Goal: Task Accomplishment & Management: Complete application form

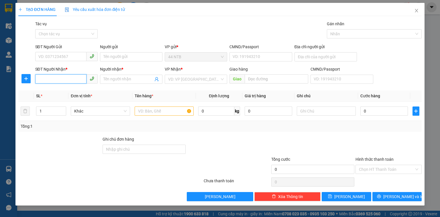
click at [72, 80] on input "SĐT Người Nhận *" at bounding box center [60, 78] width 51 height 9
type input "0914294999"
click at [111, 76] on input "Người nhận *" at bounding box center [128, 79] width 50 height 6
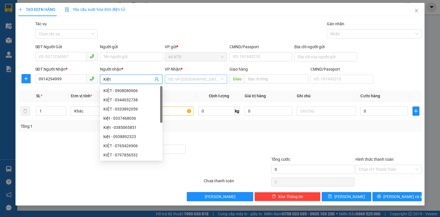
type input "Kiệt"
click at [199, 81] on input "search" at bounding box center [194, 79] width 52 height 9
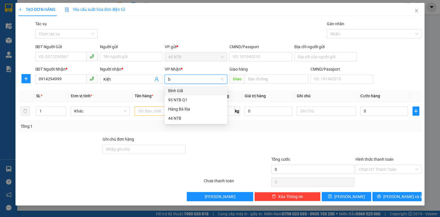
type input "bg"
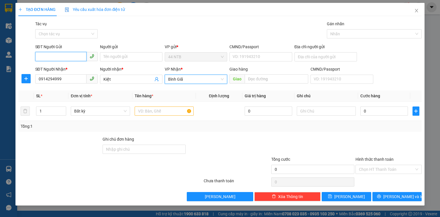
click at [74, 55] on input "SĐT Người Gửi" at bounding box center [60, 56] width 51 height 9
type input "0907530521"
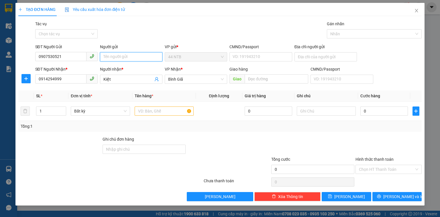
click at [106, 55] on input "Người gửi" at bounding box center [131, 56] width 62 height 9
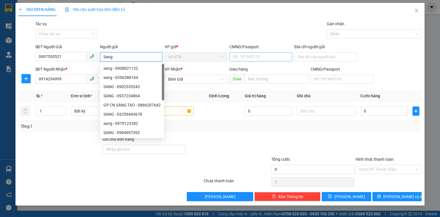
type input "Sang"
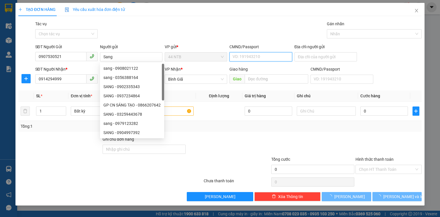
click at [237, 55] on input "CMND/Passport" at bounding box center [261, 56] width 62 height 9
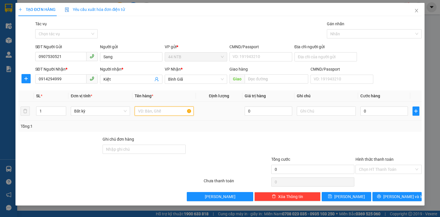
click at [171, 110] on input "text" at bounding box center [164, 110] width 59 height 9
type input "gói.giấy[MK]"
type input "3"
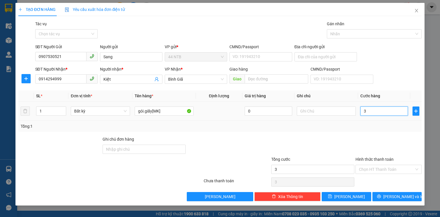
type input "30"
type input "30.000"
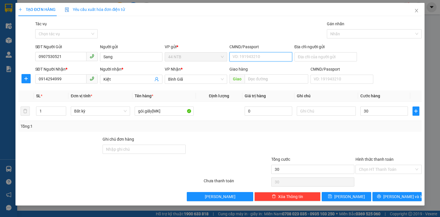
type input "30.000"
drag, startPoint x: 271, startPoint y: 53, endPoint x: 269, endPoint y: 49, distance: 3.6
click at [270, 50] on div "CMND/Passport VD: 191943210" at bounding box center [261, 54] width 62 height 20
type input "079093026672"
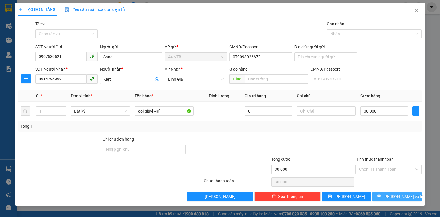
click at [385, 196] on button "[PERSON_NAME] và In" at bounding box center [398, 196] width 50 height 9
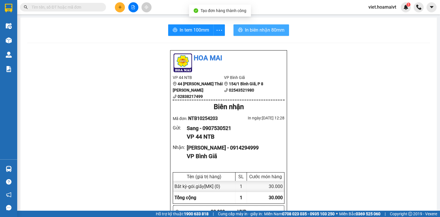
click at [264, 33] on span "In biên nhận 80mm" at bounding box center [265, 29] width 40 height 7
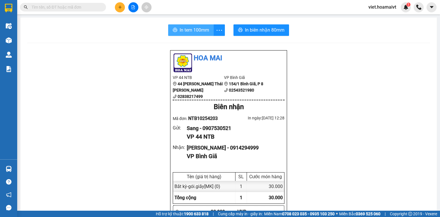
click at [181, 32] on span "In tem 100mm" at bounding box center [195, 29] width 30 height 7
click at [118, 8] on icon "plus" at bounding box center [120, 7] width 4 height 4
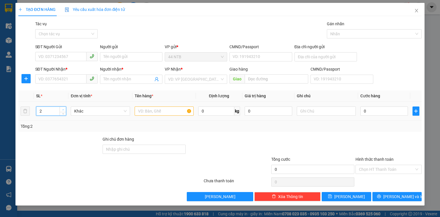
click at [62, 109] on icon "up" at bounding box center [63, 110] width 2 height 2
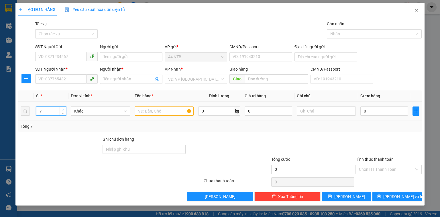
click at [62, 109] on icon "up" at bounding box center [63, 110] width 2 height 2
click at [62, 114] on span "down" at bounding box center [62, 112] width 3 height 3
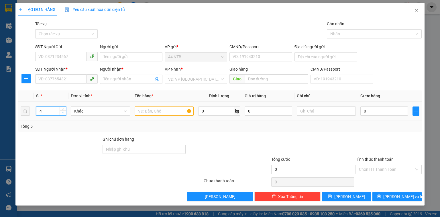
click at [62, 114] on span "down" at bounding box center [62, 112] width 3 height 3
click at [65, 108] on span "Increase Value" at bounding box center [63, 109] width 6 height 5
click at [64, 108] on span "up" at bounding box center [62, 109] width 3 height 3
type input "8"
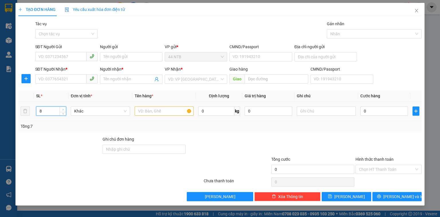
click at [64, 108] on span "up" at bounding box center [62, 109] width 3 height 3
click at [139, 112] on input "text" at bounding box center [164, 110] width 59 height 9
click at [138, 111] on input "thùng+kiện.thùng" at bounding box center [164, 110] width 59 height 9
type input "7thùng+kiện.thùng"
click at [383, 110] on input "0" at bounding box center [385, 110] width 48 height 9
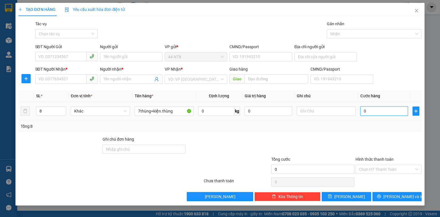
type input "1"
type input "16"
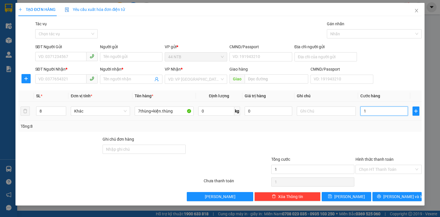
type input "16"
type input "160"
type input "160.000"
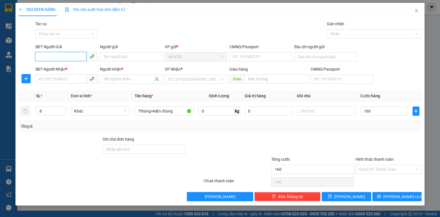
type input "160.000"
click at [70, 54] on input "SĐT Người Gửi" at bounding box center [60, 56] width 51 height 9
drag, startPoint x: 62, startPoint y: 80, endPoint x: 63, endPoint y: 72, distance: 8.1
click at [63, 74] on input "SĐT Người Nhận *" at bounding box center [60, 78] width 51 height 9
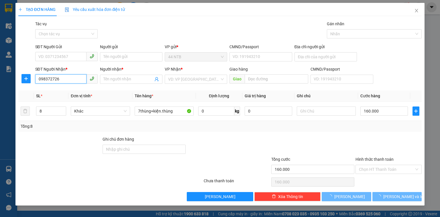
type input "0983727260"
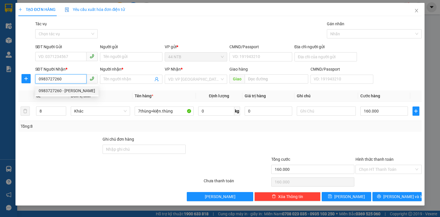
click at [92, 87] on div "0983727260 - LOREA TRLLANA" at bounding box center [66, 90] width 63 height 9
type input "LOREA TRLLANA"
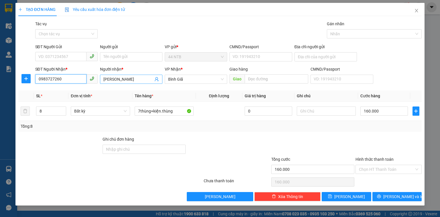
type input "0983727260"
drag, startPoint x: 141, startPoint y: 78, endPoint x: 77, endPoint y: 83, distance: 64.2
click at [77, 83] on div "SĐT Người Nhận * 0983727260 Người nhận * LOREA TRLLANA LOREA TRLLANA VP Nhận * …" at bounding box center [228, 76] width 389 height 20
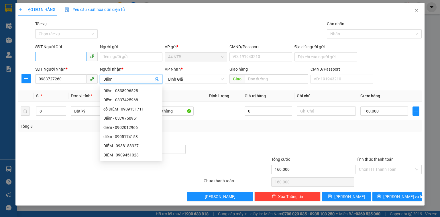
type input "Diễm"
click at [75, 57] on input "SĐT Người Gửi" at bounding box center [60, 56] width 51 height 9
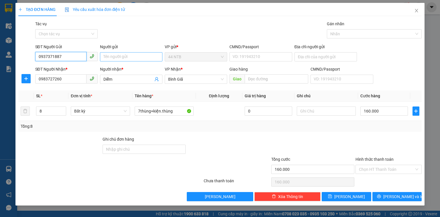
type input "0937371887"
click at [108, 56] on input "Người gửi" at bounding box center [131, 56] width 62 height 9
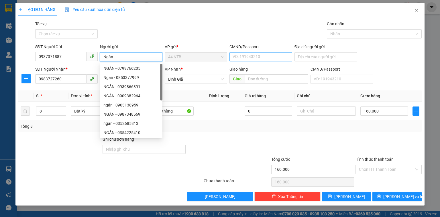
type input "Ngân"
click at [248, 57] on input "CMND/Passport" at bounding box center [261, 56] width 62 height 9
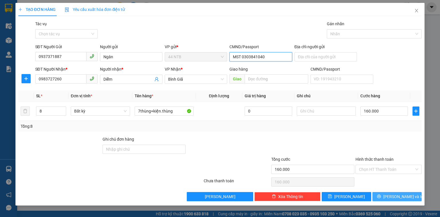
type input "MST 0303841040"
click at [404, 195] on span "[PERSON_NAME] và In" at bounding box center [403, 196] width 40 height 6
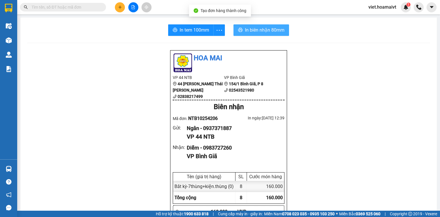
click at [261, 32] on span "In biên nhận 80mm" at bounding box center [265, 29] width 40 height 7
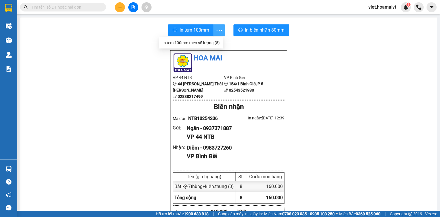
click at [218, 32] on icon "more" at bounding box center [219, 30] width 7 height 7
click at [210, 41] on div "In tem 100mm theo số lượng (8)" at bounding box center [191, 43] width 57 height 6
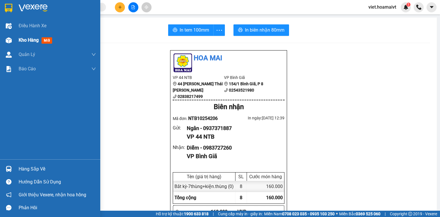
click at [19, 41] on span "Kho hàng" at bounding box center [29, 39] width 20 height 5
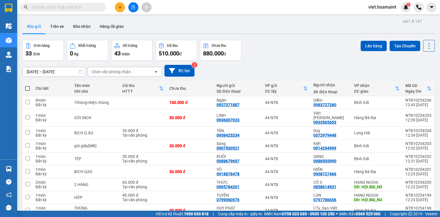
click at [109, 70] on div "Chọn văn phòng nhận" at bounding box center [111, 72] width 40 height 6
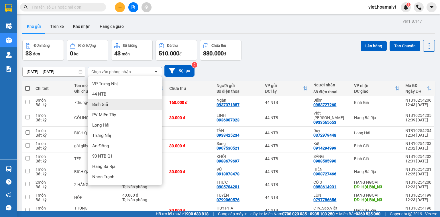
click at [120, 106] on div "Bình Giã" at bounding box center [125, 104] width 75 height 10
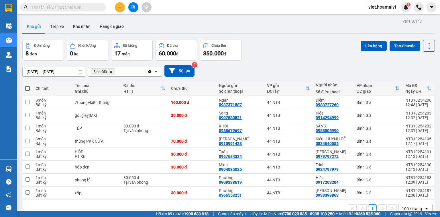
click at [27, 88] on span at bounding box center [27, 88] width 5 height 5
click at [28, 85] on input "checkbox" at bounding box center [28, 85] width 0 height 0
checkbox input "true"
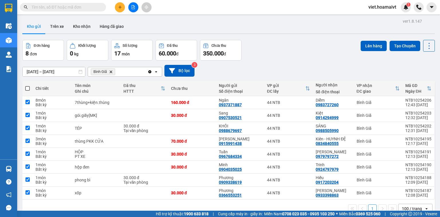
checkbox input "true"
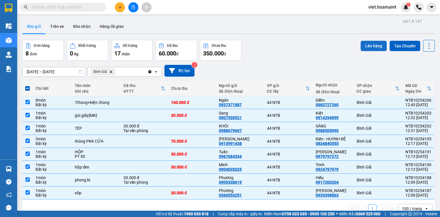
click at [375, 46] on button "Lên hàng" at bounding box center [374, 46] width 26 height 10
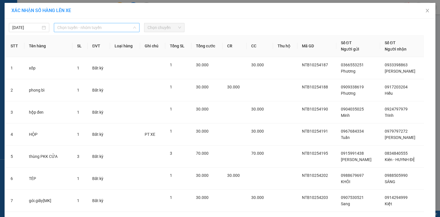
click at [117, 29] on span "Chọn tuyến - nhóm tuyến" at bounding box center [96, 27] width 79 height 9
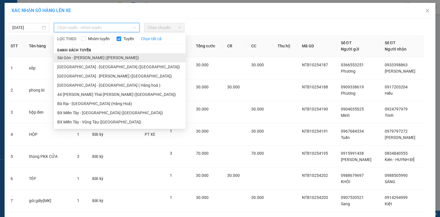
click at [109, 58] on li "Sài Gòn - [PERSON_NAME] ([PERSON_NAME])" at bounding box center [120, 57] width 132 height 9
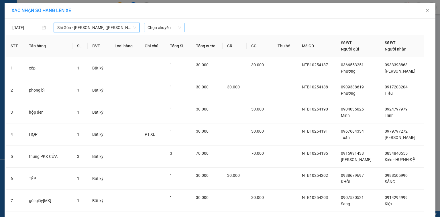
click at [167, 28] on span "Chọn chuyến" at bounding box center [165, 27] width 34 height 9
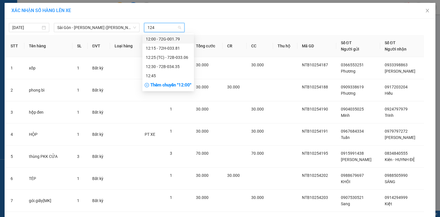
type input "1245"
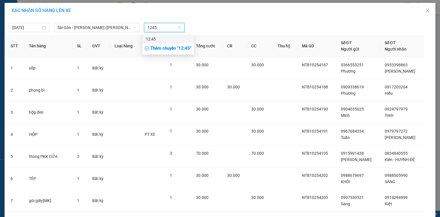
click at [181, 36] on div "12:45" at bounding box center [168, 39] width 45 height 6
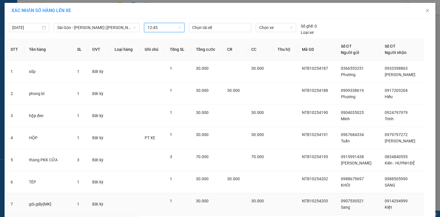
scroll to position [62, 0]
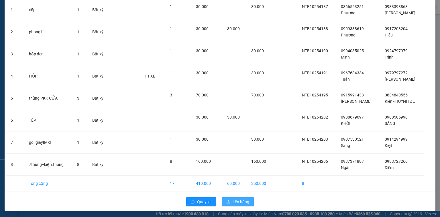
click at [243, 201] on span "Lên hàng" at bounding box center [241, 201] width 17 height 6
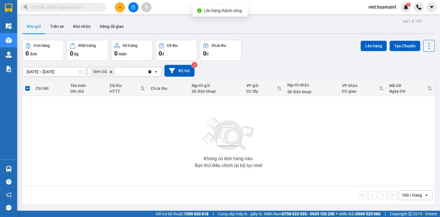
click at [111, 71] on icon "Delete" at bounding box center [110, 71] width 3 height 3
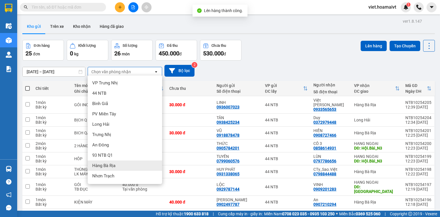
click at [122, 163] on div "Hàng Bà Rịa" at bounding box center [125, 165] width 75 height 10
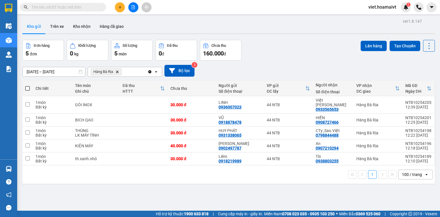
click at [28, 88] on span at bounding box center [27, 88] width 5 height 5
click at [28, 85] on input "checkbox" at bounding box center [28, 85] width 0 height 0
checkbox input "true"
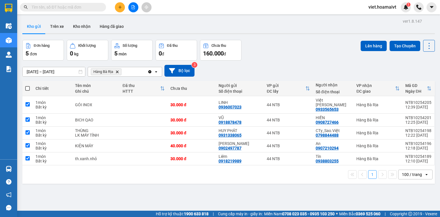
checkbox input "true"
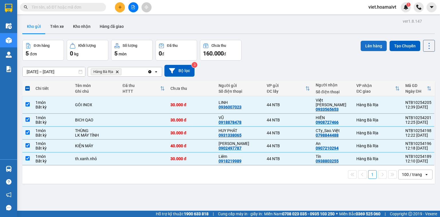
click at [365, 45] on button "Lên hàng" at bounding box center [374, 46] width 26 height 10
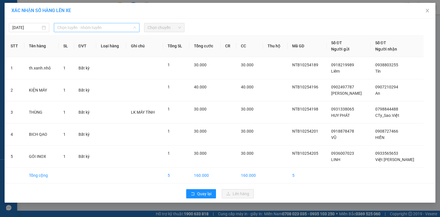
click at [116, 28] on span "Chọn tuyến - nhóm tuyến" at bounding box center [96, 27] width 79 height 9
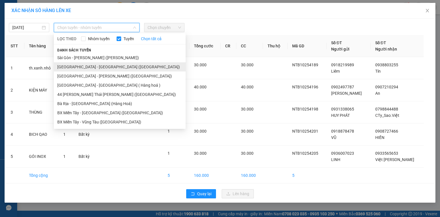
click at [105, 65] on li "[GEOGRAPHIC_DATA] - [GEOGRAPHIC_DATA] ([GEOGRAPHIC_DATA])" at bounding box center [120, 66] width 132 height 9
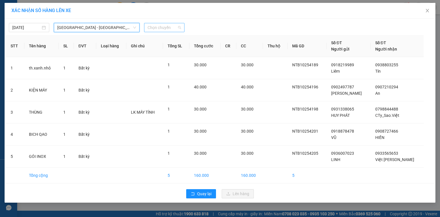
click at [165, 26] on span "Chọn chuyến" at bounding box center [165, 27] width 34 height 9
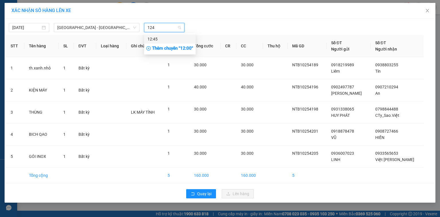
type input "1245"
click at [171, 37] on div "12:45" at bounding box center [170, 39] width 45 height 6
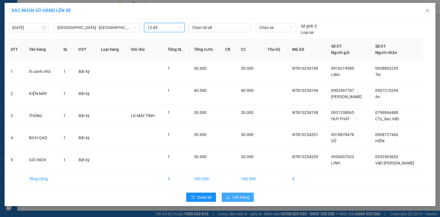
click at [246, 196] on span "Lên hàng" at bounding box center [241, 197] width 17 height 6
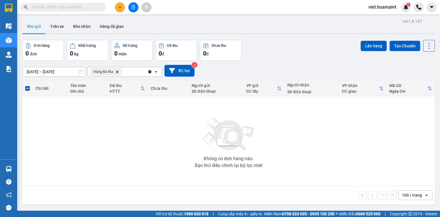
click at [117, 71] on icon "Delete" at bounding box center [117, 71] width 3 height 3
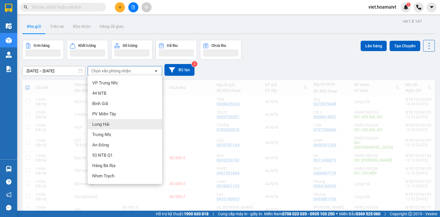
click at [115, 124] on div "Long Hải" at bounding box center [125, 124] width 75 height 10
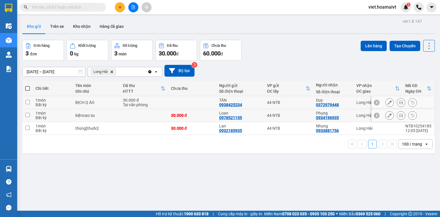
click at [57, 102] on div "1 món" at bounding box center [53, 100] width 34 height 5
checkbox input "true"
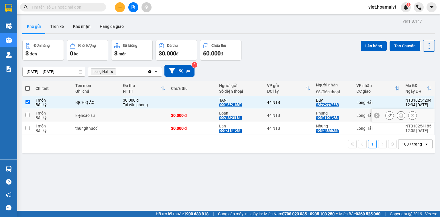
click at [56, 118] on div "Bất kỳ" at bounding box center [53, 117] width 34 height 5
checkbox input "true"
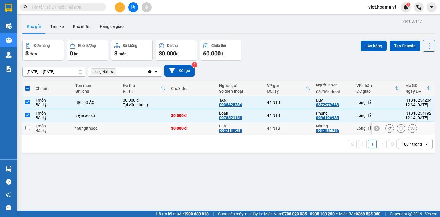
click at [53, 131] on div "Bất kỳ" at bounding box center [53, 130] width 34 height 5
checkbox input "true"
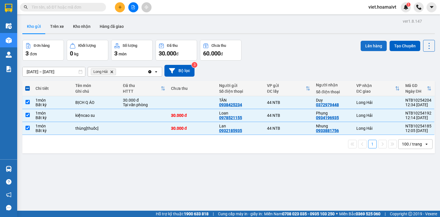
click at [371, 46] on button "Lên hàng" at bounding box center [374, 46] width 26 height 10
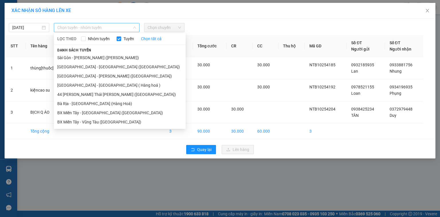
click at [107, 25] on span "Chọn tuyến - nhóm tuyến" at bounding box center [96, 27] width 79 height 9
click at [91, 84] on li "[GEOGRAPHIC_DATA] - [GEOGRAPHIC_DATA] ( Hàng hoá )" at bounding box center [120, 85] width 132 height 9
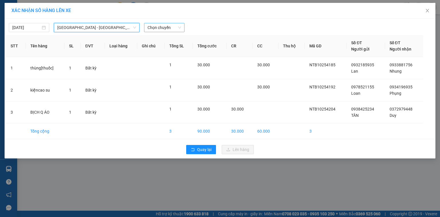
click at [162, 25] on span "Chọn chuyến" at bounding box center [165, 27] width 34 height 9
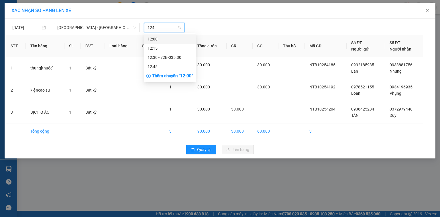
type input "1245"
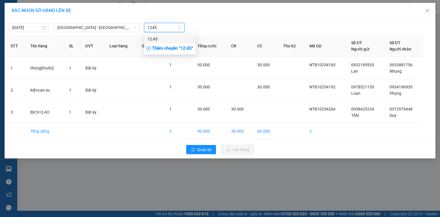
click at [171, 39] on div "12:45" at bounding box center [170, 39] width 45 height 6
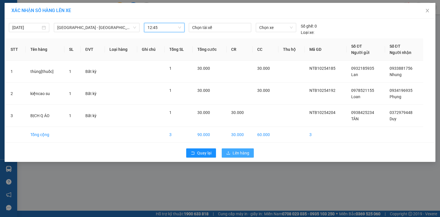
click at [239, 154] on span "Lên hàng" at bounding box center [241, 153] width 17 height 6
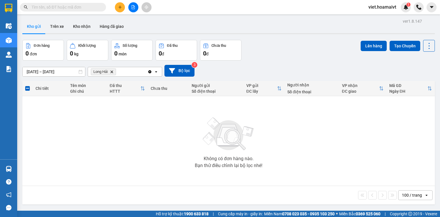
click at [112, 72] on icon "Delete" at bounding box center [111, 71] width 3 height 3
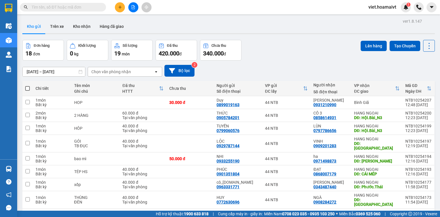
click at [129, 73] on div "Chọn văn phòng nhận" at bounding box center [111, 72] width 40 height 6
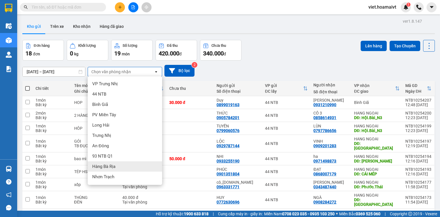
scroll to position [23, 0]
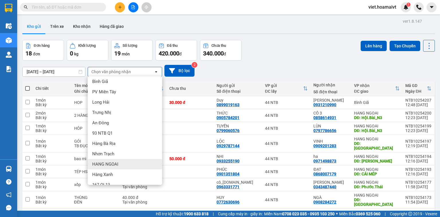
click at [117, 163] on span "HANG NGOAI" at bounding box center [105, 164] width 26 height 6
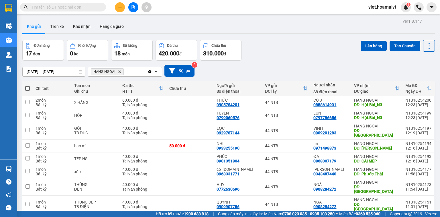
click at [120, 72] on icon "Delete" at bounding box center [119, 71] width 3 height 3
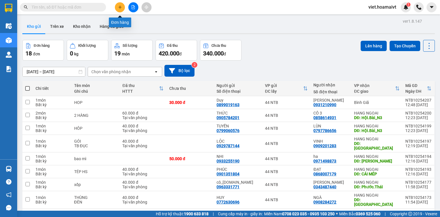
click at [118, 8] on icon "plus" at bounding box center [120, 7] width 4 height 4
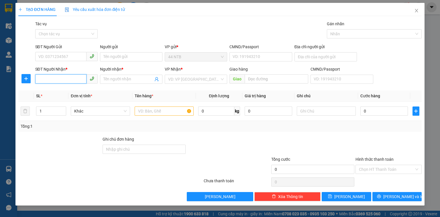
click at [66, 75] on input "SĐT Người Nhận *" at bounding box center [60, 78] width 51 height 9
type input "0367796854"
click at [73, 92] on div "0367796854 - Bảo" at bounding box center [67, 90] width 56 height 6
type input "Bảo"
type input "0367796854"
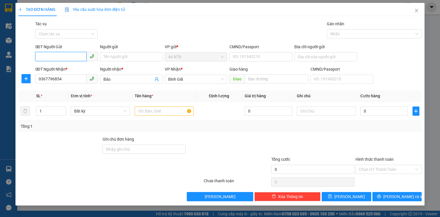
click at [69, 57] on input "SĐT Người Gửi" at bounding box center [60, 56] width 51 height 9
type input "0979797272"
drag, startPoint x: 65, startPoint y: 58, endPoint x: 0, endPoint y: 72, distance: 66.8
click at [0, 72] on div "TẠO ĐƠN HÀNG Yêu cầu xuất hóa đơn điện tử Transit Pickup Surcharge Ids Transit …" at bounding box center [220, 108] width 440 height 217
drag, startPoint x: 67, startPoint y: 82, endPoint x: 0, endPoint y: 95, distance: 68.6
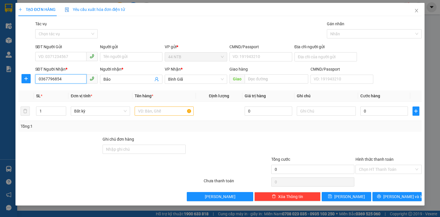
click at [0, 95] on div "TẠO ĐƠN HÀNG Yêu cầu xuất hóa đơn điện tử Transit Pickup Surcharge Ids Transit …" at bounding box center [220, 108] width 440 height 217
type input "0979797272"
click at [70, 94] on div "0979797272 - Ngọc Toàn" at bounding box center [66, 90] width 63 height 9
type input "83.đg.số.3_T.Kiểng_Q7"
type input "Ngọc Toàn"
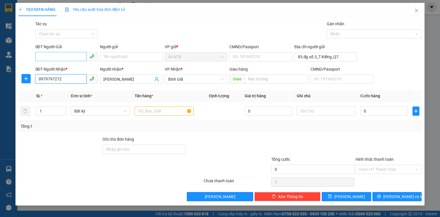
type input "0979797272"
click at [69, 56] on input "SĐT Người Gửi" at bounding box center [60, 56] width 51 height 9
type input "0367796854"
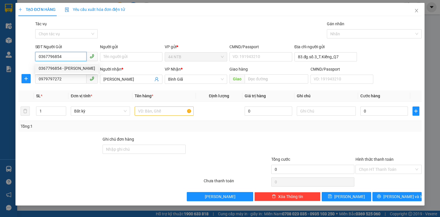
click at [72, 69] on div "0367796854 - Bảo" at bounding box center [67, 68] width 56 height 6
type input "Bảo"
type input "0367796854"
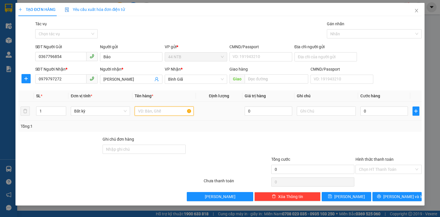
click at [147, 109] on input "text" at bounding box center [164, 110] width 59 height 9
type input "gói đen"
click at [387, 109] on input "0" at bounding box center [385, 110] width 48 height 9
type input "3"
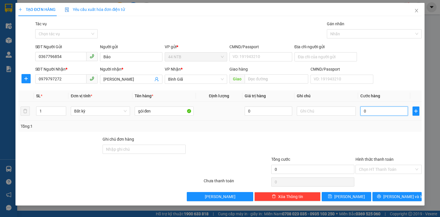
type input "3"
type input "30"
type input "30.000"
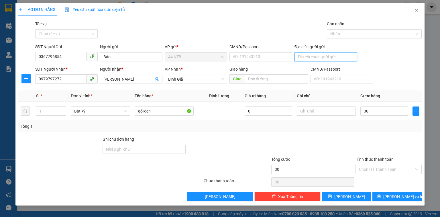
type input "30.000"
click at [304, 58] on input "Địa chỉ người gửi" at bounding box center [326, 56] width 62 height 9
type input "28_M.Chí.Thọ_T.Đức"
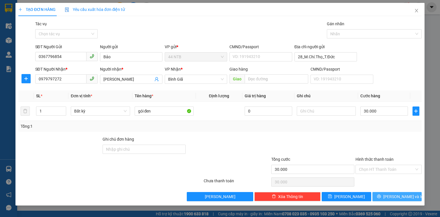
click at [398, 197] on span "[PERSON_NAME] và In" at bounding box center [403, 196] width 40 height 6
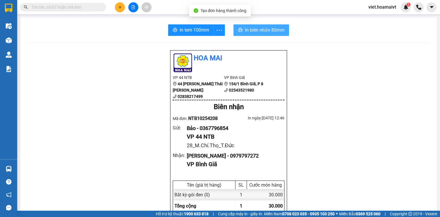
click at [263, 32] on span "In biên nhận 80mm" at bounding box center [265, 29] width 40 height 7
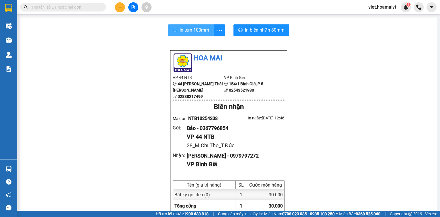
click at [175, 30] on icon "printer" at bounding box center [175, 30] width 5 height 5
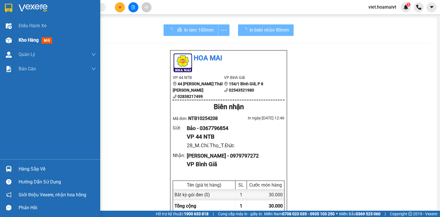
click at [25, 39] on span "Kho hàng" at bounding box center [29, 39] width 20 height 5
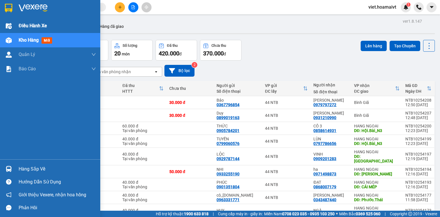
click at [38, 28] on span "Điều hành xe" at bounding box center [33, 25] width 28 height 7
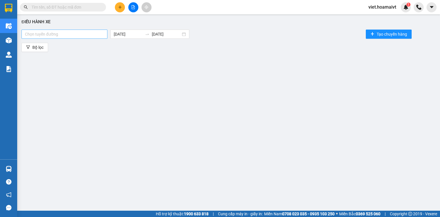
click at [90, 33] on div at bounding box center [64, 34] width 83 height 7
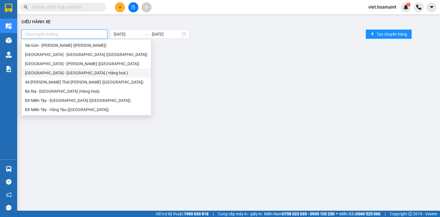
click at [65, 72] on div "[GEOGRAPHIC_DATA] - [GEOGRAPHIC_DATA] ( Hàng hoá )" at bounding box center [86, 73] width 123 height 6
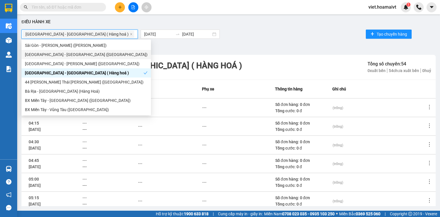
click at [77, 52] on div "[GEOGRAPHIC_DATA] - [GEOGRAPHIC_DATA] ([GEOGRAPHIC_DATA])" at bounding box center [86, 54] width 123 height 6
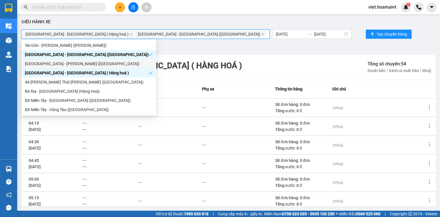
scroll to position [115, 0]
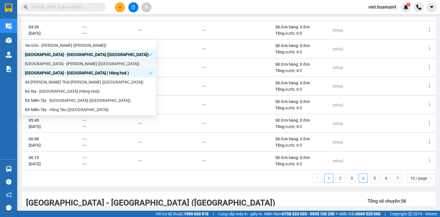
click at [361, 179] on link "4" at bounding box center [363, 178] width 9 height 9
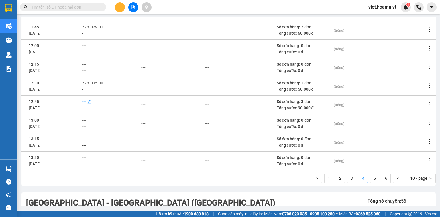
click at [85, 101] on span "---" at bounding box center [84, 101] width 4 height 5
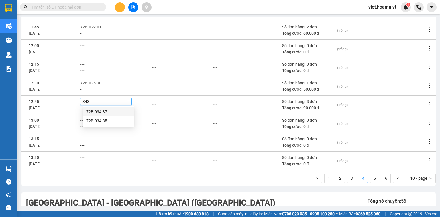
type input "3437"
click at [202, 186] on div "Sài Gòn - Long Hải ( Hàng hoá ) Tổng số chuyến: 54 0 xuất bến 54 chưa xuất bến …" at bounding box center [228, 189] width 414 height 498
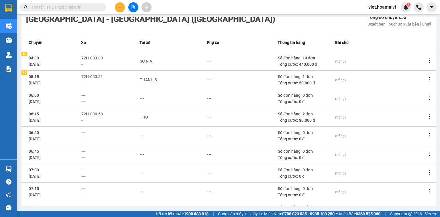
scroll to position [353, 0]
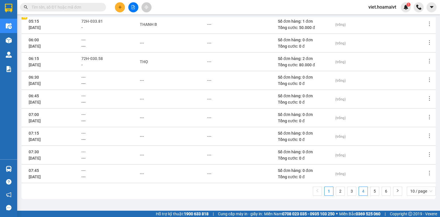
click at [360, 191] on link "4" at bounding box center [363, 191] width 9 height 9
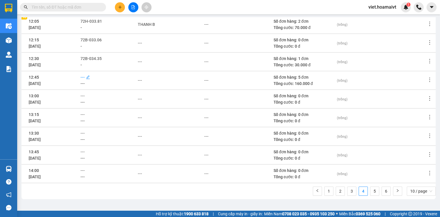
click at [85, 77] on span "---" at bounding box center [83, 77] width 4 height 5
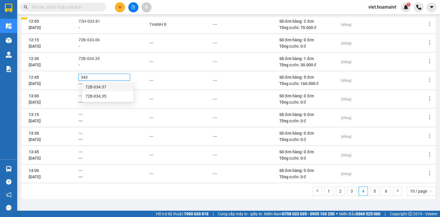
type input "3437"
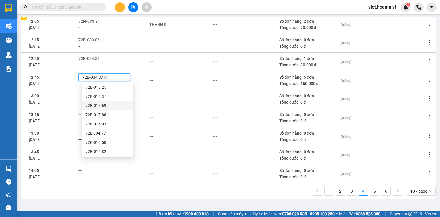
click at [179, 121] on td "---" at bounding box center [181, 117] width 64 height 19
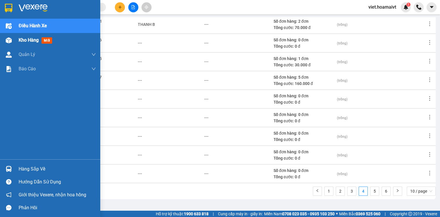
click at [29, 41] on span "Kho hàng" at bounding box center [29, 39] width 20 height 5
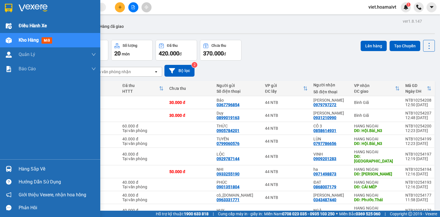
click at [20, 24] on span "Điều hành xe" at bounding box center [33, 25] width 28 height 7
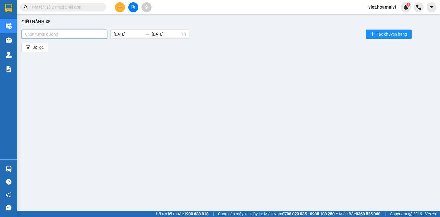
click at [91, 32] on div at bounding box center [64, 34] width 83 height 7
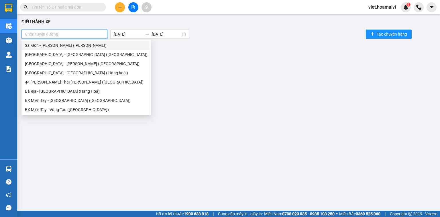
click at [83, 44] on div "Sài Gòn - [PERSON_NAME] ([PERSON_NAME])" at bounding box center [86, 45] width 123 height 6
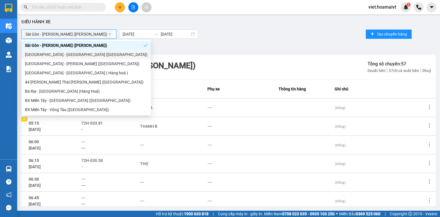
scroll to position [102, 0]
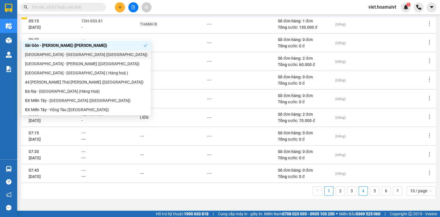
click at [360, 191] on link "4" at bounding box center [363, 190] width 9 height 9
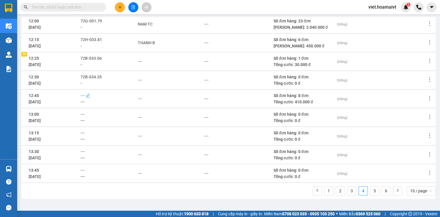
click at [85, 94] on span "---" at bounding box center [83, 95] width 4 height 5
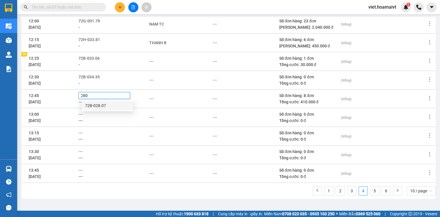
type input "2807"
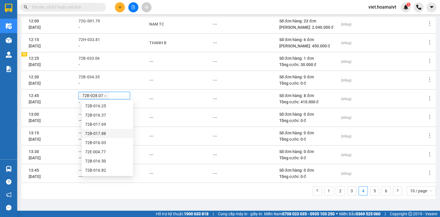
click at [168, 188] on div "1 2 3 4 5 6 10 / page" at bounding box center [228, 192] width 414 height 13
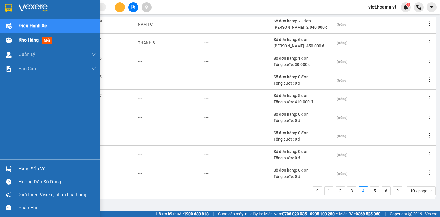
click at [19, 40] on span "Kho hàng" at bounding box center [29, 39] width 20 height 5
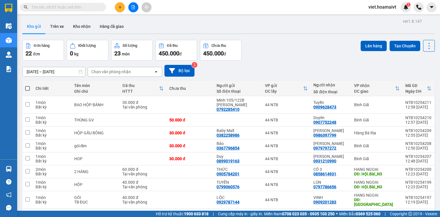
click at [119, 68] on div "Chọn văn phòng nhận" at bounding box center [121, 71] width 66 height 9
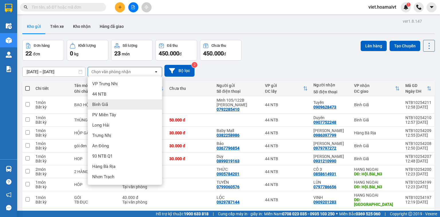
click at [112, 102] on div "Bình Giã" at bounding box center [125, 104] width 75 height 10
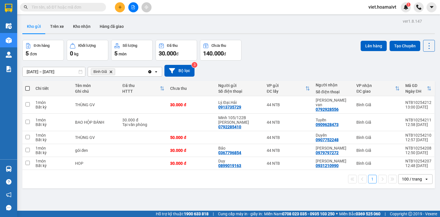
click at [24, 86] on th at bounding box center [27, 88] width 10 height 15
click at [28, 87] on span at bounding box center [27, 88] width 5 height 5
click at [28, 85] on input "checkbox" at bounding box center [28, 85] width 0 height 0
checkbox input "true"
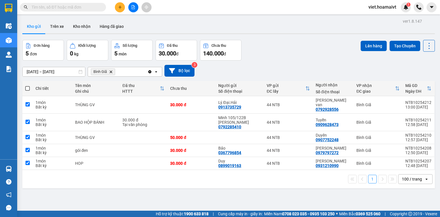
checkbox input "true"
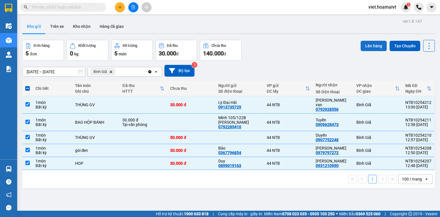
click at [370, 45] on button "Lên hàng" at bounding box center [374, 46] width 26 height 10
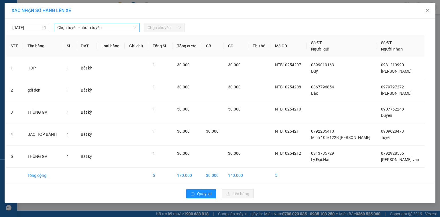
click at [109, 29] on span "Chọn tuyến - nhóm tuyến" at bounding box center [96, 27] width 79 height 9
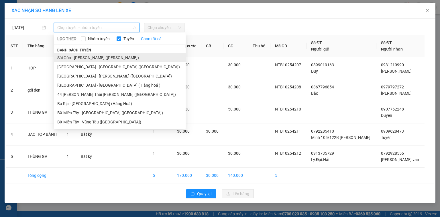
click at [110, 59] on li "Sài Gòn - [PERSON_NAME] ([PERSON_NAME])" at bounding box center [120, 57] width 132 height 9
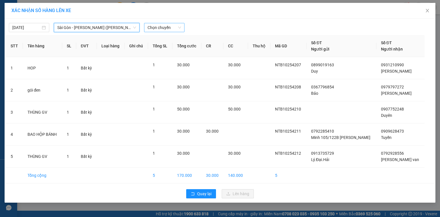
click at [157, 27] on span "Chọn chuyến" at bounding box center [165, 27] width 34 height 9
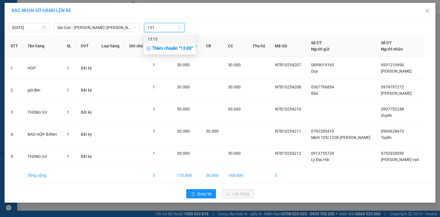
type input "1315"
drag, startPoint x: 167, startPoint y: 40, endPoint x: 201, endPoint y: 36, distance: 33.8
click at [167, 40] on div "13:15" at bounding box center [170, 39] width 45 height 6
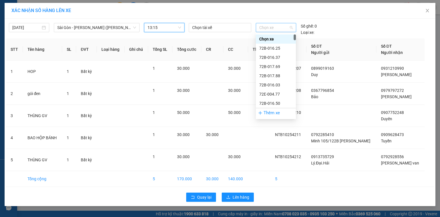
click at [274, 26] on span "Chọn xe" at bounding box center [275, 27] width 33 height 9
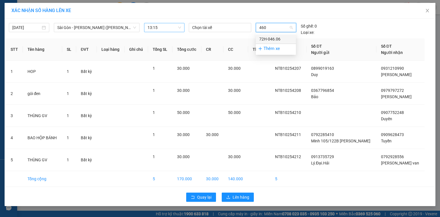
type input "4606"
click at [269, 39] on div "72H-046.06" at bounding box center [275, 39] width 33 height 6
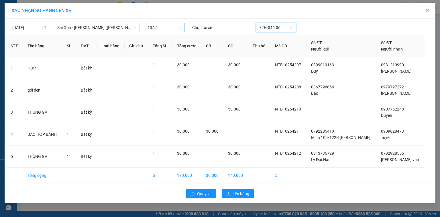
click at [224, 28] on div at bounding box center [220, 27] width 60 height 7
type input "bay b"
click at [226, 38] on div "BẢY B" at bounding box center [231, 39] width 79 height 6
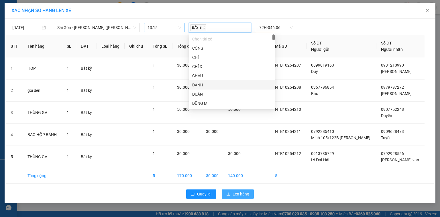
click at [240, 192] on span "Lên hàng" at bounding box center [241, 194] width 17 height 6
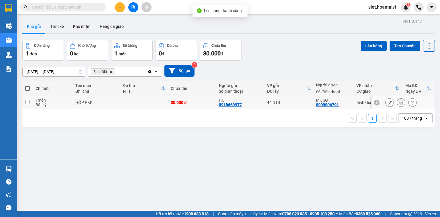
click at [110, 104] on div "HỘP PKK" at bounding box center [96, 102] width 42 height 5
checkbox input "true"
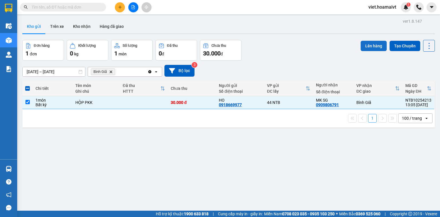
click at [367, 46] on button "Lên hàng" at bounding box center [374, 46] width 26 height 10
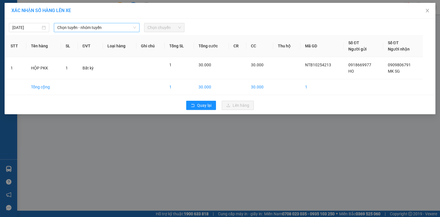
click at [116, 30] on span "Chọn tuyến - nhóm tuyến" at bounding box center [96, 27] width 79 height 9
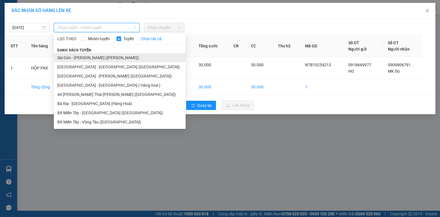
click at [110, 58] on li "Sài Gòn - [PERSON_NAME] ([PERSON_NAME])" at bounding box center [120, 57] width 132 height 9
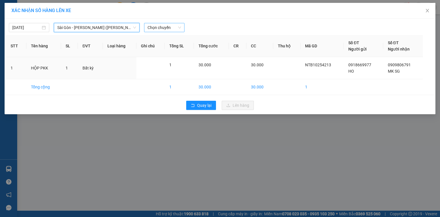
click at [155, 28] on span "Chọn chuyến" at bounding box center [165, 27] width 34 height 9
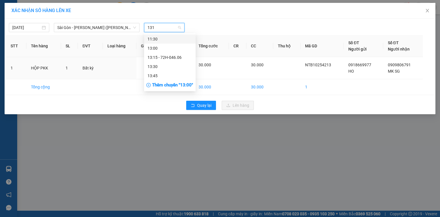
type input "1315"
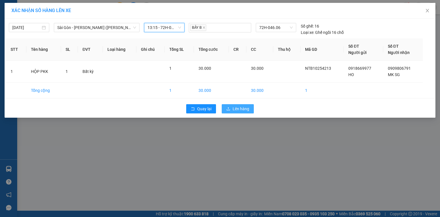
click at [245, 112] on button "Lên hàng" at bounding box center [238, 108] width 32 height 9
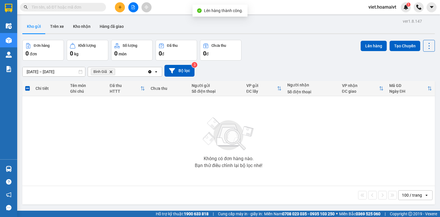
click at [111, 72] on icon "Bình Giã, close by backspace" at bounding box center [111, 71] width 3 height 3
click at [112, 71] on div "Chọn văn phòng nhận" at bounding box center [111, 72] width 40 height 6
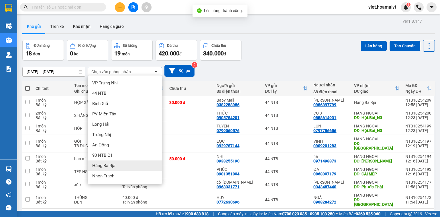
click at [117, 167] on div "Hàng Bà Rịa" at bounding box center [125, 165] width 75 height 10
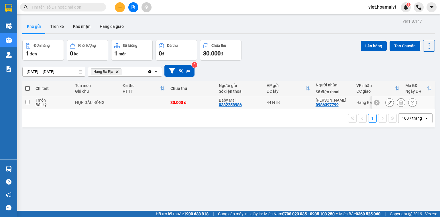
click at [141, 103] on td at bounding box center [144, 102] width 48 height 13
checkbox input "true"
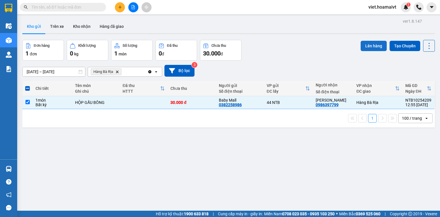
click at [367, 47] on button "Lên hàng" at bounding box center [374, 46] width 26 height 10
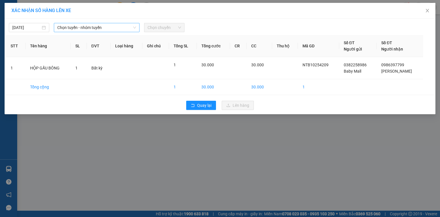
click at [99, 24] on span "Chọn tuyến - nhóm tuyến" at bounding box center [96, 27] width 79 height 9
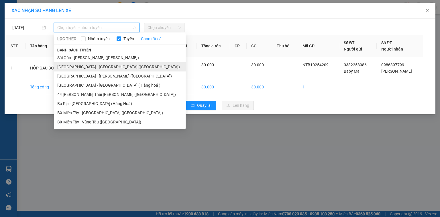
click at [100, 65] on li "[GEOGRAPHIC_DATA] - [GEOGRAPHIC_DATA] ([GEOGRAPHIC_DATA])" at bounding box center [120, 66] width 132 height 9
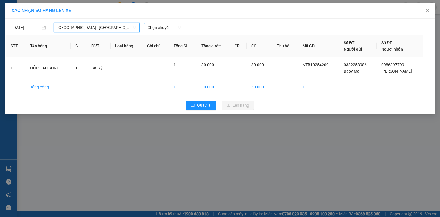
click at [168, 30] on span "Chọn chuyến" at bounding box center [165, 27] width 34 height 9
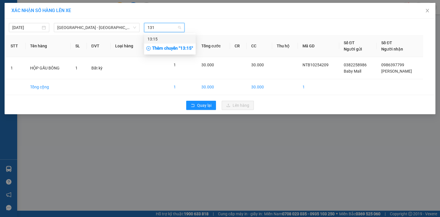
type input "1315"
click at [171, 39] on div "13:15" at bounding box center [170, 39] width 45 height 6
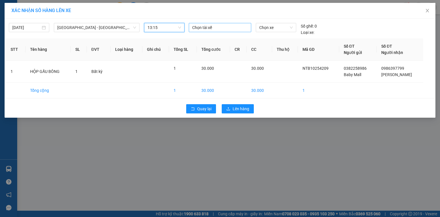
click at [213, 24] on div at bounding box center [220, 27] width 60 height 7
type input "bay b"
click at [267, 30] on span "Chọn xe" at bounding box center [275, 27] width 33 height 9
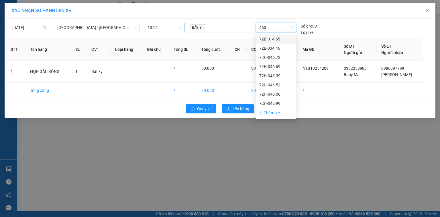
type input "4606"
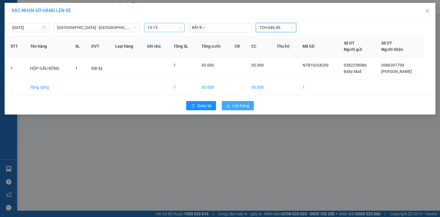
click at [249, 104] on span "Lên hàng" at bounding box center [241, 105] width 17 height 6
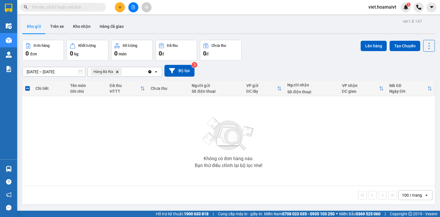
click at [117, 72] on icon "Hàng Bà Rịa, close by backspace" at bounding box center [117, 71] width 3 height 3
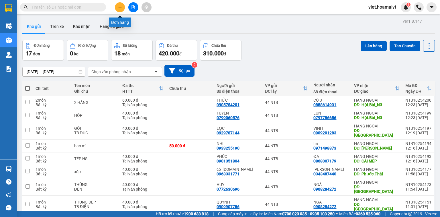
click at [122, 8] on button at bounding box center [120, 7] width 10 height 10
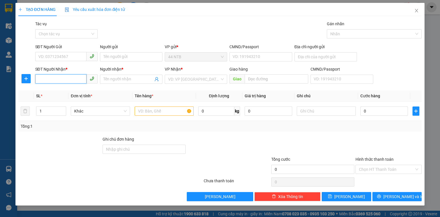
click at [76, 79] on input "SĐT Người Nhận *" at bounding box center [60, 78] width 51 height 9
type input "0912227349"
click at [78, 91] on div "0912227349 - Giang" at bounding box center [67, 90] width 56 height 6
type input "Giang"
type input "0912227349"
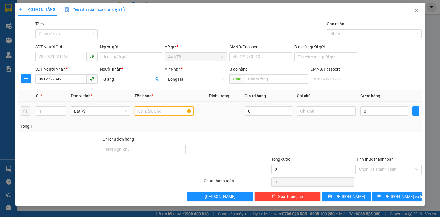
click at [147, 112] on input "text" at bounding box center [164, 110] width 59 height 9
click at [66, 57] on input "SĐT Người Gửi" at bounding box center [60, 56] width 51 height 9
type input "0916412228"
click at [107, 57] on input "Người gửi" at bounding box center [131, 56] width 62 height 9
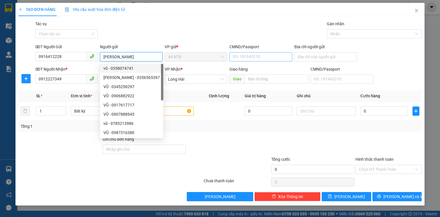
type input "Vũ"
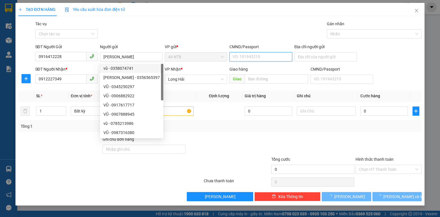
click at [252, 55] on input "CMND/Passport" at bounding box center [261, 56] width 62 height 9
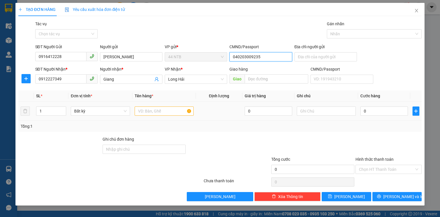
type input "040203009235"
click at [162, 111] on input "text" at bounding box center [164, 110] width 59 height 9
type input "xốp"
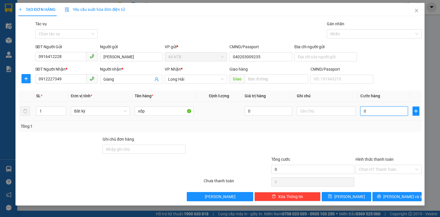
click at [373, 110] on input "0" at bounding box center [385, 110] width 48 height 9
type input "6"
type input "60"
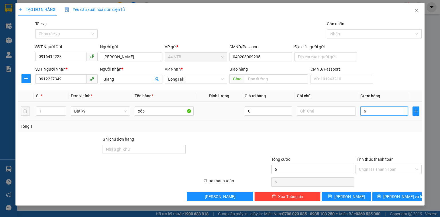
type input "60"
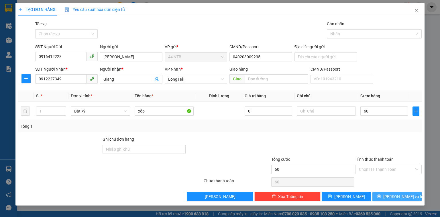
type input "60.000"
click at [395, 196] on span "[PERSON_NAME] và In" at bounding box center [403, 196] width 40 height 6
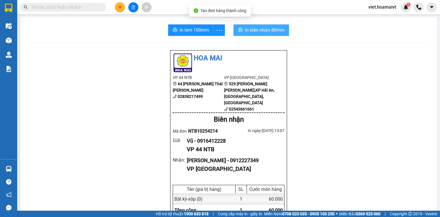
click at [276, 27] on span "In biên nhận 80mm" at bounding box center [265, 29] width 40 height 7
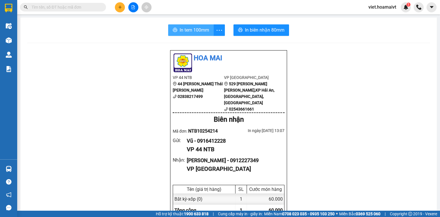
click at [201, 31] on span "In tem 100mm" at bounding box center [195, 29] width 30 height 7
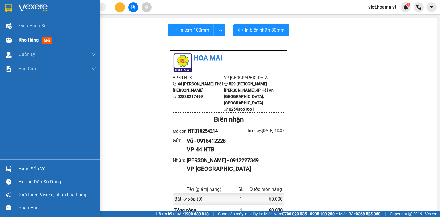
click at [23, 43] on div "Kho hàng mới" at bounding box center [37, 39] width 36 height 7
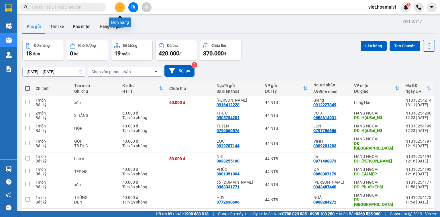
click at [120, 6] on icon "plus" at bounding box center [120, 6] width 0 height 3
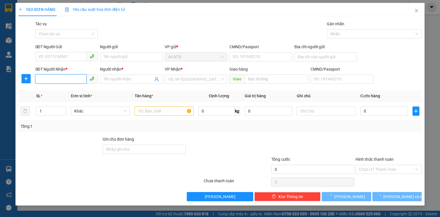
click at [72, 79] on input "SĐT Người Nhận *" at bounding box center [60, 78] width 51 height 9
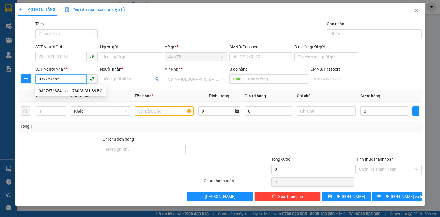
type input "0397676854"
click at [71, 91] on div "0397676854 - vien 780/8 /81 B9 BG" at bounding box center [71, 90] width 64 height 6
type input "vien 780/8 /81 B9 BG"
type input "0397676854"
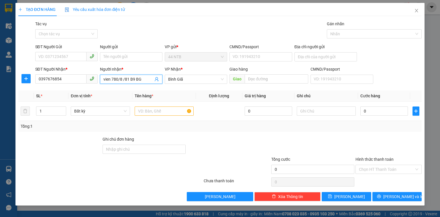
drag, startPoint x: 149, startPoint y: 77, endPoint x: 31, endPoint y: 99, distance: 120.1
click at [31, 99] on div "Transit Pickup Surcharge Ids Transit Deliver Surcharge Ids Transit Deliver Surc…" at bounding box center [220, 111] width 404 height 180
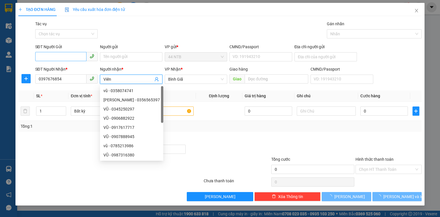
type input "Viên"
click at [58, 52] on input "SĐT Người Gửi" at bounding box center [60, 56] width 51 height 9
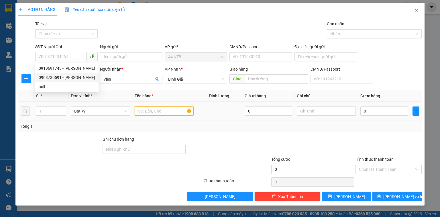
click at [162, 112] on input "text" at bounding box center [164, 110] width 59 height 9
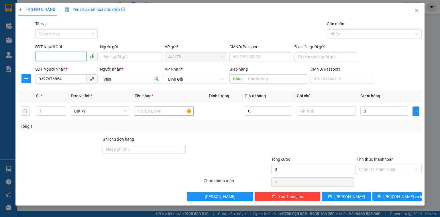
click at [74, 57] on input "SĐT Người Gửi" at bounding box center [60, 56] width 51 height 9
type input "0939122777"
click at [109, 60] on input "Người gửi" at bounding box center [131, 56] width 62 height 9
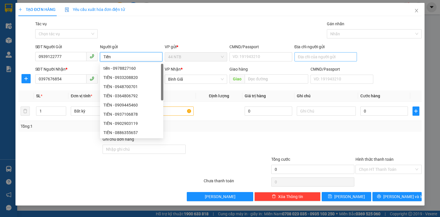
type input "Tiến"
click at [300, 57] on input "Địa chỉ người gửi" at bounding box center [326, 56] width 62 height 9
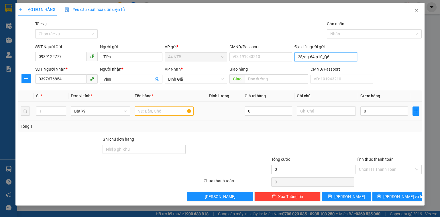
type input "28/dg.64.p10_Q6"
click at [175, 110] on input "text" at bounding box center [164, 110] width 59 height 9
type input "hộp.nhỏ"
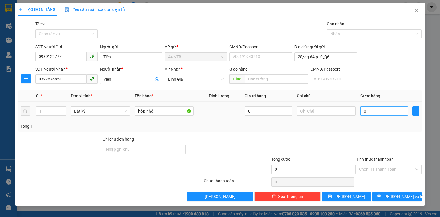
click at [382, 114] on input "0" at bounding box center [385, 110] width 48 height 9
type input "3"
type input "30"
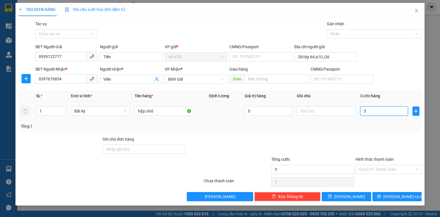
type input "30"
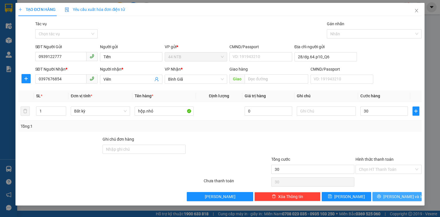
type input "30.000"
click at [403, 198] on span "[PERSON_NAME] và In" at bounding box center [403, 196] width 40 height 6
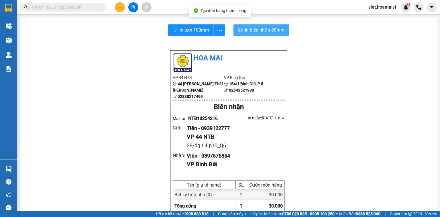
click at [251, 28] on span "In biên nhận 80mm" at bounding box center [265, 29] width 40 height 7
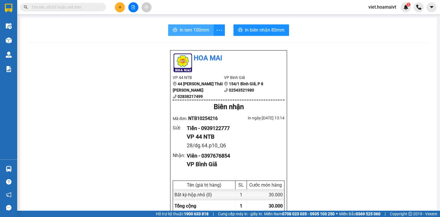
click at [186, 30] on span "In tem 100mm" at bounding box center [195, 29] width 30 height 7
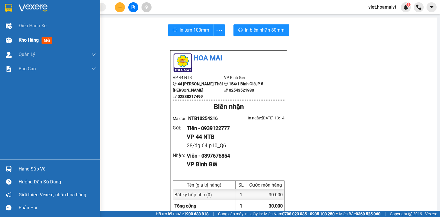
click at [36, 43] on span "Kho hàng" at bounding box center [29, 39] width 20 height 5
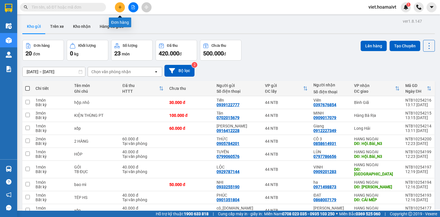
click at [116, 4] on button at bounding box center [120, 7] width 10 height 10
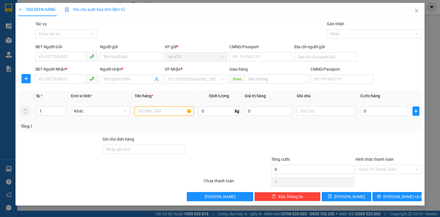
click at [141, 108] on input "text" at bounding box center [164, 110] width 59 height 9
type input "thùng dài"
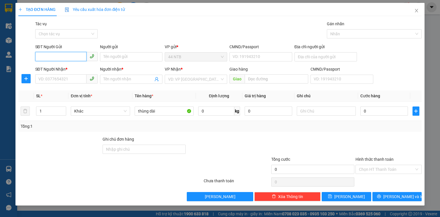
click at [71, 57] on input "SĐT Người Gửi" at bounding box center [60, 56] width 51 height 9
type input "0919246607"
click at [105, 54] on input "Người gửi" at bounding box center [131, 56] width 62 height 9
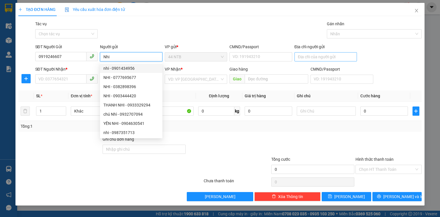
type input "Nhi"
click at [308, 57] on input "Địa chỉ người gửi" at bounding box center [326, 56] width 62 height 9
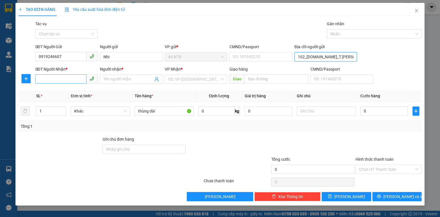
type input "102_L.Ph.Man_T.Thuận"
click at [82, 79] on input "SĐT Người Nhận *" at bounding box center [60, 78] width 51 height 9
type input "0348120162"
click at [110, 79] on input "Người nhận *" at bounding box center [128, 79] width 50 height 6
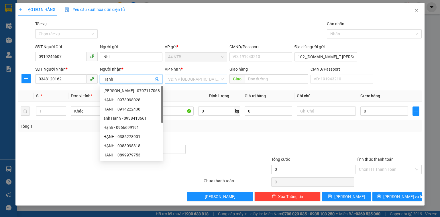
type input "Hạnh"
click at [178, 81] on input "search" at bounding box center [194, 79] width 52 height 9
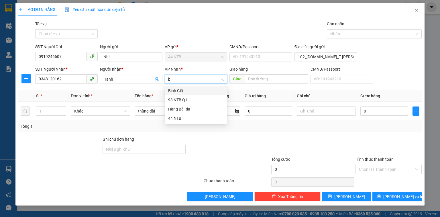
type input "br"
click at [180, 92] on div "Hàng Bà Rịa" at bounding box center [196, 90] width 56 height 6
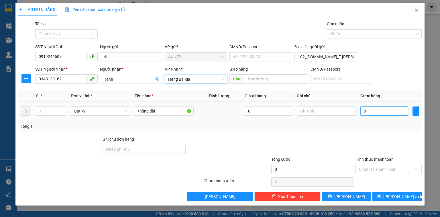
click at [375, 112] on input "0" at bounding box center [385, 110] width 48 height 9
type input "6"
type input "60"
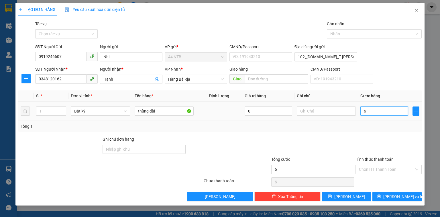
type input "60"
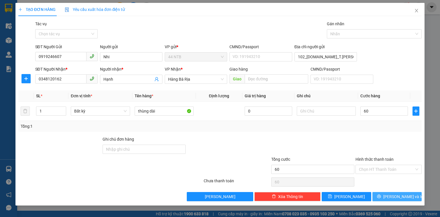
type input "60.000"
click at [409, 197] on button "[PERSON_NAME] và In" at bounding box center [398, 196] width 50 height 9
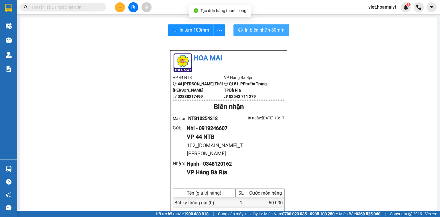
click at [261, 29] on span "In biên nhận 80mm" at bounding box center [265, 29] width 40 height 7
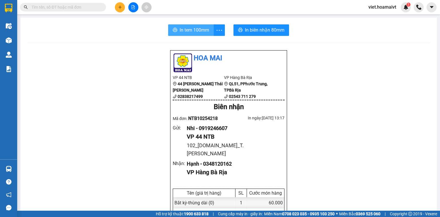
click at [196, 31] on span "In tem 100mm" at bounding box center [195, 29] width 30 height 7
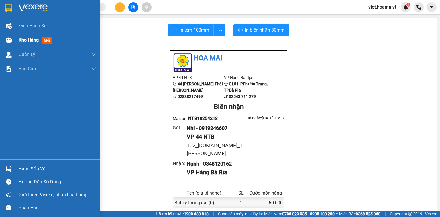
click at [21, 42] on span "Kho hàng" at bounding box center [29, 39] width 20 height 5
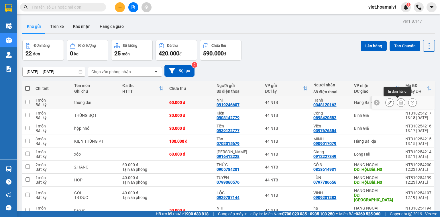
click at [399, 103] on icon at bounding box center [401, 102] width 4 height 4
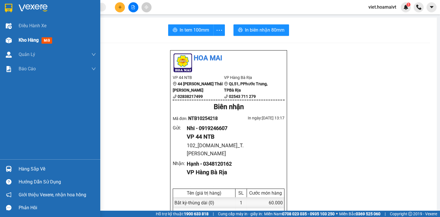
click at [20, 38] on span "Kho hàng" at bounding box center [29, 39] width 20 height 5
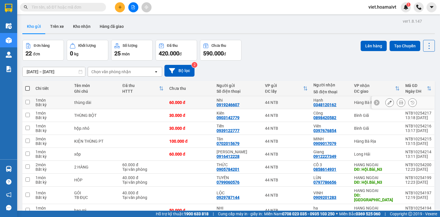
click at [388, 104] on icon at bounding box center [390, 102] width 4 height 4
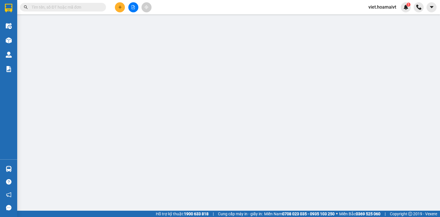
type input "0919246607"
type input "Nhi"
type input "102_L.Ph.Man_T.Thuận"
type input "0348120162"
type input "Hạnh"
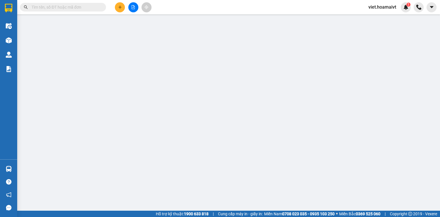
type input "60.000"
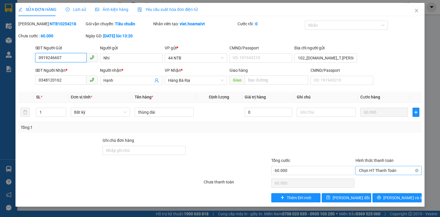
click at [377, 169] on span "Chọn HT Thanh Toán" at bounding box center [388, 170] width 59 height 9
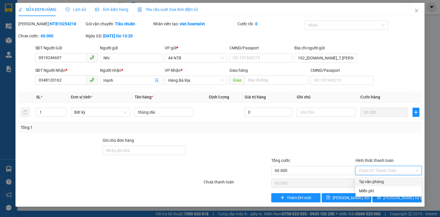
click at [378, 183] on div "Tại văn phòng" at bounding box center [388, 181] width 59 height 6
type input "0"
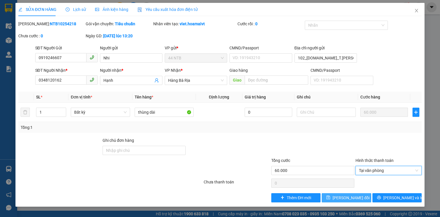
click at [357, 197] on span "Lưu thay đổi" at bounding box center [351, 197] width 37 height 6
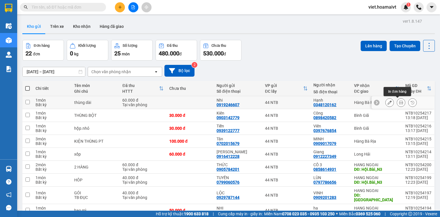
click at [399, 103] on icon at bounding box center [401, 102] width 4 height 4
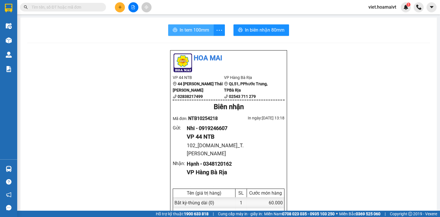
click at [197, 33] on span "In tem 100mm" at bounding box center [195, 29] width 30 height 7
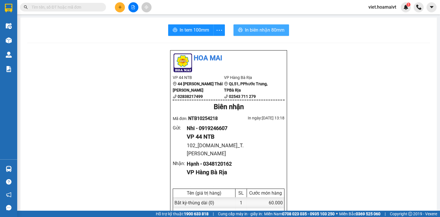
click at [255, 34] on button "In biên nhận 80mm" at bounding box center [262, 29] width 56 height 11
click at [120, 8] on icon "plus" at bounding box center [120, 7] width 4 height 4
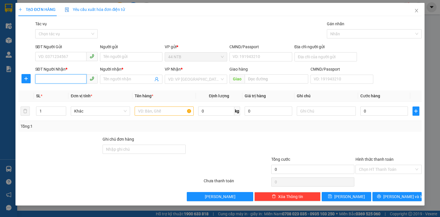
click at [70, 79] on input "SĐT Người Nhận *" at bounding box center [60, 78] width 51 height 9
click at [52, 80] on input "0702308371" at bounding box center [60, 78] width 51 height 9
type input "0702318371"
click at [105, 80] on input "Người nhận *" at bounding box center [128, 79] width 50 height 6
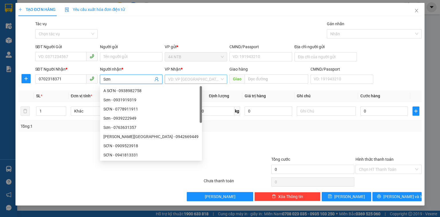
type input "Sơn"
click at [177, 77] on input "search" at bounding box center [194, 79] width 52 height 9
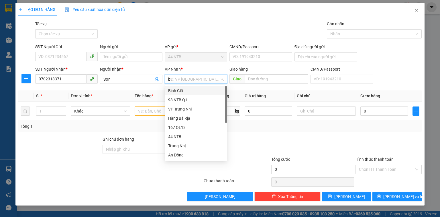
type input "bg"
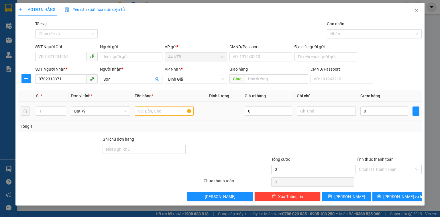
click at [158, 105] on div at bounding box center [164, 110] width 59 height 11
click at [157, 107] on input "text" at bounding box center [164, 110] width 59 height 9
type input "tép trắng"
click at [64, 55] on input "SĐT Người Gửi" at bounding box center [60, 56] width 51 height 9
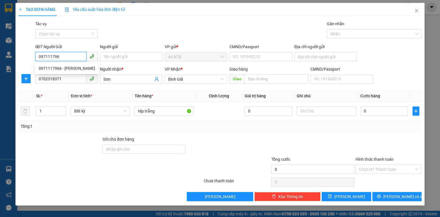
type input "0971117966"
click at [69, 67] on div "0971117966 - Giang" at bounding box center [67, 68] width 56 height 6
type input "Giang"
type input "0971117966"
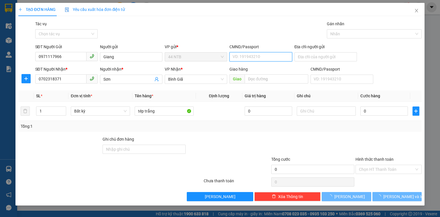
click at [246, 58] on input "CMND/Passport" at bounding box center [261, 56] width 62 height 9
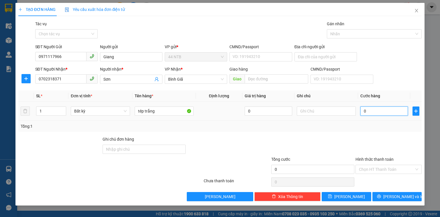
click at [371, 110] on input "0" at bounding box center [385, 110] width 48 height 9
type input "3"
type input "30"
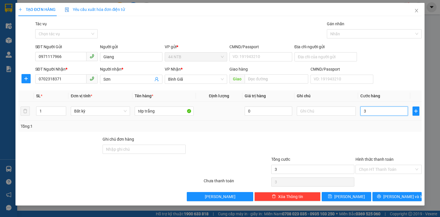
type input "30"
type input "30.000"
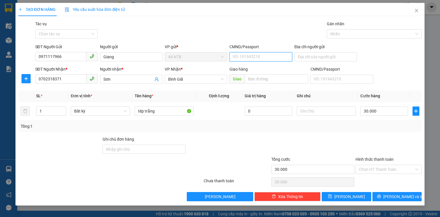
click at [249, 59] on input "CMND/Passport" at bounding box center [261, 56] width 62 height 9
type input "035080001362"
drag, startPoint x: 377, startPoint y: 167, endPoint x: 385, endPoint y: 177, distance: 12.8
click at [378, 167] on input "Hình thức thanh toán" at bounding box center [386, 169] width 55 height 9
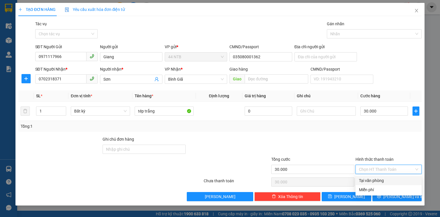
click at [385, 177] on div "Tại văn phòng" at bounding box center [388, 180] width 59 height 6
type input "0"
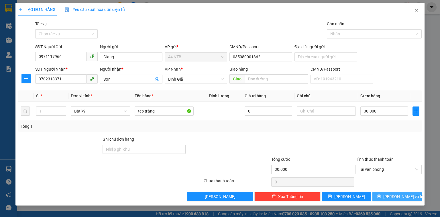
click at [395, 196] on span "[PERSON_NAME] và In" at bounding box center [403, 196] width 40 height 6
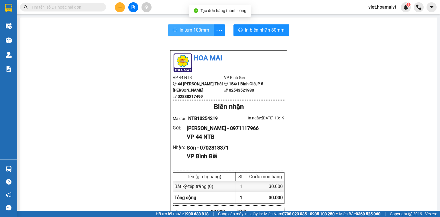
click at [199, 28] on span "In tem 100mm" at bounding box center [195, 29] width 30 height 7
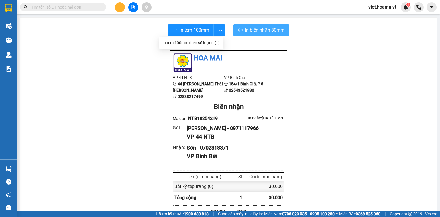
click at [261, 30] on span "In biên nhận 80mm" at bounding box center [265, 29] width 40 height 7
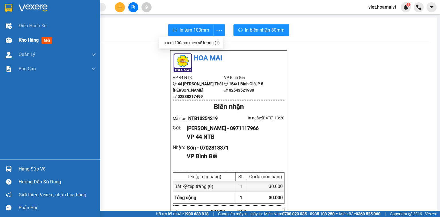
click at [13, 41] on div at bounding box center [9, 40] width 10 height 10
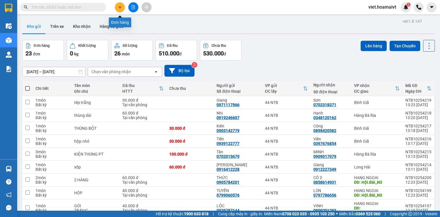
click at [120, 7] on icon "plus" at bounding box center [120, 6] width 0 height 3
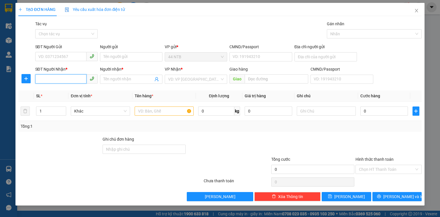
click at [75, 83] on input "SĐT Người Nhận *" at bounding box center [60, 78] width 51 height 9
type input "0979002233"
click at [106, 79] on input "Người nhận *" at bounding box center [128, 79] width 50 height 6
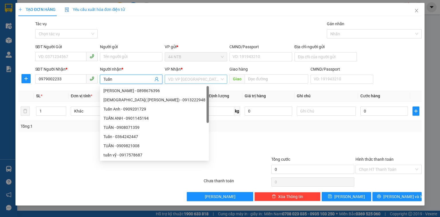
type input "Tuấn"
click at [178, 79] on input "search" at bounding box center [194, 79] width 52 height 9
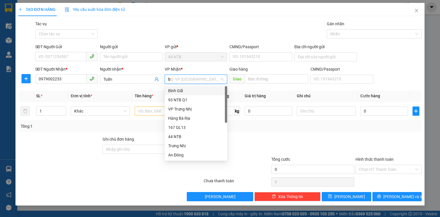
type input "bg"
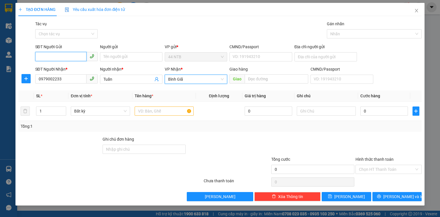
click at [76, 55] on input "SĐT Người Gửi" at bounding box center [60, 56] width 51 height 9
type input "0902500019"
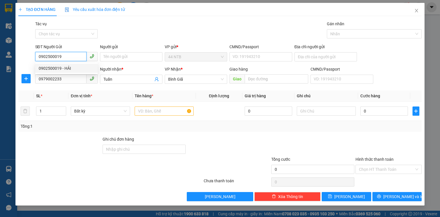
click at [74, 70] on div "0902500019 - HẢI" at bounding box center [67, 68] width 56 height 6
type input "HẢI"
type input "0902500019"
click at [126, 57] on input "HẢI" at bounding box center [131, 56] width 62 height 9
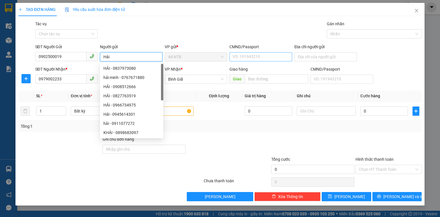
type input "Hải"
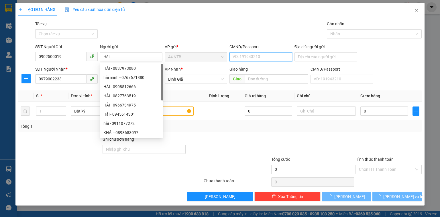
click at [244, 58] on input "CMND/Passport" at bounding box center [261, 56] width 62 height 9
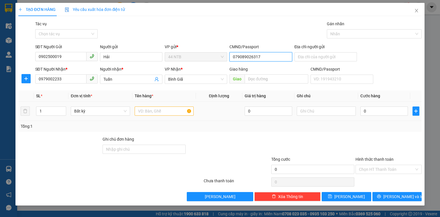
type input "079089026317"
click at [155, 110] on input "text" at bounding box center [164, 110] width 59 height 9
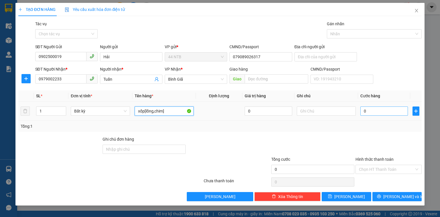
type input "xốp[lồng,chim]"
click at [381, 108] on input "0" at bounding box center [385, 110] width 48 height 9
type input "4"
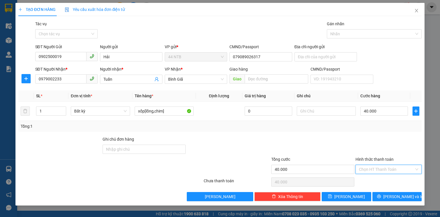
click at [385, 167] on input "Hình thức thanh toán" at bounding box center [386, 169] width 55 height 9
click at [381, 179] on div "Tại văn phòng" at bounding box center [388, 180] width 59 height 6
click at [394, 198] on span "[PERSON_NAME] và In" at bounding box center [403, 196] width 40 height 6
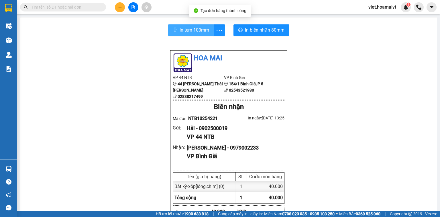
click at [203, 30] on span "In tem 100mm" at bounding box center [195, 29] width 30 height 7
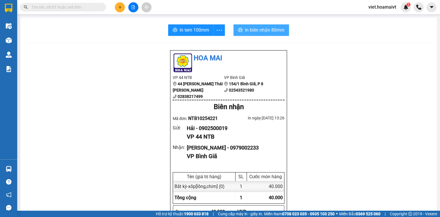
click at [264, 29] on span "In biên nhận 80mm" at bounding box center [265, 29] width 40 height 7
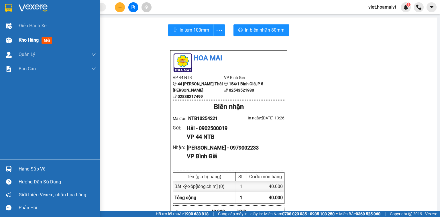
click at [24, 41] on span "Kho hàng" at bounding box center [29, 39] width 20 height 5
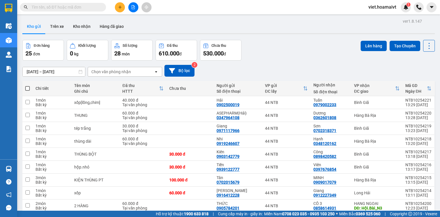
click at [131, 69] on div "Chọn văn phòng nhận" at bounding box center [121, 71] width 66 height 9
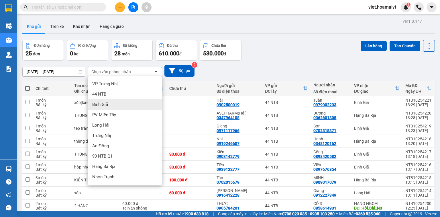
click at [114, 102] on div "Bình Giã" at bounding box center [125, 104] width 75 height 10
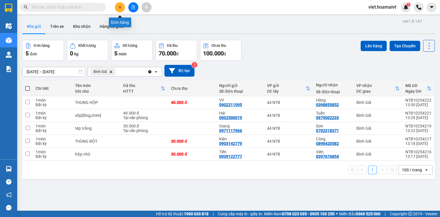
click at [119, 10] on button at bounding box center [120, 7] width 10 height 10
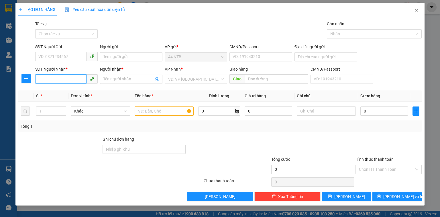
click at [70, 80] on input "SĐT Người Nhận *" at bounding box center [60, 78] width 51 height 9
click at [85, 90] on div "0933733783 - Nhung" at bounding box center [67, 90] width 56 height 6
click at [141, 108] on input "text" at bounding box center [164, 110] width 59 height 9
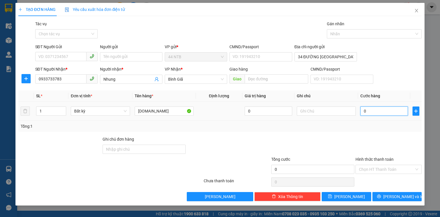
click at [378, 113] on input "0" at bounding box center [385, 110] width 48 height 9
click at [75, 56] on input "SĐT Người Gửi" at bounding box center [60, 56] width 51 height 9
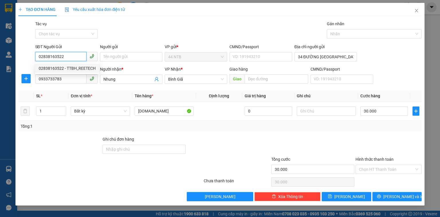
click at [81, 71] on div "02838163522 - TTBH_REETECH" at bounding box center [67, 68] width 57 height 6
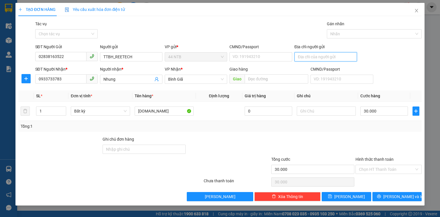
click at [328, 56] on input "Địa chỉ người gửi" at bounding box center [326, 56] width 62 height 9
click at [393, 169] on input "Hình thức thanh toán" at bounding box center [386, 169] width 55 height 9
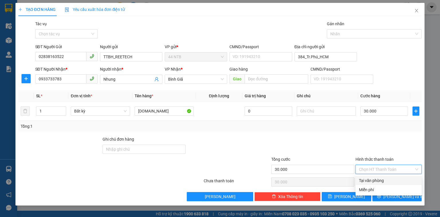
click at [389, 177] on div "Tại văn phòng" at bounding box center [388, 180] width 59 height 6
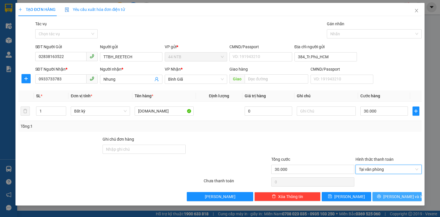
click at [398, 193] on span "[PERSON_NAME] và In" at bounding box center [403, 196] width 40 height 6
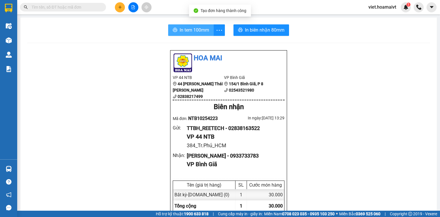
click at [185, 28] on span "In tem 100mm" at bounding box center [195, 29] width 30 height 7
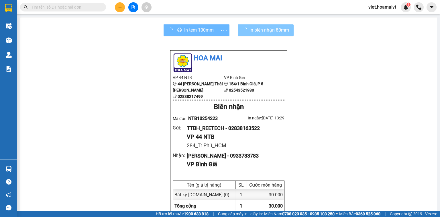
click at [267, 29] on span "In biên nhận 80mm" at bounding box center [270, 29] width 40 height 7
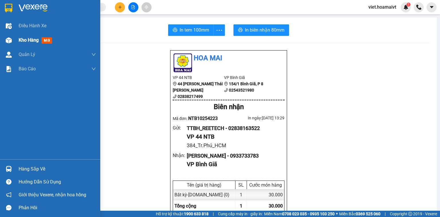
click at [15, 42] on div "Kho hàng mới" at bounding box center [50, 40] width 100 height 14
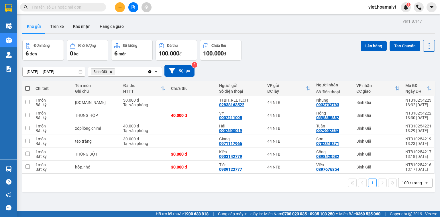
click at [26, 88] on span at bounding box center [27, 88] width 5 height 5
click at [28, 85] on input "checkbox" at bounding box center [28, 85] width 0 height 0
checkbox input "true"
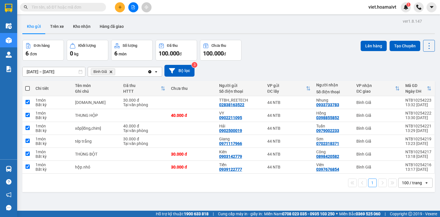
checkbox input "true"
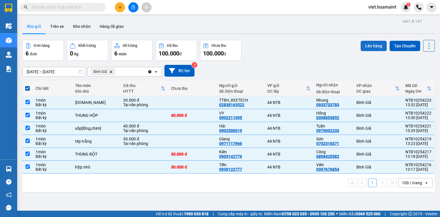
click at [369, 46] on button "Lên hàng" at bounding box center [374, 46] width 26 height 10
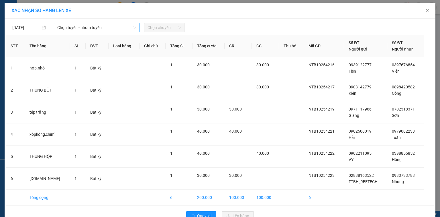
click at [112, 27] on span "Chọn tuyến - nhóm tuyến" at bounding box center [96, 27] width 79 height 9
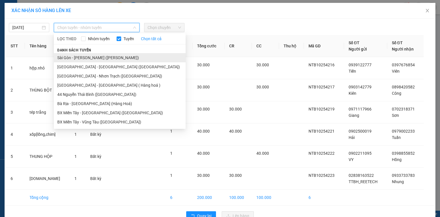
click at [106, 56] on li "Sài Gòn - [PERSON_NAME] ([PERSON_NAME])" at bounding box center [120, 57] width 132 height 9
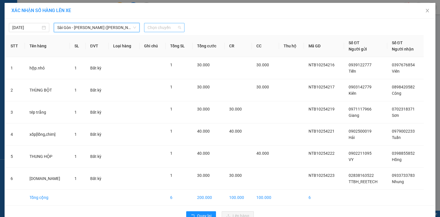
click at [164, 26] on span "Chọn chuyến" at bounding box center [165, 27] width 34 height 9
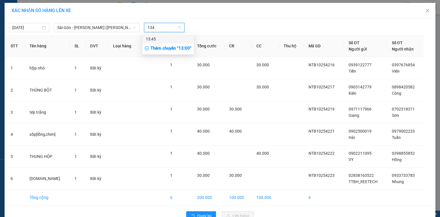
type input "1345"
click at [165, 37] on div "13:45" at bounding box center [168, 39] width 45 height 6
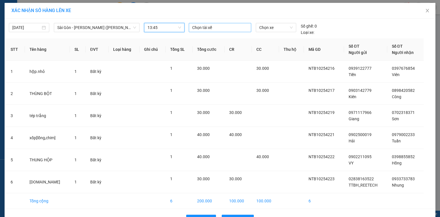
click at [203, 26] on div at bounding box center [220, 27] width 60 height 7
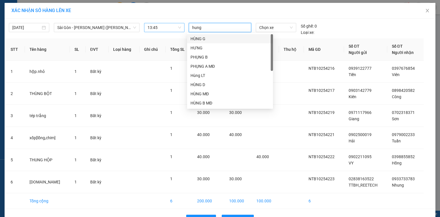
type input "hung b"
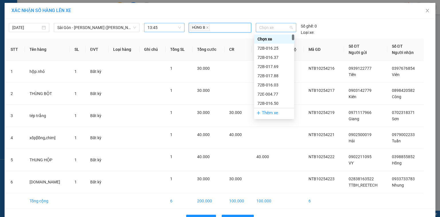
click at [257, 25] on div "Chọn xe" at bounding box center [276, 27] width 40 height 9
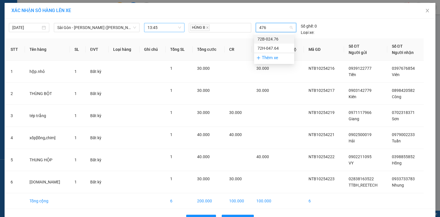
type input "4764"
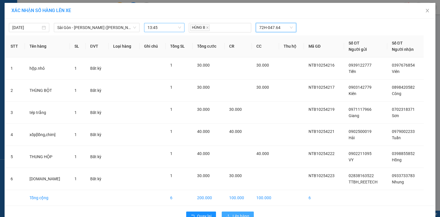
drag, startPoint x: 243, startPoint y: 211, endPoint x: 238, endPoint y: 207, distance: 6.3
click at [243, 211] on button "Lên hàng" at bounding box center [238, 215] width 32 height 9
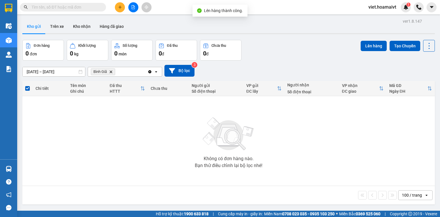
click at [111, 73] on icon "Delete" at bounding box center [110, 71] width 3 height 3
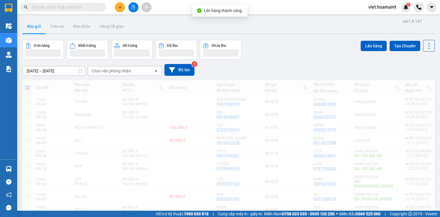
click at [111, 72] on div "Chọn văn phòng nhận" at bounding box center [111, 71] width 40 height 6
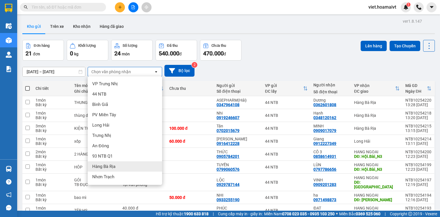
click at [113, 168] on span "Hàng Bà Rịa" at bounding box center [103, 166] width 23 height 6
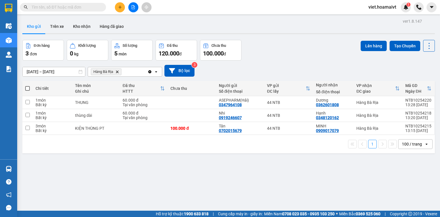
click at [28, 87] on span at bounding box center [27, 88] width 5 height 5
click at [28, 85] on input "checkbox" at bounding box center [28, 85] width 0 height 0
checkbox input "true"
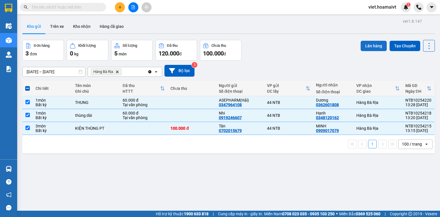
click at [369, 46] on button "Lên hàng" at bounding box center [374, 46] width 26 height 10
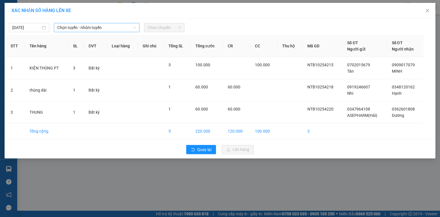
click at [119, 26] on span "Chọn tuyến - nhóm tuyến" at bounding box center [96, 27] width 79 height 9
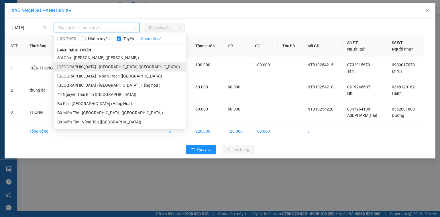
click at [111, 66] on li "[GEOGRAPHIC_DATA] - [GEOGRAPHIC_DATA] ([GEOGRAPHIC_DATA])" at bounding box center [120, 66] width 132 height 9
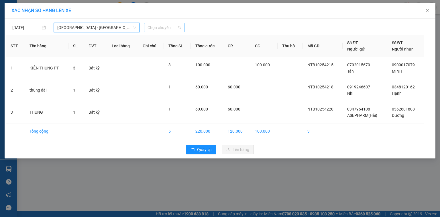
click at [163, 29] on span "Chọn chuyến" at bounding box center [165, 27] width 34 height 9
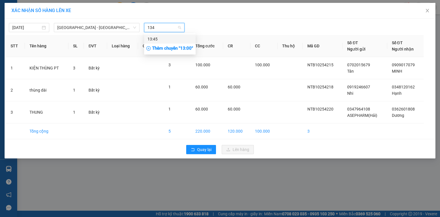
type input "1345"
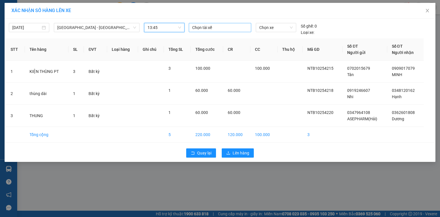
click at [206, 27] on div at bounding box center [220, 27] width 60 height 7
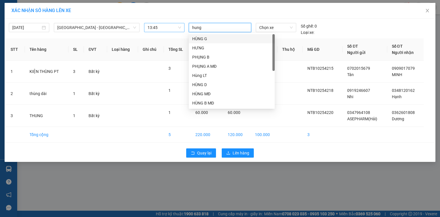
type input "hung b"
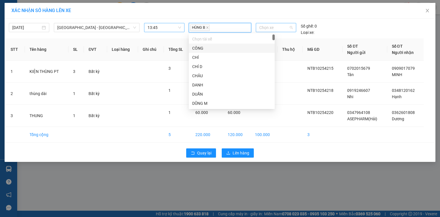
click at [269, 23] on span "Chọn xe" at bounding box center [275, 27] width 33 height 9
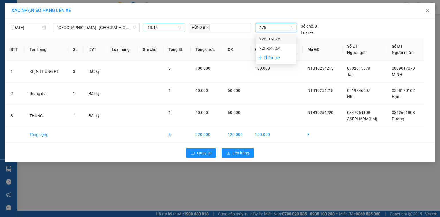
type input "4764"
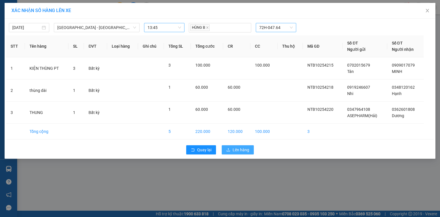
click at [243, 151] on span "Lên hàng" at bounding box center [241, 149] width 17 height 6
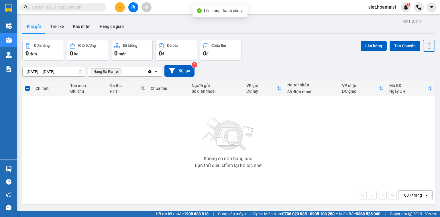
click at [116, 70] on icon "Delete" at bounding box center [117, 71] width 3 height 3
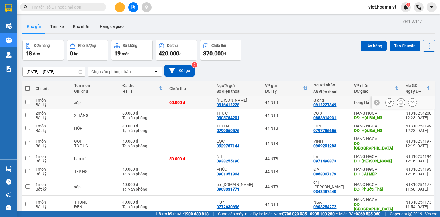
click at [150, 102] on td at bounding box center [143, 102] width 47 height 13
checkbox input "true"
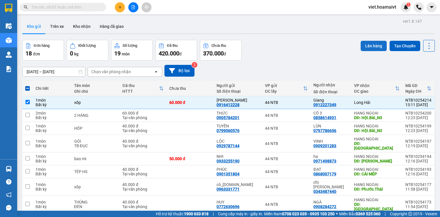
click at [368, 49] on button "Lên hàng" at bounding box center [374, 46] width 26 height 10
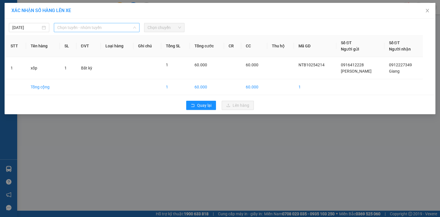
click at [120, 27] on span "Chọn tuyến - nhóm tuyến" at bounding box center [96, 27] width 79 height 9
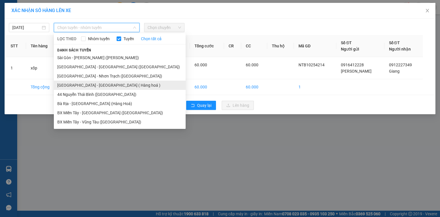
click at [106, 87] on li "[GEOGRAPHIC_DATA] - [GEOGRAPHIC_DATA] ( Hàng hoá )" at bounding box center [120, 85] width 132 height 9
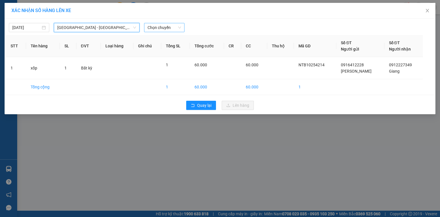
click at [165, 26] on span "Chọn chuyến" at bounding box center [165, 27] width 34 height 9
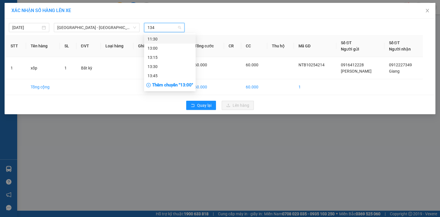
type input "1345"
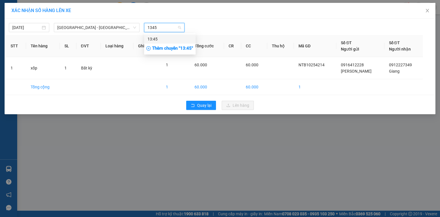
click at [165, 37] on div "13:45" at bounding box center [170, 39] width 45 height 6
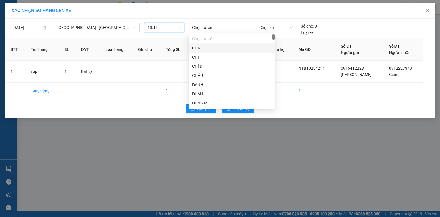
click at [216, 29] on div at bounding box center [220, 27] width 60 height 7
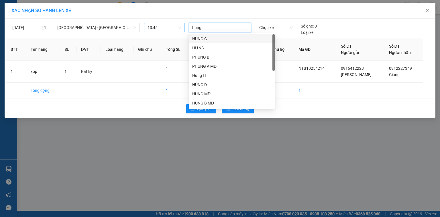
type input "hung b"
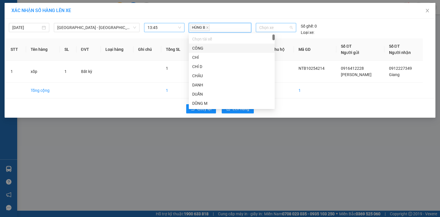
click at [287, 31] on span "Chọn xe" at bounding box center [275, 27] width 33 height 9
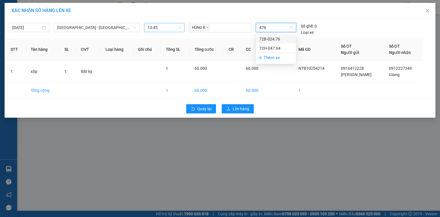
type input "4764"
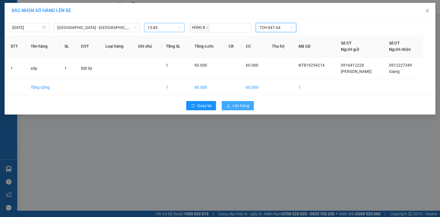
click at [240, 104] on span "Lên hàng" at bounding box center [241, 105] width 17 height 6
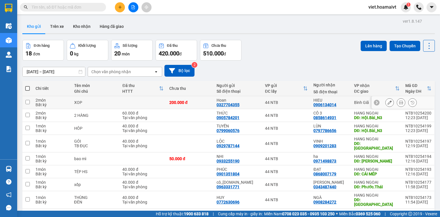
click at [160, 100] on td at bounding box center [143, 102] width 47 height 13
checkbox input "true"
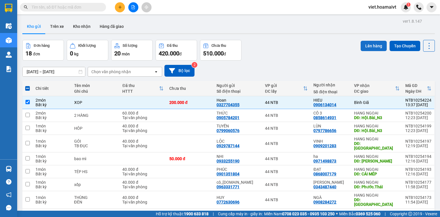
click at [369, 47] on button "Lên hàng" at bounding box center [374, 46] width 26 height 10
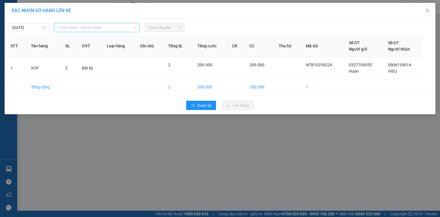
click at [109, 26] on span "Chọn tuyến - nhóm tuyến" at bounding box center [96, 27] width 79 height 9
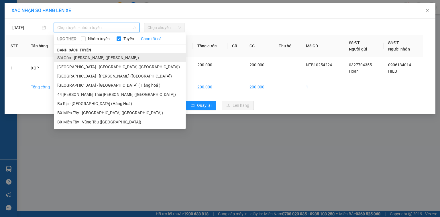
click at [105, 57] on li "Sài Gòn - [PERSON_NAME] ([PERSON_NAME])" at bounding box center [120, 57] width 132 height 9
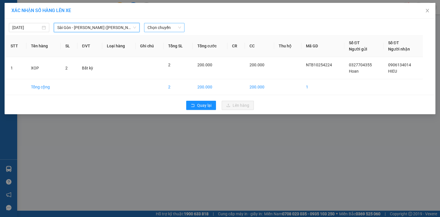
click at [168, 28] on span "Chọn chuyến" at bounding box center [165, 27] width 34 height 9
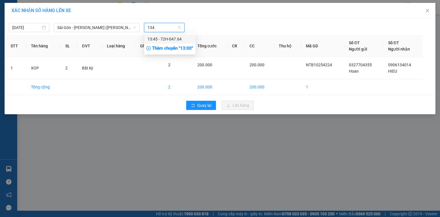
type input "1345"
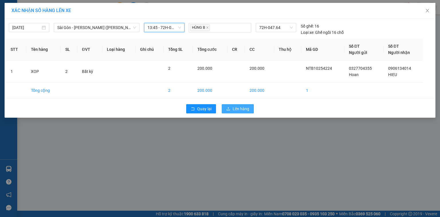
click at [233, 106] on span "Lên hàng" at bounding box center [241, 108] width 17 height 6
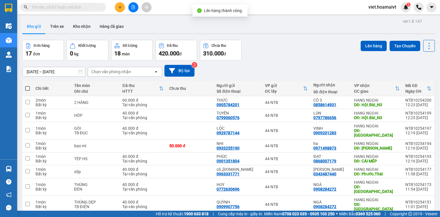
click at [130, 7] on button at bounding box center [133, 7] width 10 height 10
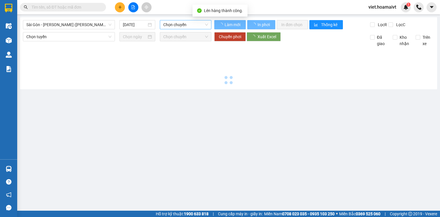
click at [175, 27] on span "Chọn chuyến" at bounding box center [185, 24] width 45 height 9
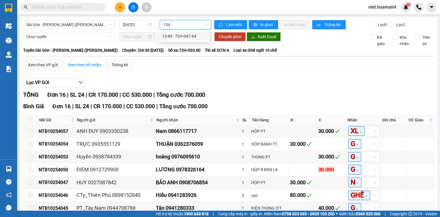
type input "1345"
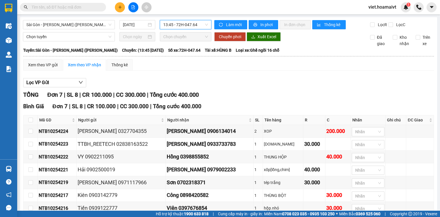
scroll to position [38, 0]
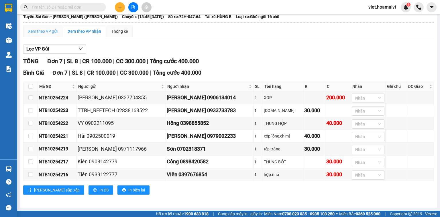
click at [38, 34] on div "Xem theo VP gửi" at bounding box center [42, 31] width 39 height 11
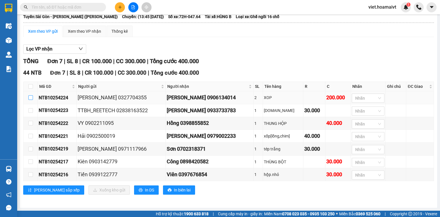
click at [29, 97] on input "checkbox" at bounding box center [30, 97] width 5 height 5
checkbox input "true"
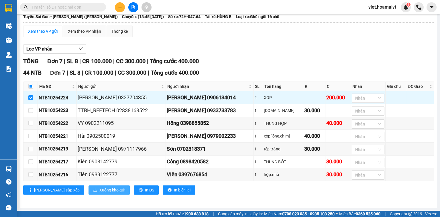
click at [99, 191] on span "Xuống kho gửi" at bounding box center [112, 190] width 26 height 6
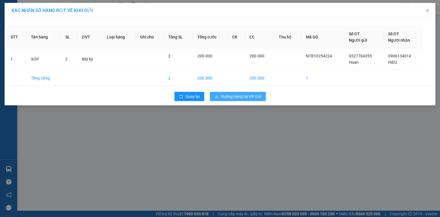
click at [217, 94] on icon "download" at bounding box center [217, 96] width 4 height 4
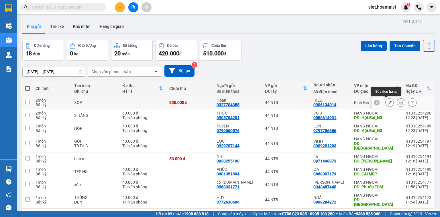
click at [388, 102] on icon at bounding box center [390, 102] width 4 height 4
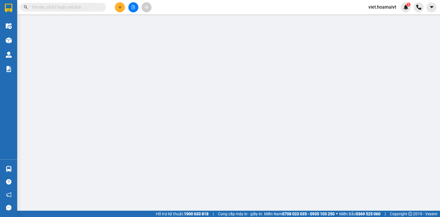
type input "0327704355"
type input "Hoan"
type input "0906134014"
type input "HIEU"
type input "200.000"
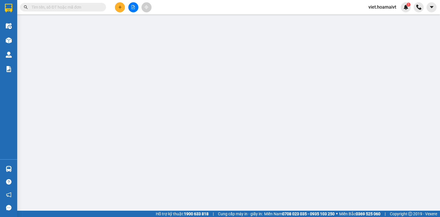
type input "200.000"
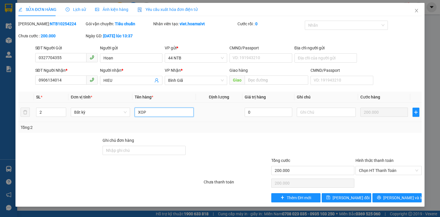
click at [170, 113] on input "XOP" at bounding box center [164, 111] width 59 height 9
type input "XOP _T.Nơi_chưa.phí"
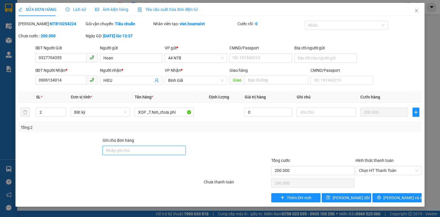
click at [161, 150] on input "Ghi chú đơn hàng" at bounding box center [144, 150] width 83 height 9
type input "GTN"
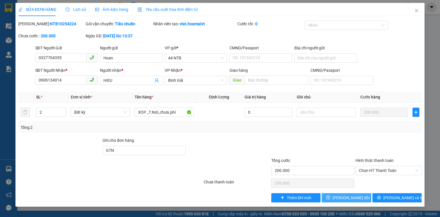
click at [340, 199] on span "Lưu thay đổi" at bounding box center [351, 197] width 37 height 6
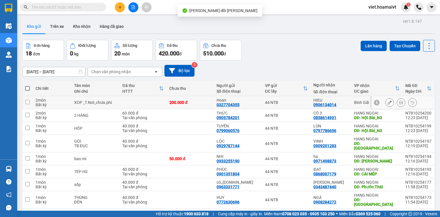
click at [142, 103] on td at bounding box center [143, 102] width 47 height 13
checkbox input "true"
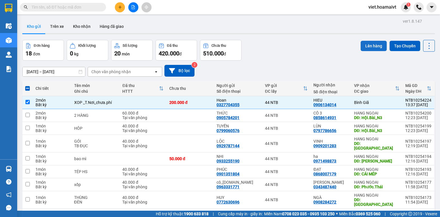
click at [372, 46] on button "Lên hàng" at bounding box center [374, 46] width 26 height 10
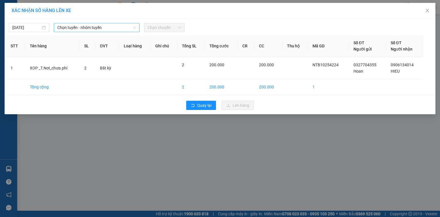
click at [109, 28] on span "Chọn tuyến - nhóm tuyến" at bounding box center [96, 27] width 79 height 9
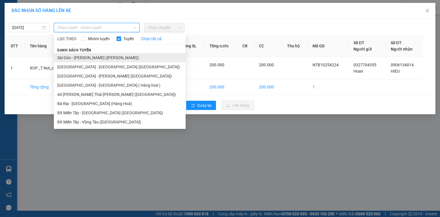
click at [107, 59] on li "Sài Gòn - [PERSON_NAME] ([PERSON_NAME])" at bounding box center [120, 57] width 132 height 9
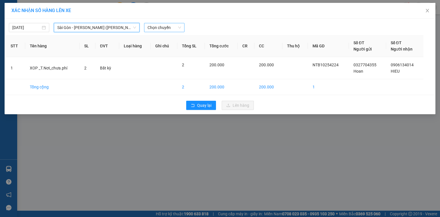
click at [156, 28] on span "Chọn chuyến" at bounding box center [165, 27] width 34 height 9
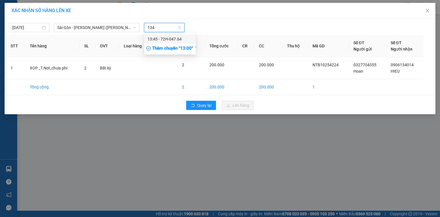
type input "1345"
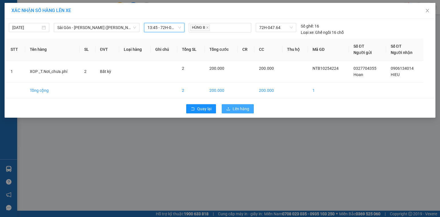
click at [237, 108] on span "Lên hàng" at bounding box center [241, 108] width 17 height 6
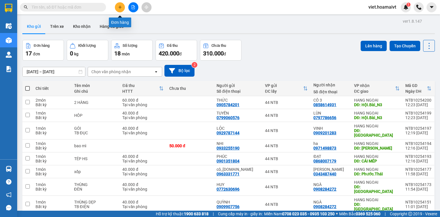
click at [121, 7] on icon "plus" at bounding box center [120, 7] width 4 height 4
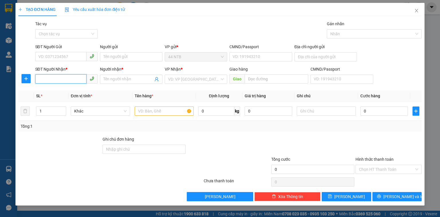
click at [78, 78] on input "SĐT Người Nhận *" at bounding box center [60, 78] width 51 height 9
type input "0797451138"
click at [77, 91] on div "0797451138 - HUY" at bounding box center [67, 90] width 56 height 6
type input "HUY"
type input "HỘI BÀI"
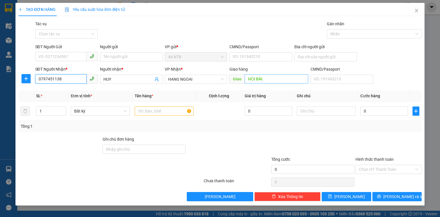
type input "0797451138"
click at [278, 79] on input "HỘI BÀI" at bounding box center [277, 78] width 64 height 9
type input "Hội.Bài_N3"
click at [73, 54] on input "SĐT Người Gửi" at bounding box center [60, 56] width 51 height 9
type input "0909249696"
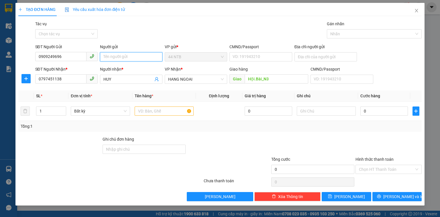
click at [116, 57] on input "Người gửi" at bounding box center [131, 56] width 62 height 9
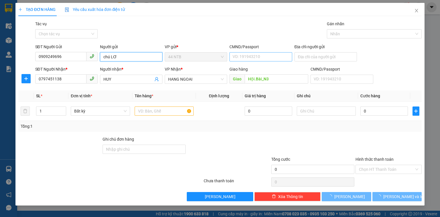
type input "chú LƠ"
click at [265, 58] on input "CMND/Passport" at bounding box center [261, 56] width 62 height 9
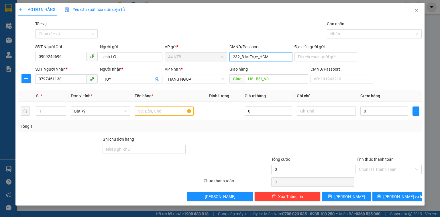
drag, startPoint x: 269, startPoint y: 58, endPoint x: 231, endPoint y: 62, distance: 37.5
click at [231, 62] on div "CMND/Passport 232_B.M.Trực_HCM 232_B.M.Trực_HCM" at bounding box center [261, 54] width 62 height 20
type input "232_B.M.Trực_HCM"
click at [323, 56] on input "Địa chỉ người gửi" at bounding box center [326, 56] width 62 height 9
paste input "232_B.M.Trực_HCM"
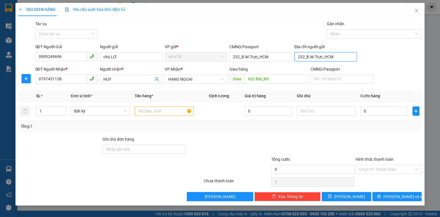
type input "232_B.M.Trực_HCM"
click at [280, 62] on div "CMND/Passport 232_B.M.Trực_HCM" at bounding box center [261, 54] width 62 height 20
click at [275, 56] on input "232_B.M.Trực_HCM" at bounding box center [261, 56] width 62 height 9
click at [155, 111] on input "text" at bounding box center [164, 110] width 59 height 9
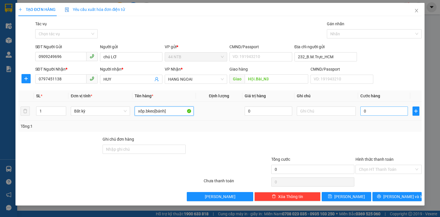
type input "xốp.bkeo[bánh]"
click at [364, 109] on input "0" at bounding box center [385, 110] width 48 height 9
type input "4"
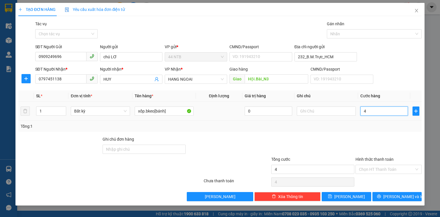
type input "40"
type input "40.000"
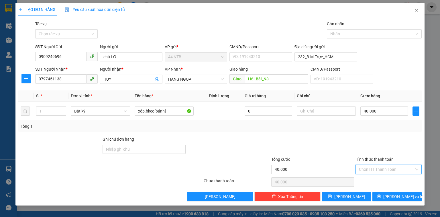
click at [382, 165] on input "Hình thức thanh toán" at bounding box center [386, 169] width 55 height 9
click at [387, 177] on div "Tại văn phòng" at bounding box center [389, 180] width 66 height 9
type input "0"
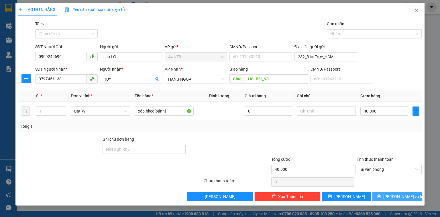
click at [394, 196] on span "[PERSON_NAME] và In" at bounding box center [403, 196] width 40 height 6
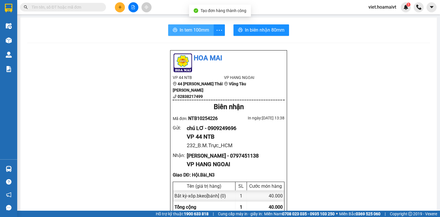
click at [195, 30] on span "In tem 100mm" at bounding box center [195, 29] width 30 height 7
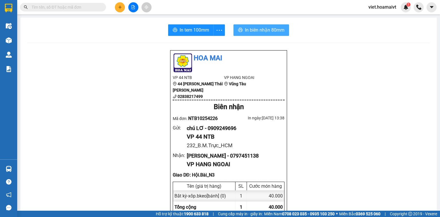
click at [261, 31] on span "In biên nhận 80mm" at bounding box center [265, 29] width 40 height 7
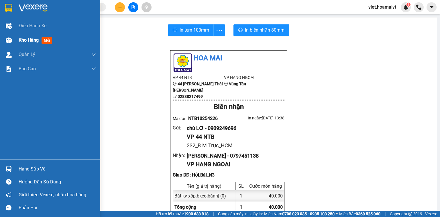
click at [34, 42] on span "Kho hàng" at bounding box center [29, 39] width 20 height 5
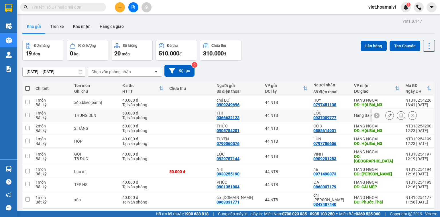
click at [62, 113] on div "1 món" at bounding box center [52, 113] width 33 height 5
checkbox input "true"
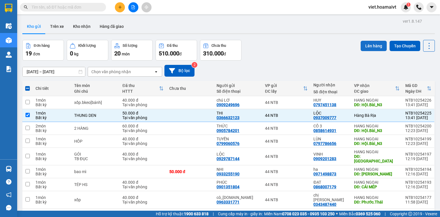
click at [371, 50] on button "Lên hàng" at bounding box center [374, 46] width 26 height 10
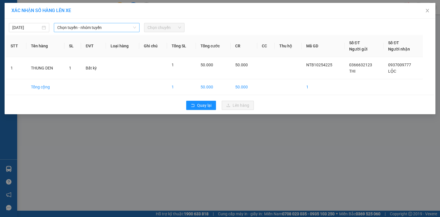
click at [93, 24] on span "Chọn tuyến - nhóm tuyến" at bounding box center [96, 27] width 79 height 9
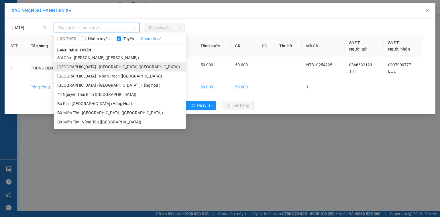
click at [88, 68] on li "[GEOGRAPHIC_DATA] - [GEOGRAPHIC_DATA] ([GEOGRAPHIC_DATA])" at bounding box center [120, 66] width 132 height 9
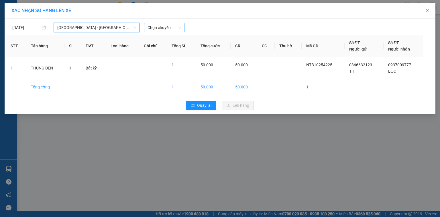
click at [151, 26] on span "Chọn chuyến" at bounding box center [165, 27] width 34 height 9
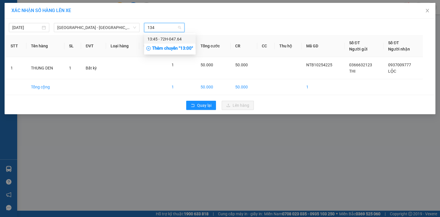
type input "1345"
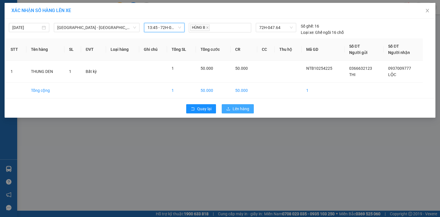
click at [235, 108] on span "Lên hàng" at bounding box center [241, 108] width 17 height 6
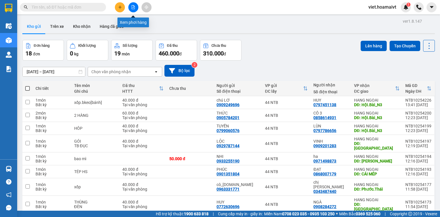
click at [135, 9] on button at bounding box center [133, 7] width 10 height 10
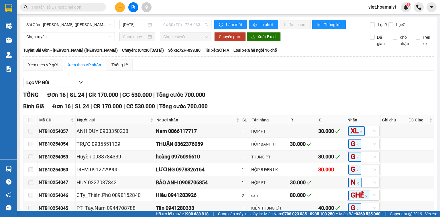
click at [176, 25] on span "04:30 (TC) - 72H-033.80" at bounding box center [185, 24] width 45 height 9
type input "1345"
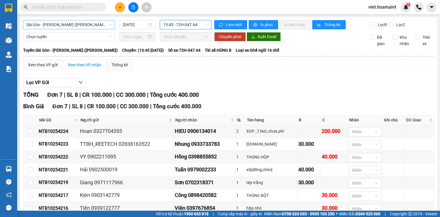
click at [83, 24] on span "Sài Gòn - [PERSON_NAME] ([PERSON_NAME])" at bounding box center [68, 24] width 85 height 9
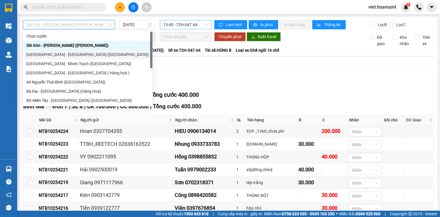
click at [77, 52] on div "[GEOGRAPHIC_DATA] - [GEOGRAPHIC_DATA] ([GEOGRAPHIC_DATA])" at bounding box center [87, 54] width 123 height 6
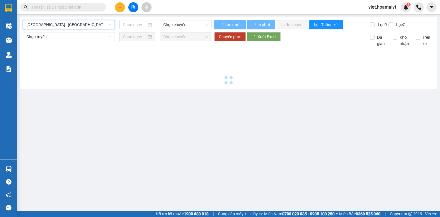
type input "[DATE]"
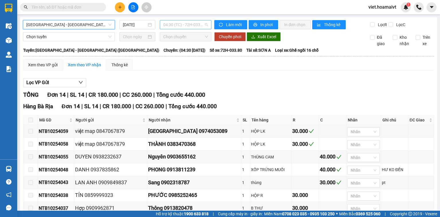
click at [170, 25] on span "04:30 (TC) - 72H-033.80" at bounding box center [185, 24] width 45 height 9
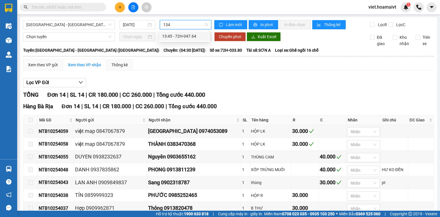
type input "1345"
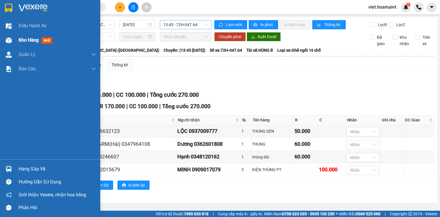
click at [24, 42] on span "Kho hàng" at bounding box center [29, 39] width 20 height 5
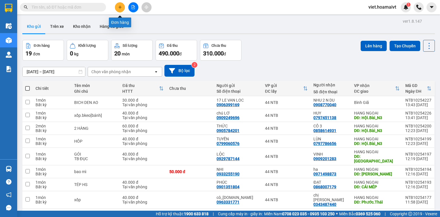
click at [117, 8] on button at bounding box center [120, 7] width 10 height 10
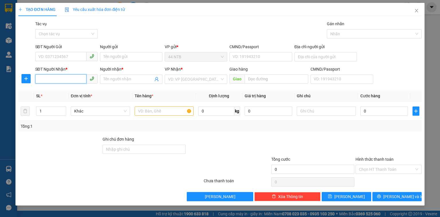
click at [80, 80] on input "SĐT Người Nhận *" at bounding box center [60, 78] width 51 height 9
type input "0909990033"
click at [82, 90] on div "0909990033 - Châu" at bounding box center [67, 90] width 56 height 6
type input "449/28/2 TRƯỜNG CHINH TÂN BÌNHTPHCM"
type input "Châu"
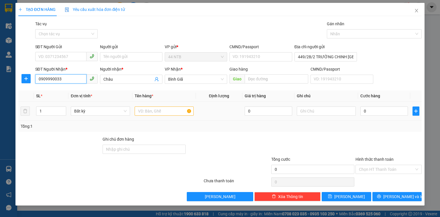
type input "0909990033"
click at [160, 111] on input "text" at bounding box center [164, 110] width 59 height 9
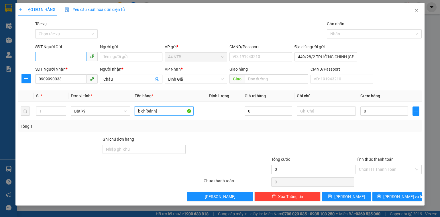
type input "bịch[bánh]"
click at [57, 55] on input "SĐT Người Gửi" at bounding box center [60, 56] width 51 height 9
type input "0364652572"
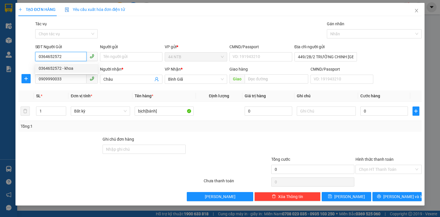
click at [69, 67] on div "0364652572 - khoa" at bounding box center [67, 68] width 56 height 6
type input "khoa"
type input "0364652572"
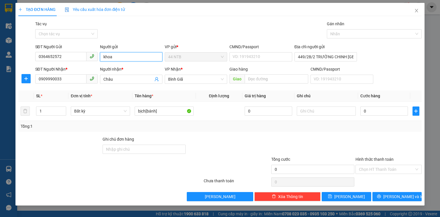
click at [105, 58] on input "khoa" at bounding box center [131, 56] width 62 height 9
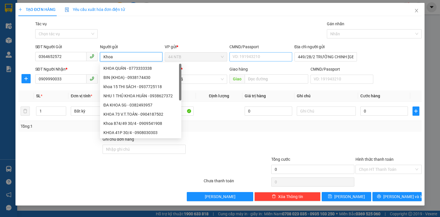
type input "Khoa"
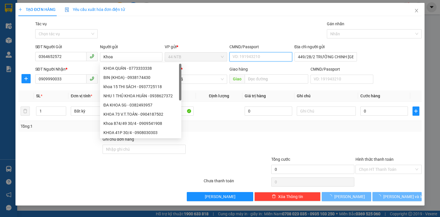
click at [242, 58] on input "CMND/Passport" at bounding box center [261, 56] width 62 height 9
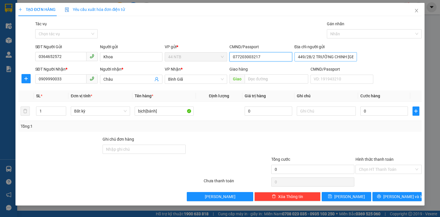
type input "077203003217"
click at [340, 56] on input "449/28/2 TRƯỜNG CHINH TÂN BÌNHTPHCM" at bounding box center [326, 56] width 62 height 9
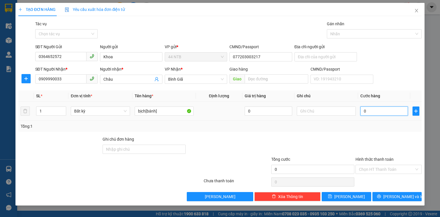
click at [390, 111] on input "0" at bounding box center [385, 110] width 48 height 9
type input "3"
type input "30"
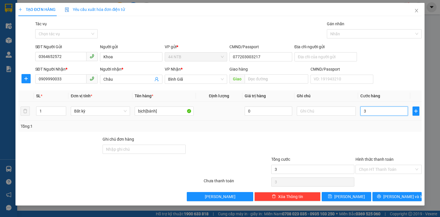
type input "30"
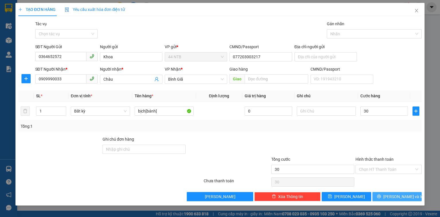
type input "30.000"
click at [403, 196] on span "[PERSON_NAME] và In" at bounding box center [403, 196] width 40 height 6
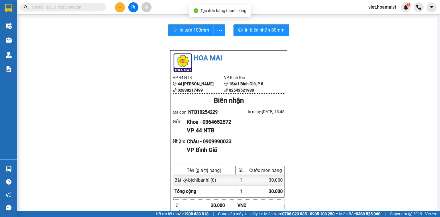
click at [263, 37] on div "In tem 100mm In biên nhận 80mm Hoa Mai VP 44 NTB 44 Nguyễn Thái Bình 0283821749…" at bounding box center [228, 218] width 417 height 403
click at [265, 34] on button "In biên nhận 80mm" at bounding box center [262, 29] width 56 height 11
click at [193, 30] on span "In tem 100mm" at bounding box center [195, 29] width 30 height 7
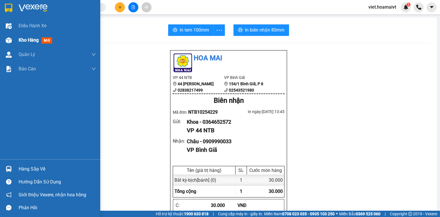
click at [17, 40] on div "Kho hàng mới" at bounding box center [50, 40] width 100 height 14
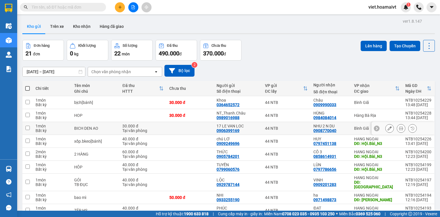
click at [110, 131] on td "BICH DEN AO" at bounding box center [95, 128] width 48 height 13
checkbox input "true"
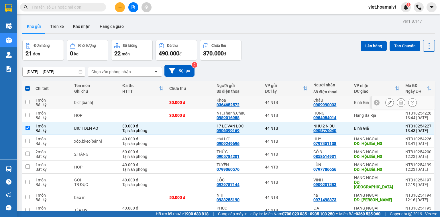
drag, startPoint x: 126, startPoint y: 100, endPoint x: 205, endPoint y: 76, distance: 82.7
click at [128, 99] on td at bounding box center [143, 102] width 47 height 13
checkbox input "true"
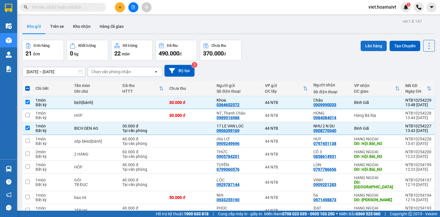
click at [369, 47] on button "Lên hàng" at bounding box center [374, 46] width 26 height 10
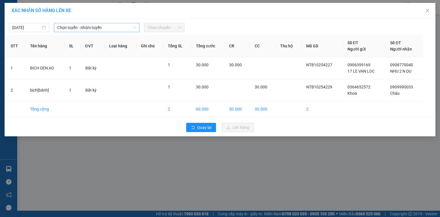
click at [122, 24] on span "Chọn tuyến - nhóm tuyến" at bounding box center [96, 27] width 79 height 9
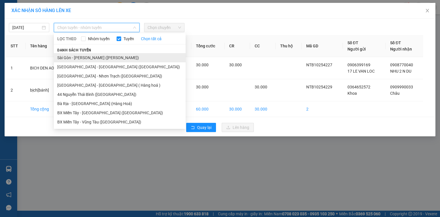
click at [112, 58] on li "Sài Gòn - [PERSON_NAME] ([PERSON_NAME])" at bounding box center [120, 57] width 132 height 9
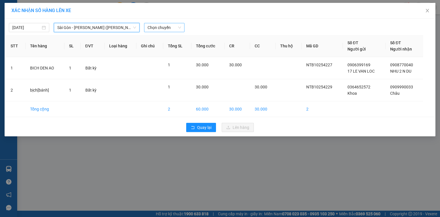
click at [168, 26] on span "Chọn chuyến" at bounding box center [165, 27] width 34 height 9
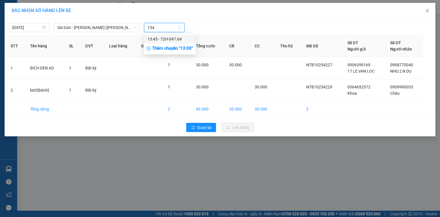
type input "1345"
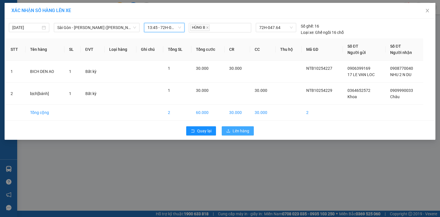
click at [238, 133] on span "Lên hàng" at bounding box center [241, 131] width 17 height 6
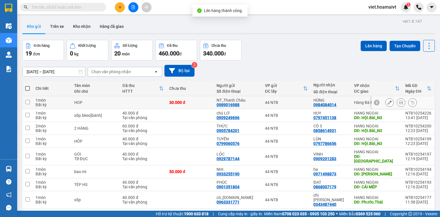
click at [130, 99] on td at bounding box center [143, 102] width 47 height 13
checkbox input "true"
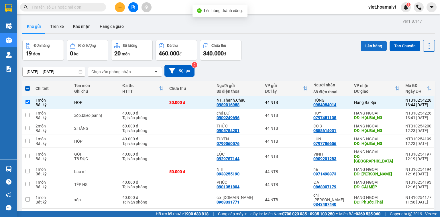
click at [369, 45] on button "Lên hàng" at bounding box center [374, 46] width 26 height 10
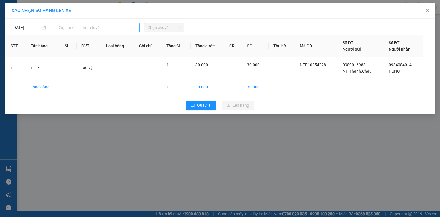
click at [124, 26] on span "Chọn tuyến - nhóm tuyến" at bounding box center [96, 27] width 79 height 9
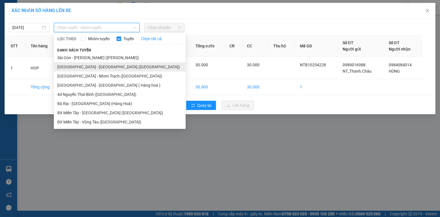
click at [104, 68] on li "[GEOGRAPHIC_DATA] - [GEOGRAPHIC_DATA] ([GEOGRAPHIC_DATA])" at bounding box center [120, 66] width 132 height 9
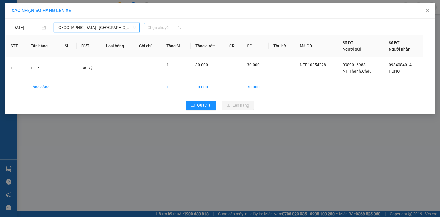
click at [163, 28] on span "Chọn chuyến" at bounding box center [165, 27] width 34 height 9
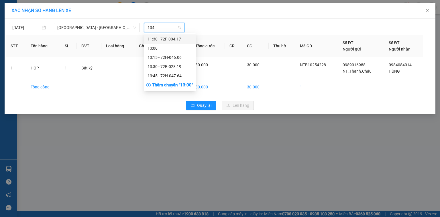
type input "1345"
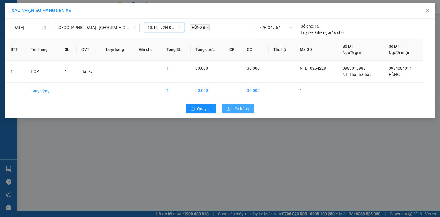
click at [237, 109] on span "Lên hàng" at bounding box center [241, 108] width 17 height 6
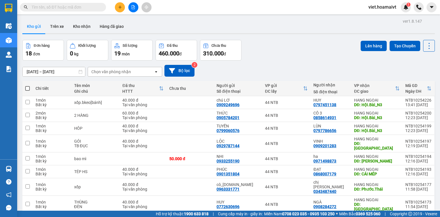
click at [120, 6] on icon "plus" at bounding box center [120, 7] width 4 height 4
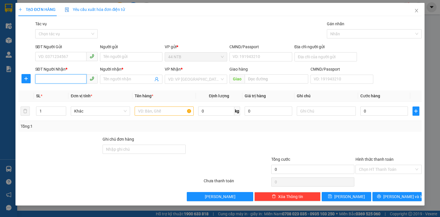
click at [62, 80] on input "SĐT Người Nhận *" at bounding box center [60, 78] width 51 height 9
type input "0916296556"
click at [64, 92] on div "0916296556 - vân" at bounding box center [67, 90] width 56 height 6
type input "136 \DG DC11 F SƠN KỲ [GEOGRAPHIC_DATA] TPHCM"
type input "vân"
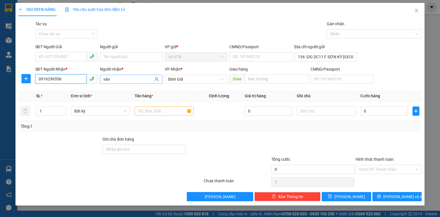
type input "0916296556"
click at [106, 80] on input "vân" at bounding box center [128, 79] width 50 height 6
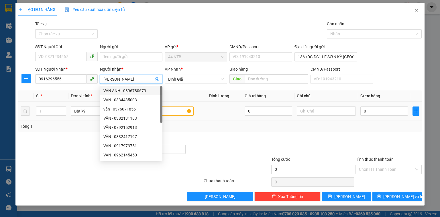
type input "[PERSON_NAME]"
click at [181, 111] on input "text" at bounding box center [164, 110] width 59 height 9
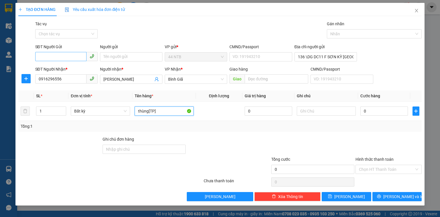
type input "thùng[TP]"
click at [62, 53] on input "SĐT Người Gửi" at bounding box center [60, 56] width 51 height 9
type input "0985013333"
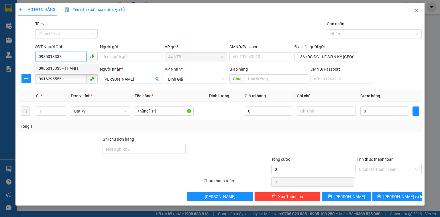
click at [91, 69] on div "0985013333 - THANH" at bounding box center [67, 68] width 56 height 6
type input "THANH"
type input "136 DC11 SON KY"
type input "0985013333"
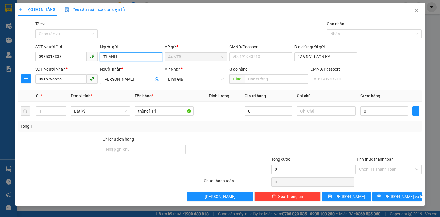
click at [124, 57] on input "THANH" at bounding box center [131, 56] width 62 height 9
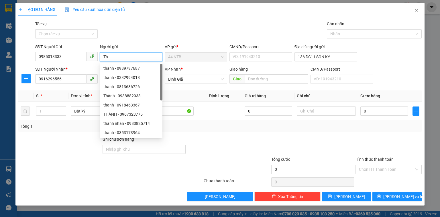
type input "T"
type input "Hạnh"
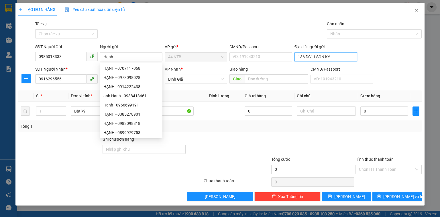
click at [334, 58] on input "136 DC11 SON KY" at bounding box center [326, 56] width 62 height 9
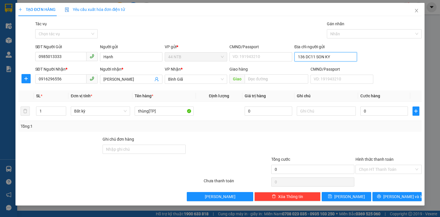
click at [338, 60] on input "136 DC11 SON KY" at bounding box center [326, 56] width 62 height 9
click at [392, 111] on input "0" at bounding box center [385, 110] width 48 height 9
type input "3"
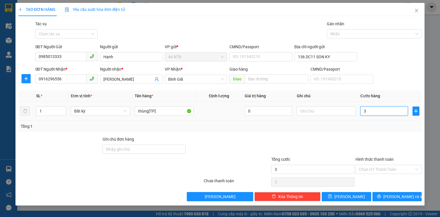
type input "30"
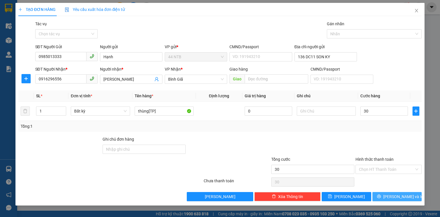
type input "30.000"
click at [393, 195] on span "[PERSON_NAME] và In" at bounding box center [403, 196] width 40 height 6
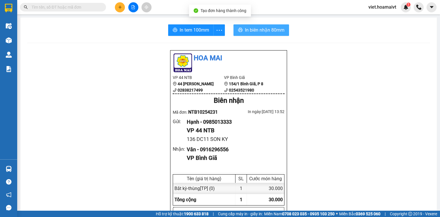
click at [272, 30] on span "In biên nhận 80mm" at bounding box center [265, 29] width 40 height 7
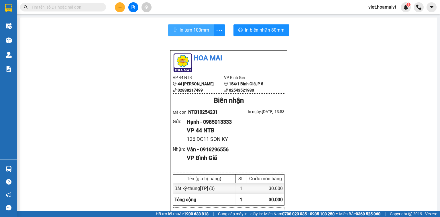
click at [190, 28] on span "In tem 100mm" at bounding box center [195, 29] width 30 height 7
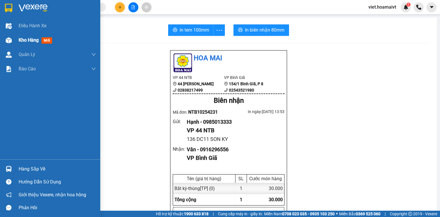
click at [30, 42] on span "Kho hàng" at bounding box center [29, 39] width 20 height 5
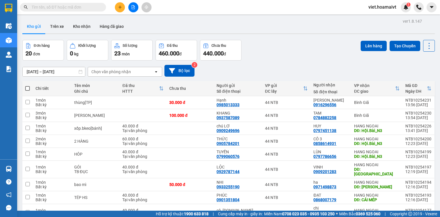
click at [120, 6] on icon "plus" at bounding box center [120, 7] width 4 height 4
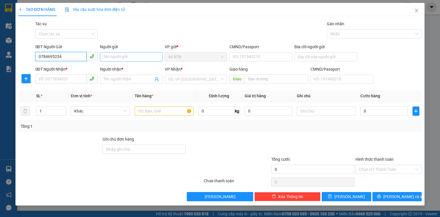
type input "0784695234"
click at [118, 55] on input "Người gửi" at bounding box center [131, 56] width 62 height 9
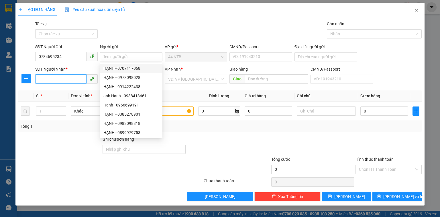
click at [46, 78] on input "SĐT Người Nhận *" at bounding box center [60, 78] width 51 height 9
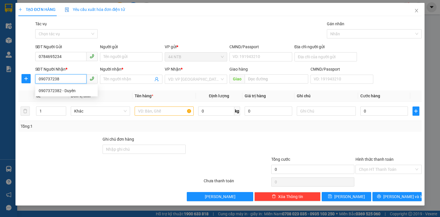
type input "0907372382"
click at [75, 89] on div "0907372382 - Duyên" at bounding box center [67, 90] width 56 height 6
type input "Duyên"
type input "0907372382"
click at [150, 112] on input "text" at bounding box center [164, 110] width 59 height 9
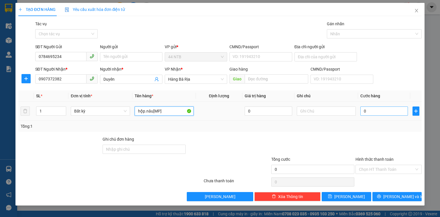
type input "hộp.nâu[MP]"
click at [387, 113] on input "0" at bounding box center [385, 110] width 48 height 9
type input "3"
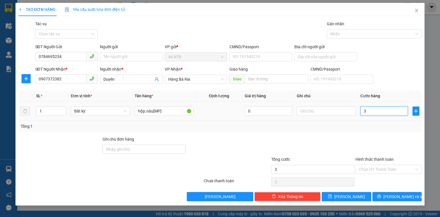
type input "30"
type input "30.000"
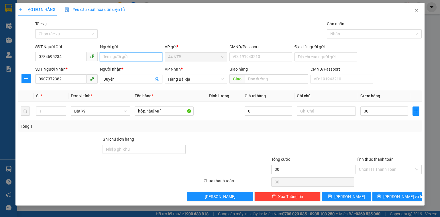
type input "30.000"
click at [113, 56] on input "Người gửi" at bounding box center [131, 56] width 62 height 9
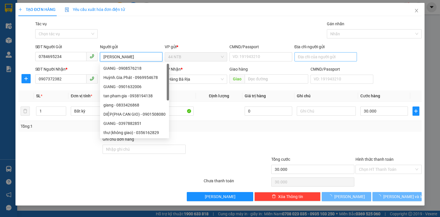
type input "[PERSON_NAME]"
click at [314, 56] on input "Địa chỉ người gửi" at bounding box center [326, 56] width 62 height 9
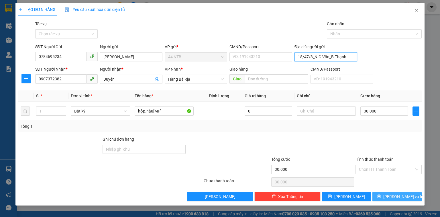
type input "18/47/3_N.C.Vân_B.Thạnh"
click at [411, 192] on button "[PERSON_NAME] và In" at bounding box center [398, 196] width 50 height 9
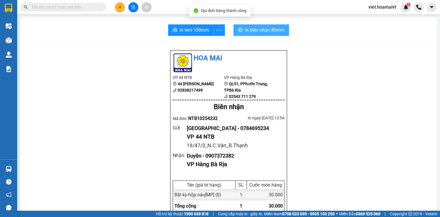
click at [264, 29] on span "In biên nhận 80mm" at bounding box center [265, 29] width 40 height 7
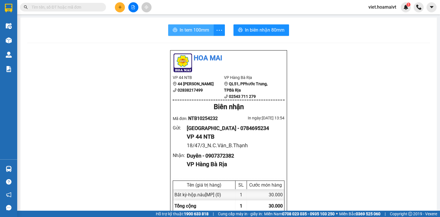
click at [192, 30] on span "In tem 100mm" at bounding box center [195, 29] width 30 height 7
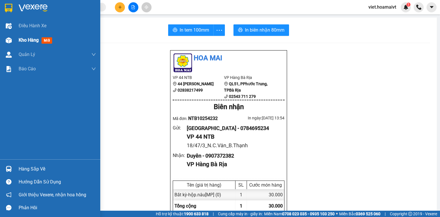
click at [26, 41] on span "Kho hàng" at bounding box center [29, 39] width 20 height 5
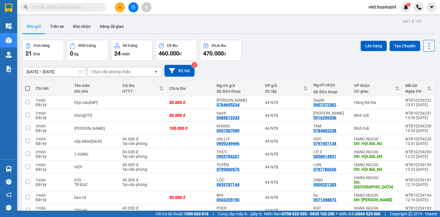
click at [120, 11] on button at bounding box center [120, 7] width 10 height 10
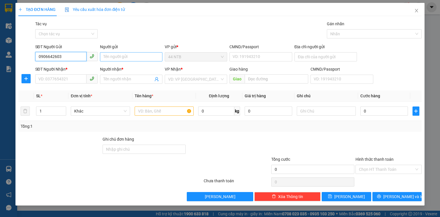
type input "0906642603"
click at [123, 57] on input "Người gửi" at bounding box center [131, 56] width 62 height 9
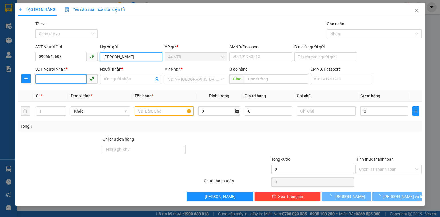
type input "Ngọc Lan"
click at [72, 78] on input "SĐT Người Nhận *" at bounding box center [60, 78] width 51 height 9
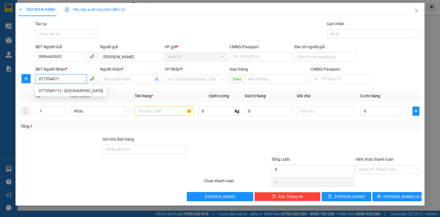
type input "0775549712"
click at [75, 89] on div "0775549712 - Châu Á" at bounding box center [71, 90] width 64 height 6
type input "6 NG VĂN TRỖI F PHÚ NHUẬN TPHCM"
type input "Châu Á"
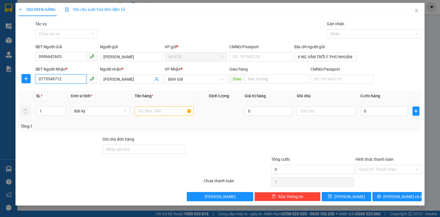
type input "0775549712"
click at [153, 109] on input "text" at bounding box center [164, 110] width 59 height 9
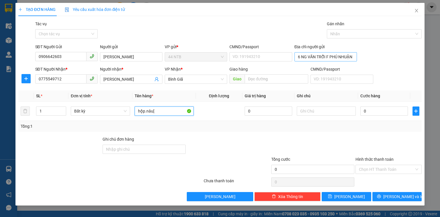
type input "hộp.nâu["
click at [326, 58] on input "6 NG VĂN TRỖI F PHÚ NHUẬN TPHCM" at bounding box center [326, 56] width 62 height 9
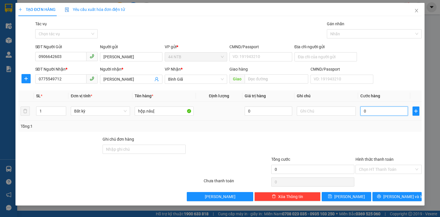
click at [393, 110] on input "0" at bounding box center [385, 110] width 48 height 9
type input "3"
type input "30"
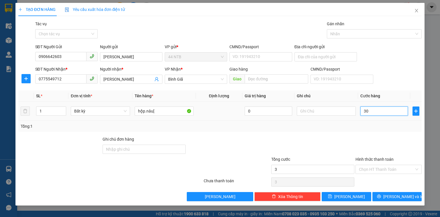
type input "30"
type input "30.000"
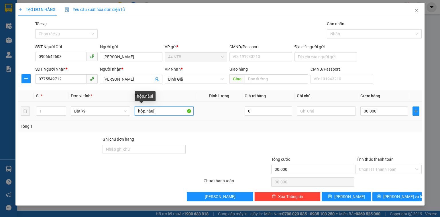
click at [175, 113] on input "hộp.nâu[" at bounding box center [164, 110] width 59 height 9
type input "hộp.nâu[nc.hoa]"
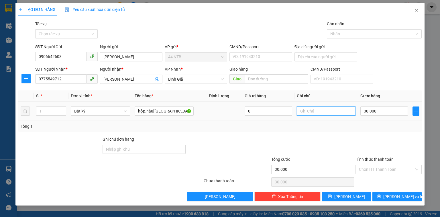
click at [312, 110] on input "text" at bounding box center [326, 110] width 59 height 9
type input "BB.đã.thỏa.thuận"
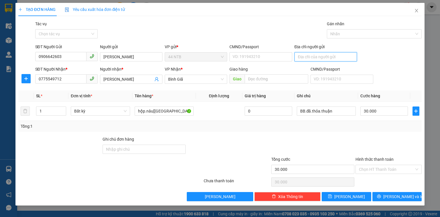
click at [313, 57] on input "Địa chỉ người gửi" at bounding box center [326, 56] width 62 height 9
type input "34_Lê.Duẫn_Q1"
click at [408, 199] on button "[PERSON_NAME] và In" at bounding box center [398, 196] width 50 height 9
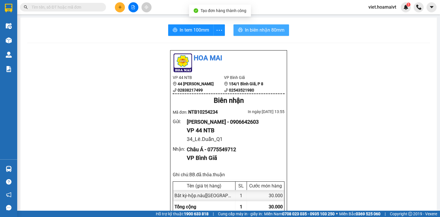
click at [276, 31] on span "In biên nhận 80mm" at bounding box center [265, 29] width 40 height 7
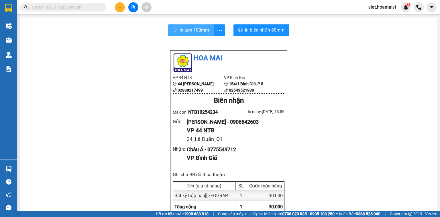
click at [197, 34] on button "In tem 100mm" at bounding box center [191, 29] width 46 height 11
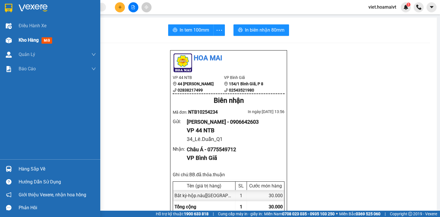
click at [15, 44] on div "Kho hàng mới" at bounding box center [50, 40] width 100 height 14
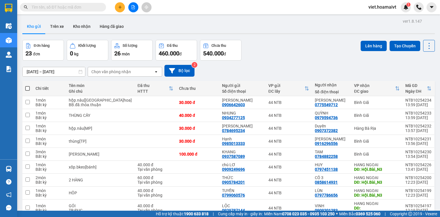
click at [113, 69] on div "Chọn văn phòng nhận" at bounding box center [111, 72] width 40 height 6
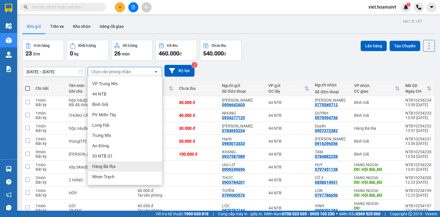
scroll to position [23, 0]
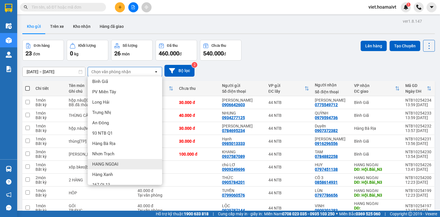
click at [114, 168] on div "HANG NGOAI" at bounding box center [125, 164] width 75 height 10
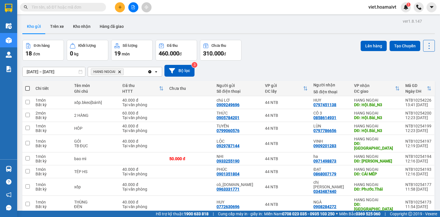
click at [120, 71] on icon "Delete" at bounding box center [119, 71] width 3 height 3
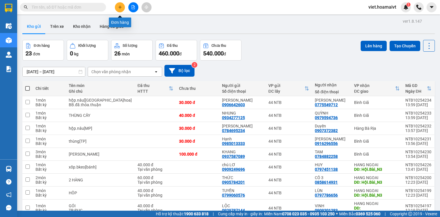
click at [118, 9] on button at bounding box center [120, 7] width 10 height 10
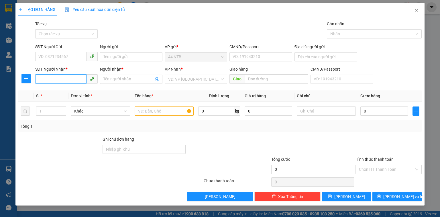
click at [63, 77] on input "SĐT Người Nhận *" at bounding box center [60, 78] width 51 height 9
type input "0909702270"
click at [86, 93] on div "0909702270 - Hiệp" at bounding box center [67, 90] width 56 height 6
type input "396 LE VANLUONG Q7"
type input "Hiệp"
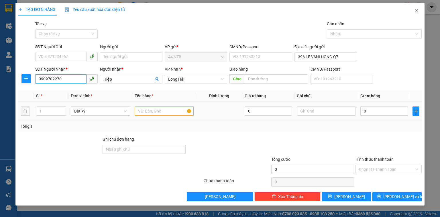
type input "0909702270"
click at [156, 111] on input "text" at bounding box center [164, 110] width 59 height 9
type input "hộp.nâu[micro]"
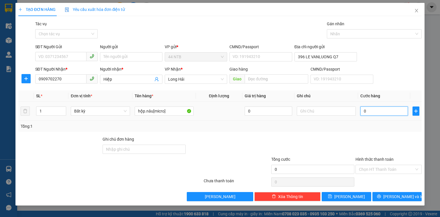
click at [377, 110] on input "0" at bounding box center [385, 110] width 48 height 9
type input "3"
type input "30"
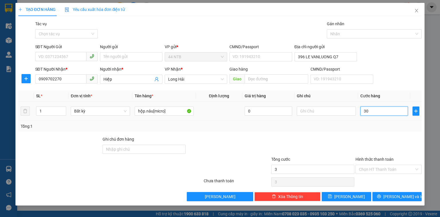
type input "30"
type input "30.000"
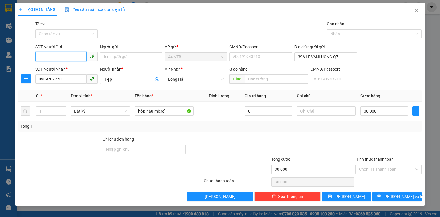
click at [78, 55] on input "SĐT Người Gửi" at bounding box center [60, 56] width 51 height 9
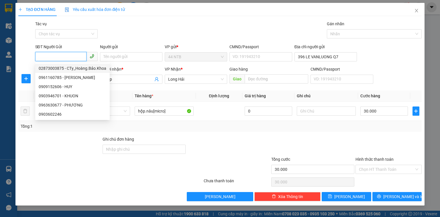
click at [85, 71] on div "02873003875 - CTy_Hoàng.Bảo.Khoa" at bounding box center [73, 68] width 68 height 6
type input "02873003875"
type input "CTy_Hoàng.Bảo.Khoa"
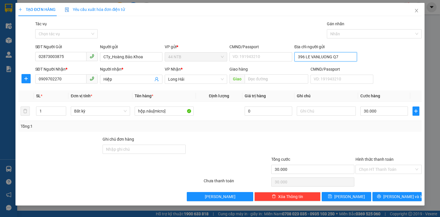
click at [333, 59] on input "396 LE VANLUONG Q7" at bounding box center [326, 56] width 62 height 9
type input "396.396A_L.V.Lương_Q7"
click at [392, 194] on button "[PERSON_NAME] và In" at bounding box center [398, 196] width 50 height 9
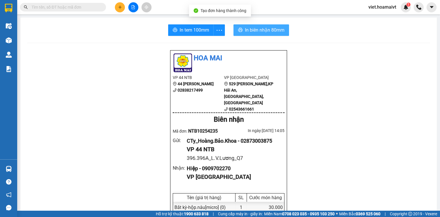
click at [258, 28] on span "In biên nhận 80mm" at bounding box center [265, 29] width 40 height 7
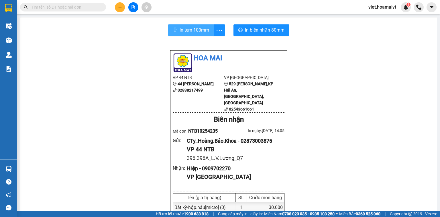
click at [194, 30] on span "In tem 100mm" at bounding box center [195, 29] width 30 height 7
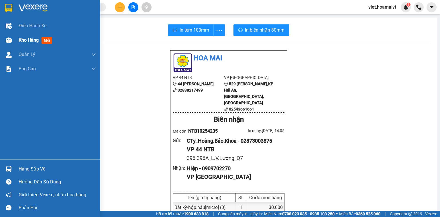
click at [26, 42] on span "Kho hàng" at bounding box center [29, 39] width 20 height 5
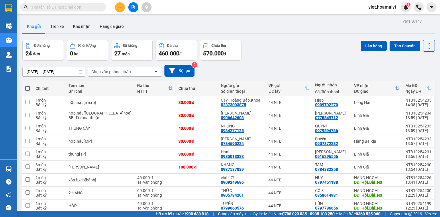
click at [109, 69] on div "Chọn văn phòng nhận" at bounding box center [111, 72] width 40 height 6
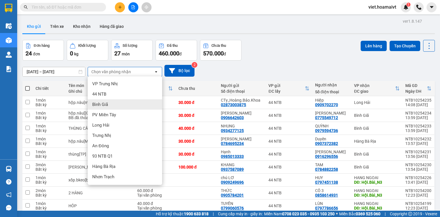
click at [116, 103] on div "Bình Giã" at bounding box center [125, 104] width 75 height 10
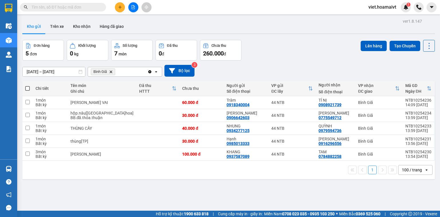
click at [111, 71] on icon "Bình Giã, close by backspace" at bounding box center [111, 71] width 3 height 3
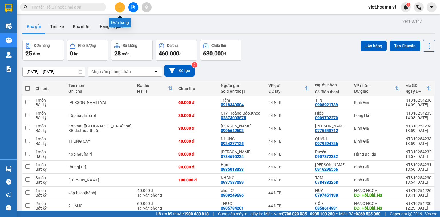
click at [116, 5] on button at bounding box center [120, 7] width 10 height 10
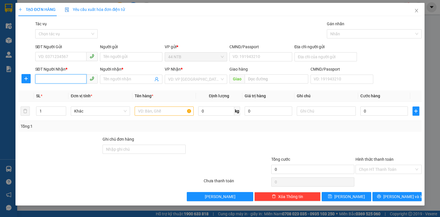
click at [50, 83] on input "SĐT Người Nhận *" at bounding box center [60, 78] width 51 height 9
type input "0917080888"
click at [91, 91] on div "0917080888 - nguyễn văn đoàn" at bounding box center [67, 90] width 56 height 6
type input "nguyễn văn đoàn"
type input "0917080888"
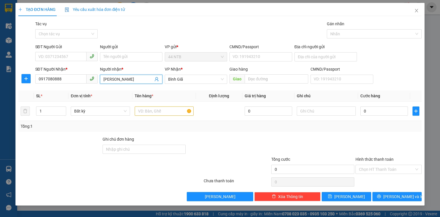
drag, startPoint x: 127, startPoint y: 79, endPoint x: 77, endPoint y: 92, distance: 51.6
click at [77, 92] on div "Transit Pickup Surcharge Ids Transit Deliver Surcharge Ids Transit Deliver Surc…" at bounding box center [220, 111] width 404 height 180
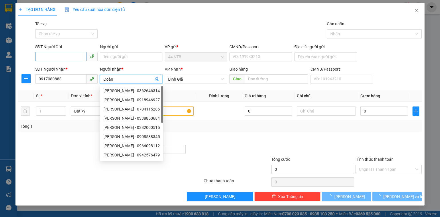
type input "Đoàn"
click at [66, 54] on input "SĐT Người Gửi" at bounding box center [60, 56] width 51 height 9
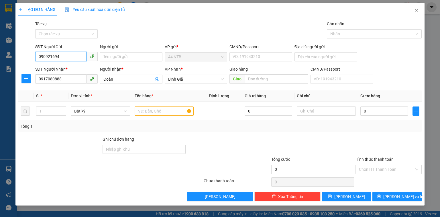
type input "0909216947"
click at [80, 72] on div "0909216947 - Lưu Trang" at bounding box center [66, 68] width 63 height 9
type input "Lưu Trang"
type input "0909216947"
click at [308, 57] on input "Địa chỉ người gửi" at bounding box center [326, 56] width 62 height 9
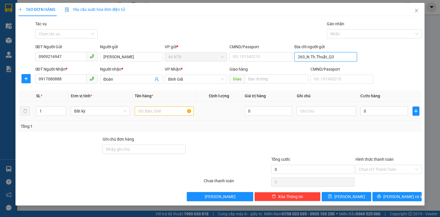
type input "263_N.Th.Thuật_Q3"
drag, startPoint x: 174, startPoint y: 111, endPoint x: 178, endPoint y: 108, distance: 4.7
click at [174, 111] on input "text" at bounding box center [164, 110] width 59 height 9
click at [161, 111] on input "túi.giấy[PKĐT]" at bounding box center [164, 110] width 59 height 9
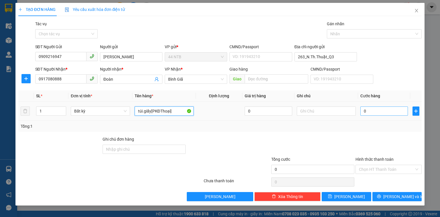
type input "túi.giấy[PKĐThoại]"
click at [380, 107] on input "0" at bounding box center [385, 110] width 48 height 9
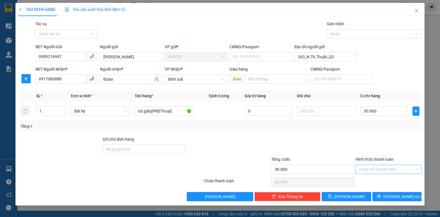
click at [394, 166] on input "Hình thức thanh toán" at bounding box center [386, 169] width 55 height 9
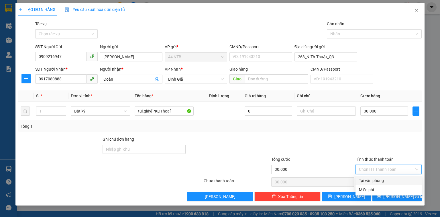
click at [387, 181] on div "Tại văn phòng" at bounding box center [388, 180] width 59 height 6
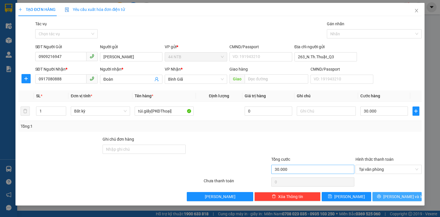
drag, startPoint x: 395, startPoint y: 197, endPoint x: 306, endPoint y: 173, distance: 92.1
click at [396, 197] on span "[PERSON_NAME] và In" at bounding box center [403, 196] width 40 height 6
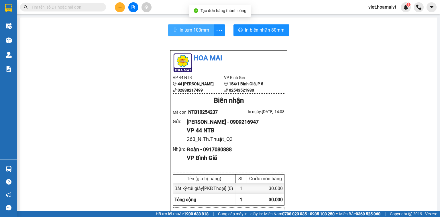
click at [183, 32] on span "In tem 100mm" at bounding box center [195, 29] width 30 height 7
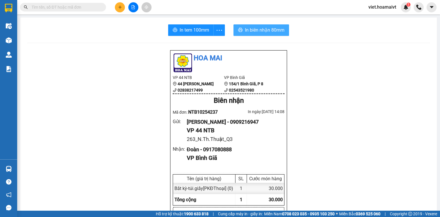
click at [266, 31] on span "In biên nhận 80mm" at bounding box center [265, 29] width 40 height 7
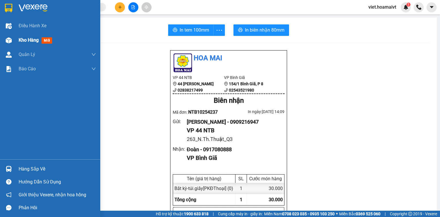
click at [28, 36] on div "Kho hàng mới" at bounding box center [57, 40] width 77 height 14
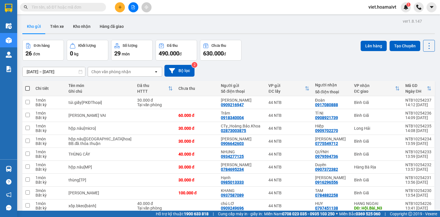
click at [121, 70] on div "Chọn văn phòng nhận" at bounding box center [111, 72] width 40 height 6
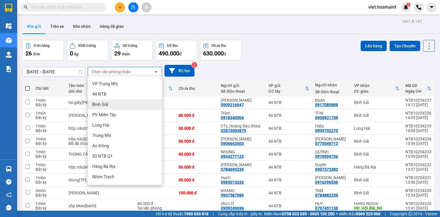
click at [116, 102] on div "Bình Giã" at bounding box center [125, 104] width 75 height 10
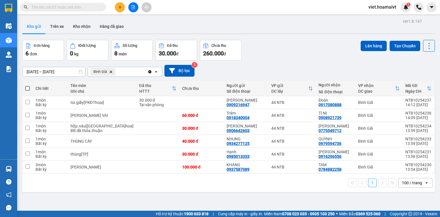
click at [28, 87] on span at bounding box center [27, 88] width 5 height 5
click at [28, 85] on input "checkbox" at bounding box center [28, 85] width 0 height 0
checkbox input "true"
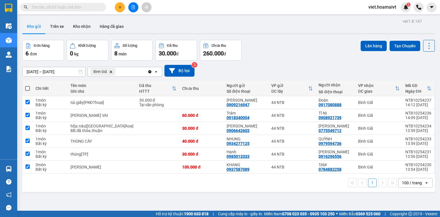
checkbox input "true"
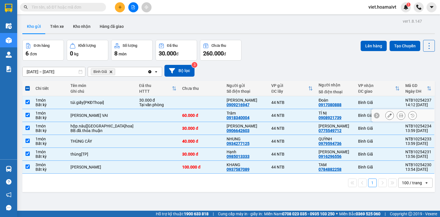
click at [64, 116] on div "Bất kỳ" at bounding box center [50, 117] width 29 height 5
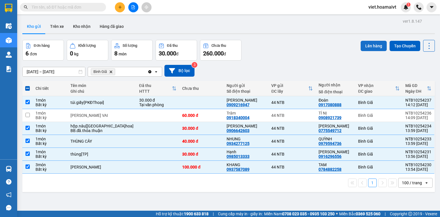
click at [363, 47] on button "Lên hàng" at bounding box center [374, 46] width 26 height 10
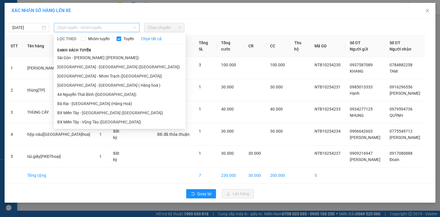
click at [112, 25] on span "Chọn tuyến - nhóm tuyến" at bounding box center [96, 27] width 79 height 9
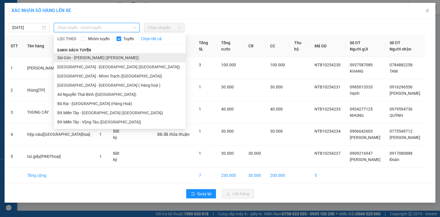
click at [111, 56] on li "Sài Gòn - [PERSON_NAME] ([PERSON_NAME])" at bounding box center [120, 57] width 132 height 9
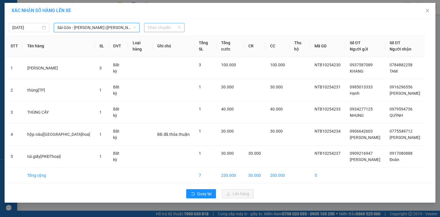
click at [164, 26] on span "Chọn chuyến" at bounding box center [165, 27] width 34 height 9
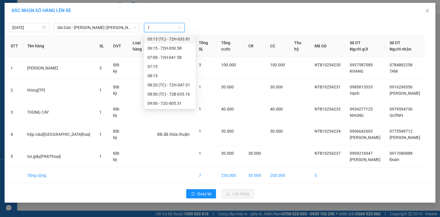
type input "14"
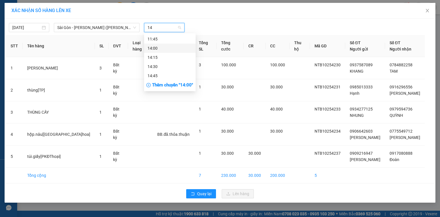
click at [167, 49] on div "14:00" at bounding box center [170, 48] width 45 height 6
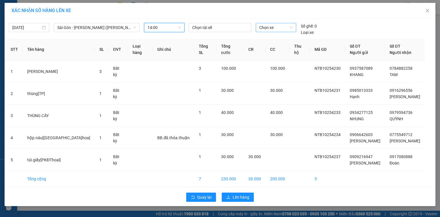
click at [268, 28] on span "Chọn xe" at bounding box center [275, 27] width 33 height 9
type input "4669"
drag, startPoint x: 276, startPoint y: 37, endPoint x: 229, endPoint y: 32, distance: 47.5
click at [276, 37] on div "72H-046.69" at bounding box center [275, 39] width 33 height 6
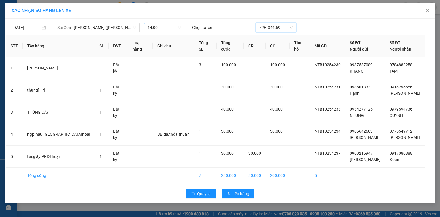
click at [220, 29] on div at bounding box center [220, 27] width 60 height 7
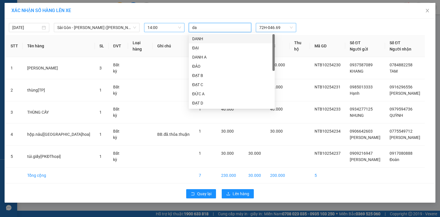
type input "dao"
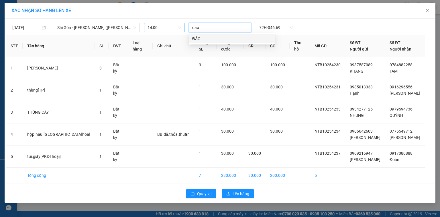
click at [207, 38] on div "ĐẢO" at bounding box center [231, 39] width 79 height 6
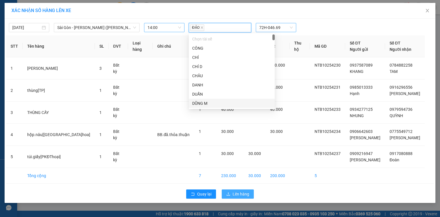
click at [243, 194] on span "Lên hàng" at bounding box center [241, 194] width 17 height 6
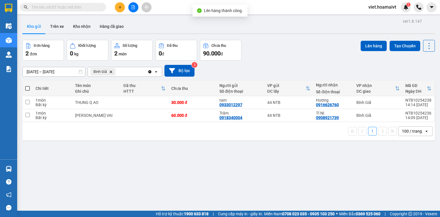
click at [111, 71] on icon "Bình Giã, close by backspace" at bounding box center [111, 71] width 3 height 3
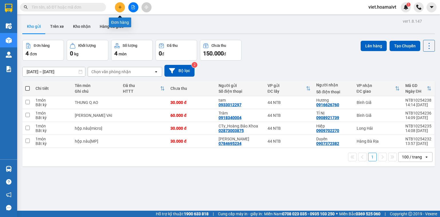
click at [118, 6] on icon "plus" at bounding box center [120, 7] width 4 height 4
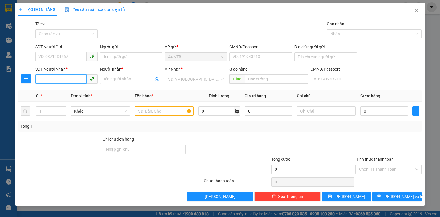
drag, startPoint x: 73, startPoint y: 76, endPoint x: 78, endPoint y: 73, distance: 5.8
click at [73, 76] on input "SĐT Người Nhận *" at bounding box center [60, 78] width 51 height 9
type input "0938828113"
click at [81, 93] on div "0938828113 - thang" at bounding box center [67, 90] width 56 height 6
type input "thang"
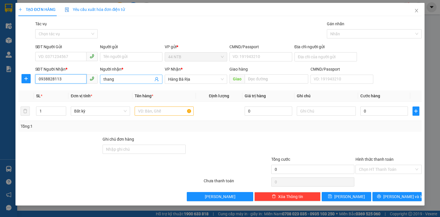
type input "0938828113"
drag, startPoint x: 109, startPoint y: 79, endPoint x: 91, endPoint y: 89, distance: 20.9
click at [91, 89] on div "Transit Pickup Surcharge Ids Transit Deliver Surcharge Ids Transit Deliver Surc…" at bounding box center [220, 111] width 404 height 180
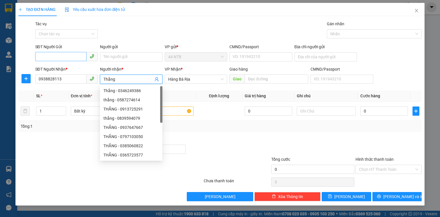
type input "Thắng"
click at [61, 56] on input "SĐT Người Gửi" at bounding box center [60, 56] width 51 height 9
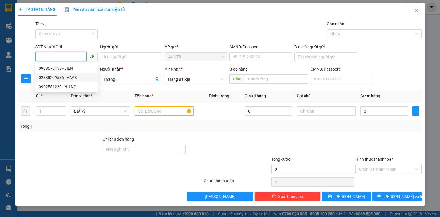
click at [64, 76] on div "02838209536 - AAAS" at bounding box center [67, 77] width 56 height 6
type input "02838209536"
type input "AAAS"
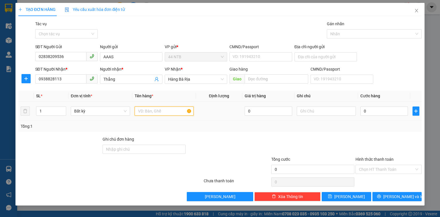
click at [169, 110] on input "text" at bounding box center [164, 110] width 59 height 9
type input "phon"
click at [396, 110] on input "0" at bounding box center [385, 110] width 48 height 9
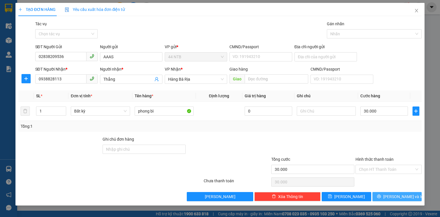
click at [400, 198] on span "[PERSON_NAME] và In" at bounding box center [403, 196] width 40 height 6
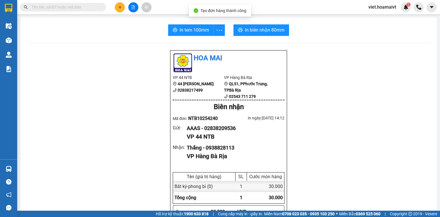
click at [185, 27] on span "In tem 100mm" at bounding box center [195, 29] width 30 height 7
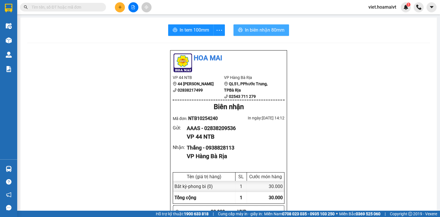
click at [273, 28] on span "In biên nhận 80mm" at bounding box center [265, 29] width 40 height 7
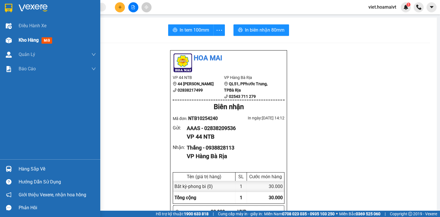
click at [23, 42] on span "Kho hàng" at bounding box center [29, 39] width 20 height 5
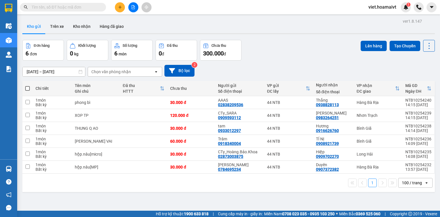
click at [133, 9] on button at bounding box center [133, 7] width 10 height 10
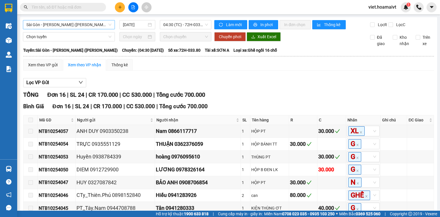
click at [87, 24] on span "Sài Gòn - [PERSON_NAME] ([PERSON_NAME])" at bounding box center [68, 24] width 85 height 9
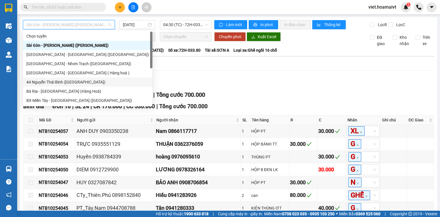
click at [79, 85] on div "44 Nguyễn Thái Bình ([GEOGRAPHIC_DATA])" at bounding box center [87, 82] width 123 height 6
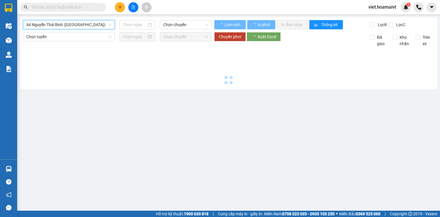
type input "[DATE]"
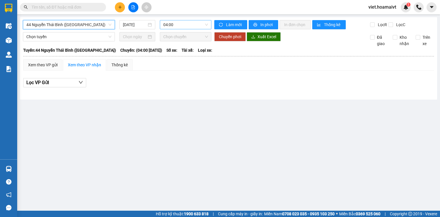
click at [180, 27] on span "04:00" at bounding box center [185, 24] width 45 height 9
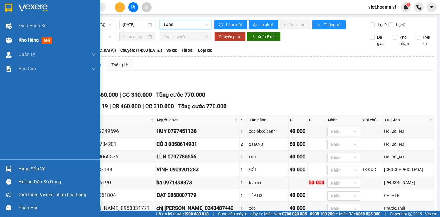
click at [15, 40] on div "Kho hàng mới" at bounding box center [50, 40] width 100 height 14
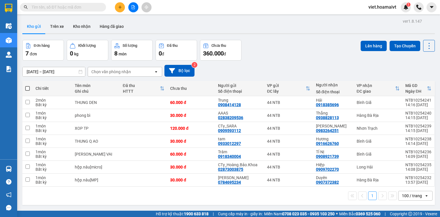
click at [117, 6] on button at bounding box center [120, 7] width 10 height 10
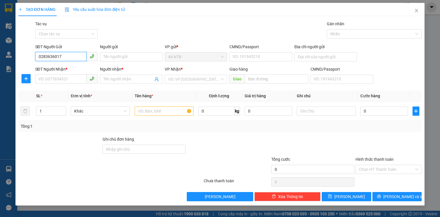
type input "02836360179"
click at [88, 67] on div "02836360179 - [DOMAIN_NAME]" at bounding box center [68, 68] width 59 height 6
type input "[DOMAIN_NAME]"
type input "73.đg.số.9_T.Hưng_HCM"
type input "0984363403"
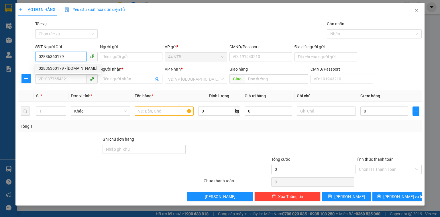
type input "Hoa"
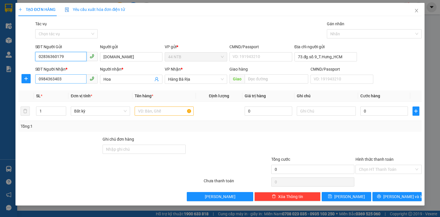
type input "02836360179"
drag, startPoint x: 73, startPoint y: 81, endPoint x: 11, endPoint y: 101, distance: 65.1
click at [11, 101] on div "TẠO ĐƠN HÀNG Yêu cầu xuất hóa đơn điện tử Transit Pickup Surcharge Ids Transit …" at bounding box center [220, 108] width 440 height 217
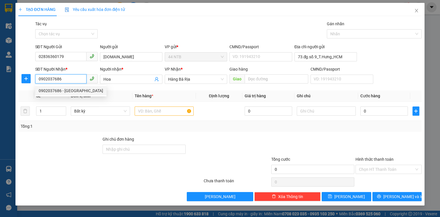
type input "0902037686"
click at [93, 86] on body "Kết quả tìm kiếm ( 0 ) Bộ lọc No Data viet.hoamaivt 1 Điều hành xe Kho hàng mới…" at bounding box center [220, 108] width 440 height 217
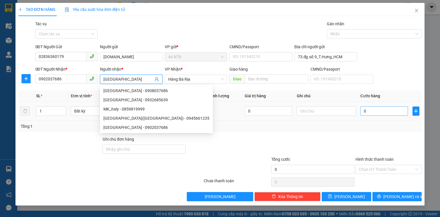
type input "[GEOGRAPHIC_DATA]"
click at [374, 112] on input "0" at bounding box center [385, 110] width 48 height 9
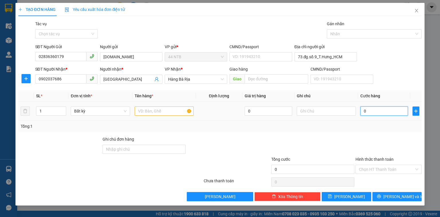
type input "3"
type input "30"
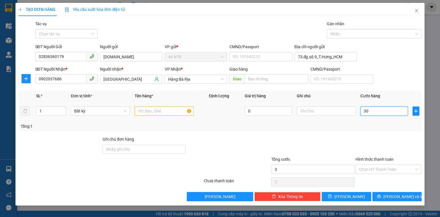
type input "30"
type input "30.000"
click at [166, 112] on input "text" at bounding box center [164, 110] width 59 height 9
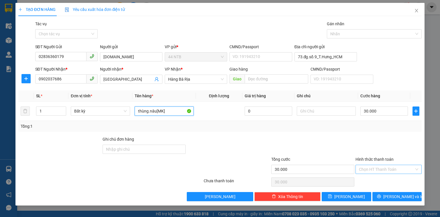
type input "thùng.nâu[MK]"
click at [381, 167] on input "Hình thức thanh toán" at bounding box center [386, 169] width 55 height 9
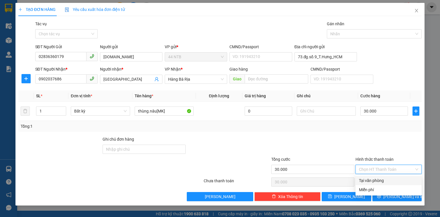
click at [383, 180] on div "Tại văn phòng" at bounding box center [388, 180] width 59 height 6
type input "0"
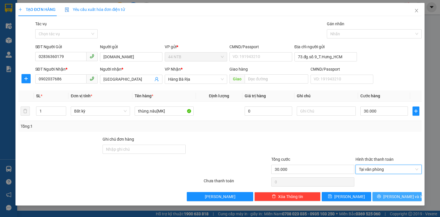
click at [401, 198] on span "[PERSON_NAME] và In" at bounding box center [403, 196] width 40 height 6
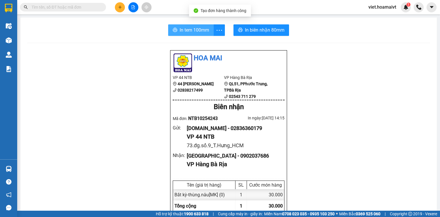
click at [201, 32] on span "In tem 100mm" at bounding box center [195, 29] width 30 height 7
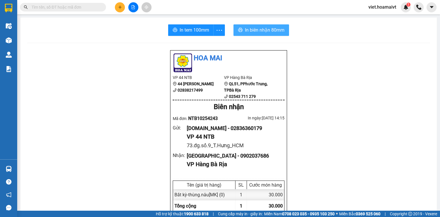
click at [268, 33] on span "In biên nhận 80mm" at bounding box center [265, 29] width 40 height 7
click at [119, 8] on icon "plus" at bounding box center [120, 7] width 4 height 4
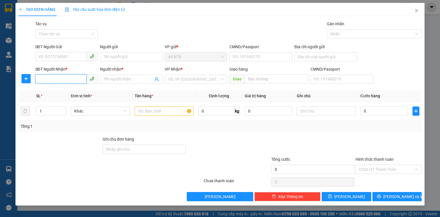
click at [73, 81] on input "SĐT Người Nhận *" at bounding box center [60, 78] width 51 height 9
type input "0792606996"
click at [82, 88] on div "0792606996 - DUY" at bounding box center [67, 90] width 56 height 6
type input "DUY"
type input "PHÚ.MỸ"
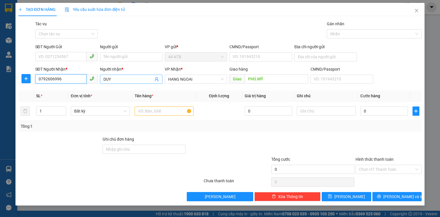
type input "0792606996"
click at [119, 78] on input "DUY" at bounding box center [128, 79] width 50 height 6
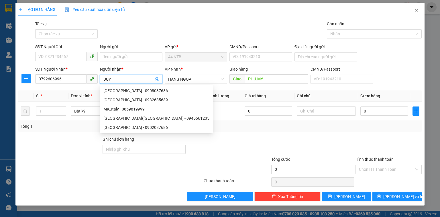
click at [74, 61] on span at bounding box center [66, 56] width 62 height 9
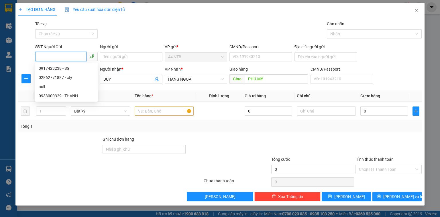
click at [74, 60] on input "SĐT Người Gửi" at bounding box center [60, 56] width 51 height 9
type input "0903723429"
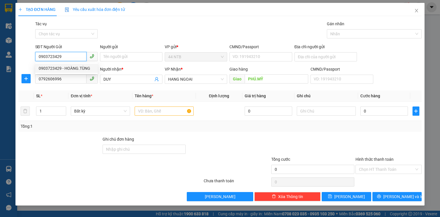
click at [86, 69] on div "0903723429 - HOÀNG.TÙNG" at bounding box center [67, 68] width 56 height 6
type input "HOÀNG.TÙNG"
type input "0903723429"
click at [161, 109] on input "text" at bounding box center [164, 110] width 59 height 9
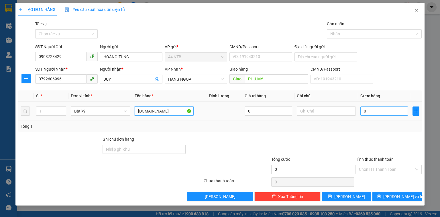
type input "[DOMAIN_NAME]"
click at [370, 110] on input "0" at bounding box center [385, 110] width 48 height 9
click at [196, 79] on span "HANG NGOAI" at bounding box center [196, 79] width 56 height 9
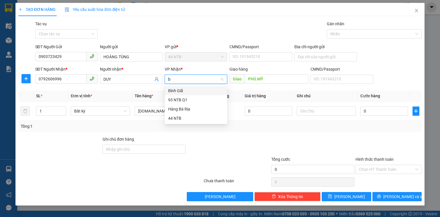
type input "bg"
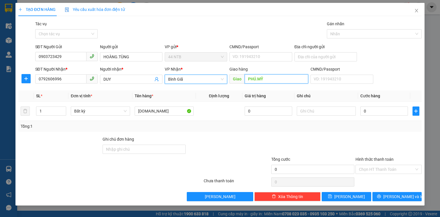
click at [272, 78] on input "PHÚ.MỸ" at bounding box center [277, 78] width 64 height 9
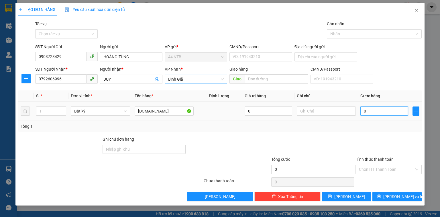
click at [390, 113] on input "0" at bounding box center [385, 110] width 48 height 9
type input "3"
type input "30"
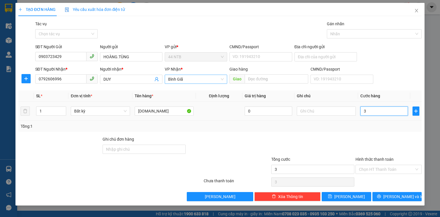
type input "30"
type input "30.000"
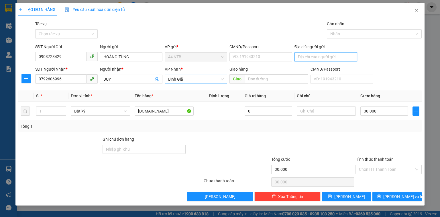
click at [316, 55] on input "Địa chỉ người gửi" at bounding box center [326, 56] width 62 height 9
type input "28.đg.DC7_Tân.Quý"
click at [382, 168] on input "Hình thức thanh toán" at bounding box center [386, 169] width 55 height 9
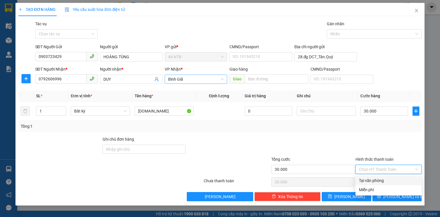
drag, startPoint x: 382, startPoint y: 179, endPoint x: 394, endPoint y: 185, distance: 13.3
click at [382, 179] on div "Tại văn phòng" at bounding box center [388, 180] width 59 height 6
type input "0"
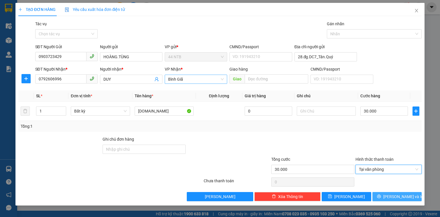
drag, startPoint x: 397, startPoint y: 199, endPoint x: 408, endPoint y: 197, distance: 11.7
click at [397, 199] on button "[PERSON_NAME] và In" at bounding box center [398, 196] width 50 height 9
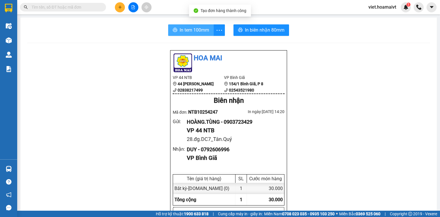
click at [201, 33] on span "In tem 100mm" at bounding box center [195, 29] width 30 height 7
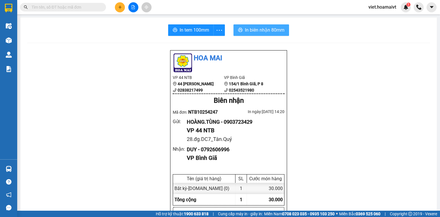
click at [273, 32] on span "In biên nhận 80mm" at bounding box center [265, 29] width 40 height 7
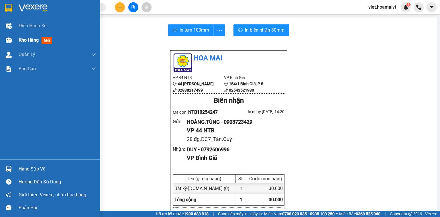
click at [14, 37] on div "Kho hàng mới" at bounding box center [50, 40] width 100 height 14
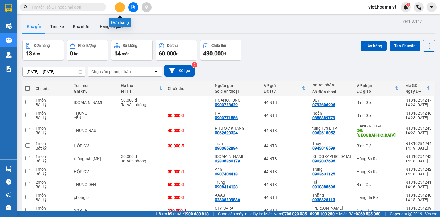
click at [121, 8] on icon "plus" at bounding box center [120, 7] width 4 height 4
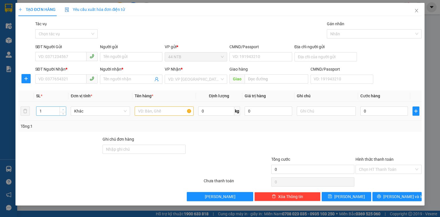
type input "2"
click at [63, 109] on icon "up" at bounding box center [63, 110] width 2 height 2
click at [141, 109] on input "text" at bounding box center [164, 110] width 59 height 9
type input "cuộn+hộp"
click at [373, 111] on input "0" at bounding box center [385, 110] width 48 height 9
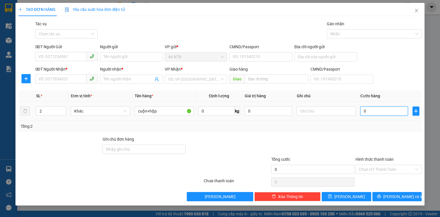
type input "8"
type input "80"
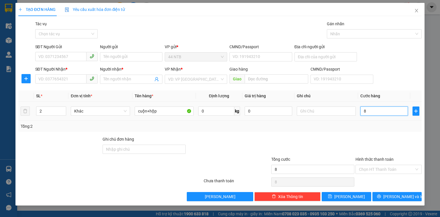
type input "80"
type input "80.000"
click at [76, 81] on input "SĐT Người Nhận *" at bounding box center [60, 78] width 51 height 9
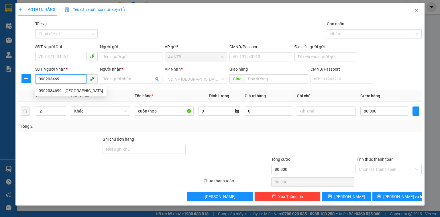
type input "0902034699"
click at [92, 90] on div "0902034699 - [GEOGRAPHIC_DATA]" at bounding box center [71, 90] width 64 height 6
type input "1 ĐƯỜNG 81 [GEOGRAPHIC_DATA]"
type input "VINH"
type input "PHƯỚC HÒA"
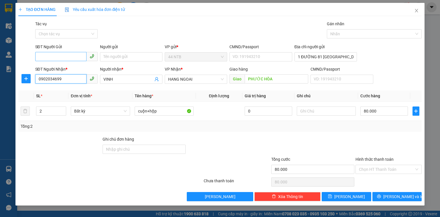
type input "0902034699"
click at [71, 53] on input "SĐT Người Gửi" at bounding box center [60, 56] width 51 height 9
click at [73, 68] on div "0382365278 - [PERSON_NAME]" at bounding box center [67, 68] width 56 height 6
type input "0382365278"
type input "QUỲNH"
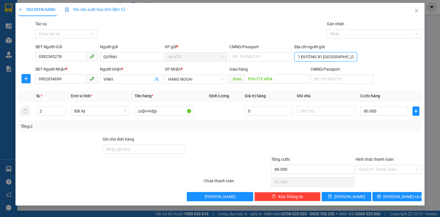
click at [343, 57] on input "1 ĐƯỜNG 81 [GEOGRAPHIC_DATA]" at bounding box center [326, 56] width 62 height 9
type input "1.đg.81_Tân.Hưng_Q7"
click at [393, 166] on input "Hình thức thanh toán" at bounding box center [386, 169] width 55 height 9
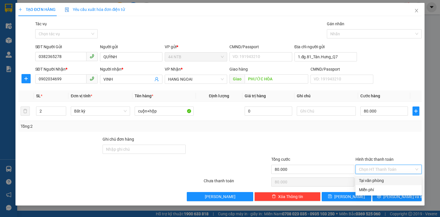
click at [387, 179] on div "Tại văn phòng" at bounding box center [388, 180] width 59 height 6
type input "0"
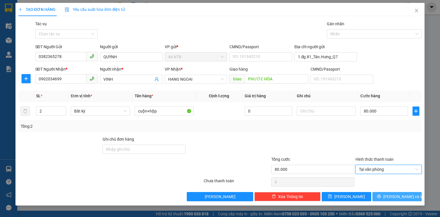
drag, startPoint x: 397, startPoint y: 197, endPoint x: 403, endPoint y: 195, distance: 6.1
click at [397, 197] on span "[PERSON_NAME] và In" at bounding box center [403, 196] width 40 height 6
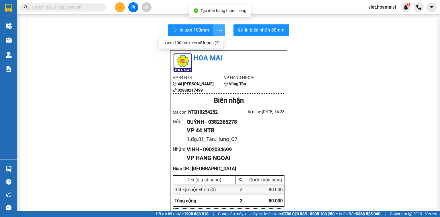
click at [217, 31] on icon "more" at bounding box center [219, 30] width 7 height 7
click at [204, 44] on div "In tem 100mm theo số lượng (2)" at bounding box center [191, 43] width 57 height 6
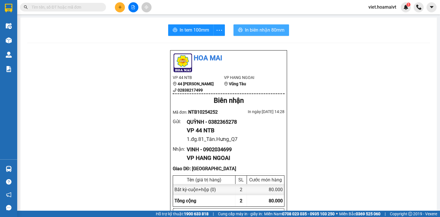
click at [259, 34] on button "In biên nhận 80mm" at bounding box center [262, 29] width 56 height 11
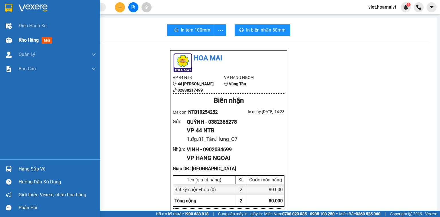
click at [23, 41] on span "Kho hàng" at bounding box center [29, 39] width 20 height 5
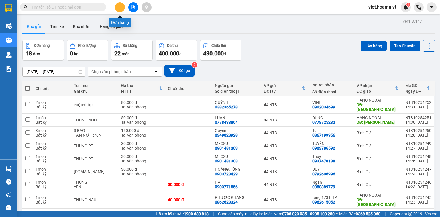
click at [120, 9] on icon "plus" at bounding box center [120, 7] width 4 height 4
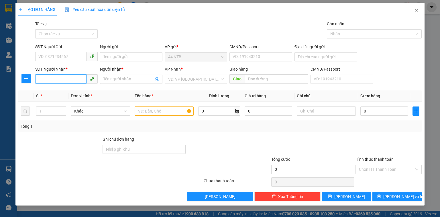
click at [68, 80] on input "SĐT Người Nhận *" at bounding box center [60, 78] width 51 height 9
type input "0707225225"
click at [75, 92] on div "0707225225 - bé.Xuân_HM" at bounding box center [67, 90] width 56 height 6
type input "bé.Xuân_HM"
type input "0707225225"
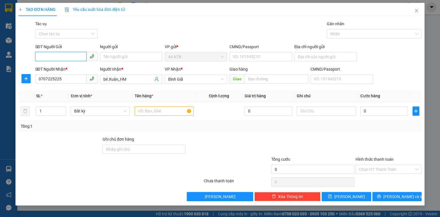
click at [72, 57] on input "SĐT Người Gửi" at bounding box center [60, 56] width 51 height 9
click at [71, 67] on div "0000000000 - 44" at bounding box center [67, 68] width 56 height 6
type input "0000000000"
type input "44"
click at [149, 110] on input "text" at bounding box center [164, 110] width 59 height 9
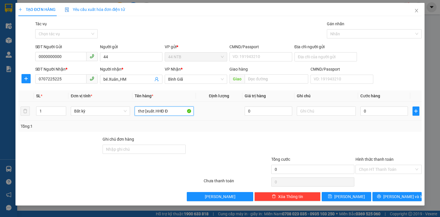
click at [159, 112] on input "thơ [xuất.HHĐ Đ" at bounding box center [164, 110] width 59 height 9
click at [162, 112] on input "thơ [xuất.HĐ Đ" at bounding box center [164, 110] width 59 height 9
click at [167, 112] on input "thơ [xuất.HĐĐ" at bounding box center [164, 110] width 59 height 9
type input "thơ [xuất.HĐĐ]"
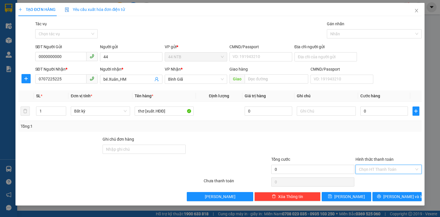
click at [382, 168] on input "Hình thức thanh toán" at bounding box center [386, 169] width 55 height 9
click at [378, 187] on div "Miễn phí" at bounding box center [388, 189] width 59 height 6
click at [394, 198] on span "[PERSON_NAME] và In" at bounding box center [403, 196] width 40 height 6
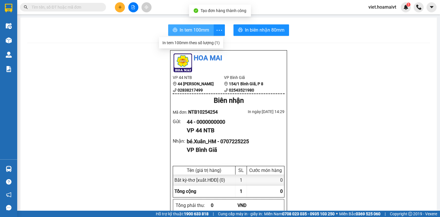
click at [198, 33] on span "In tem 100mm" at bounding box center [195, 29] width 30 height 7
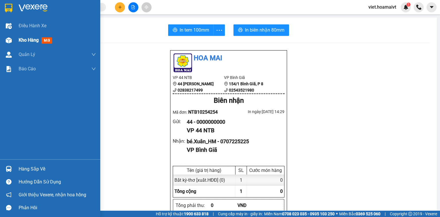
click at [31, 44] on div "Kho hàng mới" at bounding box center [57, 40] width 77 height 14
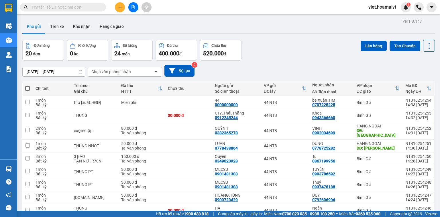
click at [107, 71] on div "Chọn văn phòng nhận" at bounding box center [111, 72] width 40 height 6
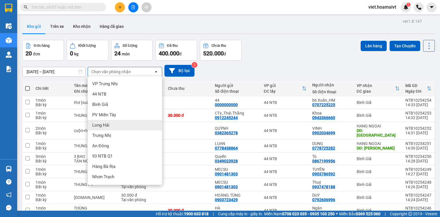
click at [114, 123] on div "Long Hải" at bounding box center [125, 125] width 75 height 10
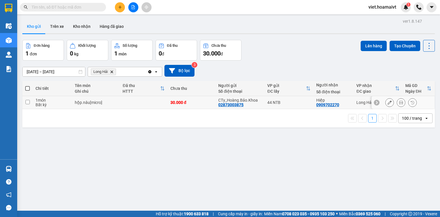
click at [118, 100] on td "hộp.nâu[micro]" at bounding box center [96, 102] width 48 height 13
checkbox input "true"
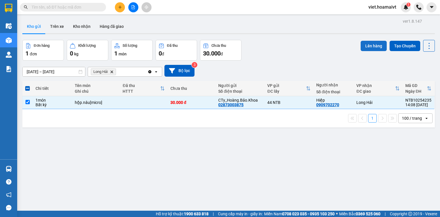
click at [367, 50] on button "Lên hàng" at bounding box center [374, 46] width 26 height 10
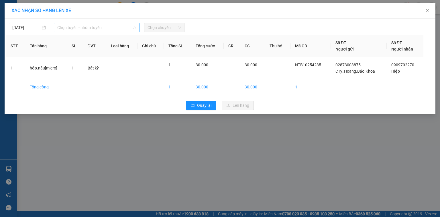
click at [115, 25] on span "Chọn tuyến - nhóm tuyến" at bounding box center [96, 27] width 79 height 9
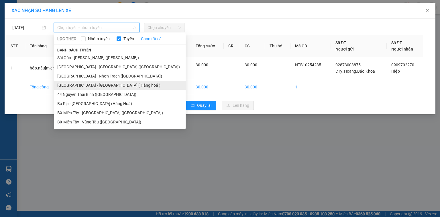
click at [107, 83] on li "[GEOGRAPHIC_DATA] - [GEOGRAPHIC_DATA] ( Hàng hoá )" at bounding box center [120, 85] width 132 height 9
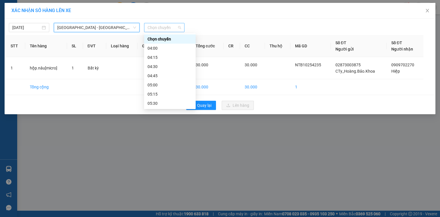
click at [163, 26] on span "Chọn chuyến" at bounding box center [165, 27] width 34 height 9
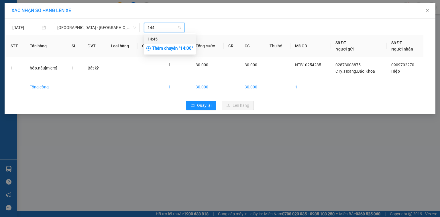
type input "1445"
click at [168, 39] on div "14:45" at bounding box center [170, 39] width 45 height 6
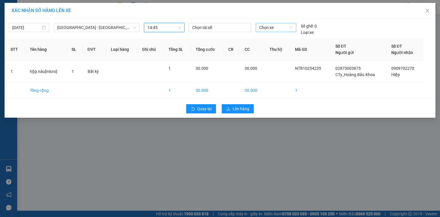
click at [275, 28] on span "Chọn xe" at bounding box center [275, 27] width 33 height 9
type input "2918"
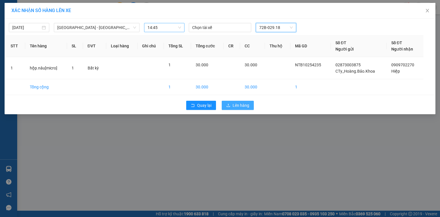
click at [244, 105] on span "Lên hàng" at bounding box center [241, 105] width 17 height 6
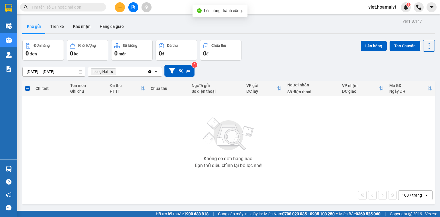
click at [113, 72] on icon "Delete" at bounding box center [111, 71] width 3 height 3
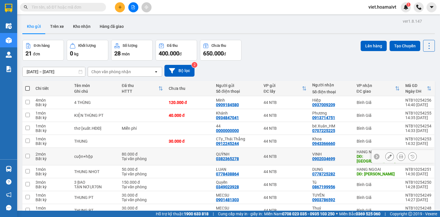
click at [399, 154] on icon at bounding box center [401, 156] width 4 height 4
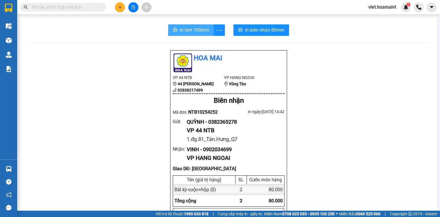
click at [190, 27] on span "In tem 100mm" at bounding box center [195, 29] width 30 height 7
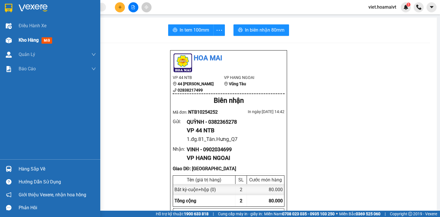
click at [14, 40] on div "Kho hàng mới" at bounding box center [50, 40] width 100 height 14
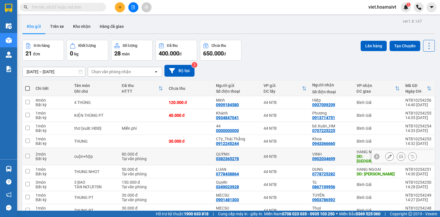
click at [116, 150] on td "cuộn+hộp" at bounding box center [95, 156] width 48 height 17
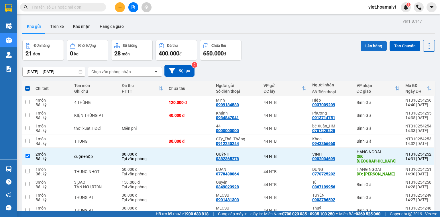
click at [370, 45] on button "Lên hàng" at bounding box center [374, 46] width 26 height 10
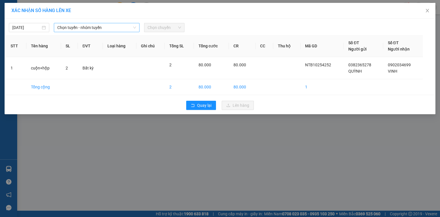
click at [120, 25] on span "Chọn tuyến - nhóm tuyến" at bounding box center [96, 27] width 79 height 9
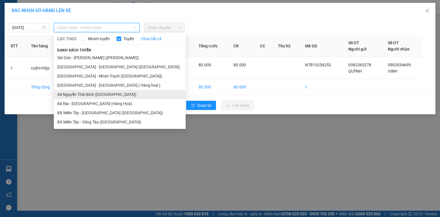
click at [96, 95] on li "44 Nguyễn Thái Bình ([GEOGRAPHIC_DATA])" at bounding box center [120, 94] width 132 height 9
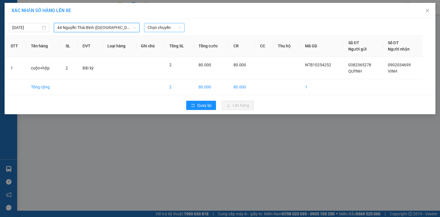
click at [172, 27] on span "Chọn chuyến" at bounding box center [165, 27] width 34 height 9
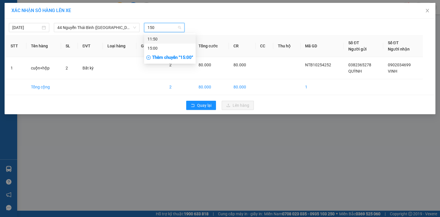
type input "1500"
click at [173, 39] on div "15:00" at bounding box center [170, 39] width 45 height 6
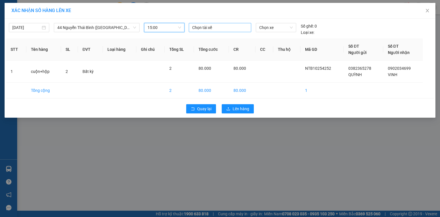
click at [226, 25] on div at bounding box center [220, 27] width 60 height 7
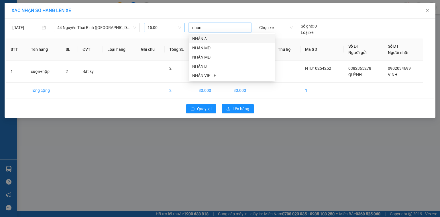
type input "nhan a"
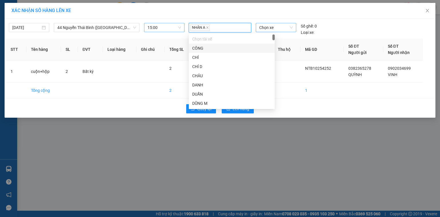
click at [271, 27] on span "Chọn xe" at bounding box center [275, 27] width 33 height 9
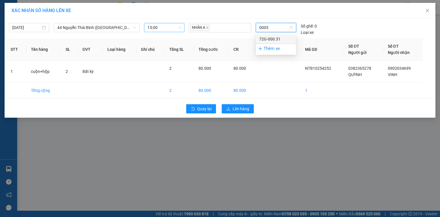
type input "00031"
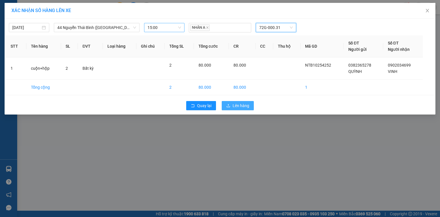
click at [238, 105] on span "Lên hàng" at bounding box center [241, 105] width 17 height 6
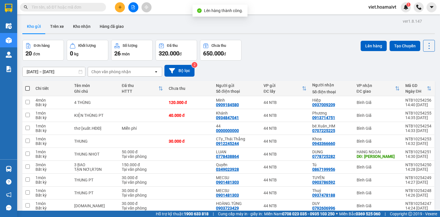
click at [122, 70] on div "Chọn văn phòng nhận" at bounding box center [111, 72] width 40 height 6
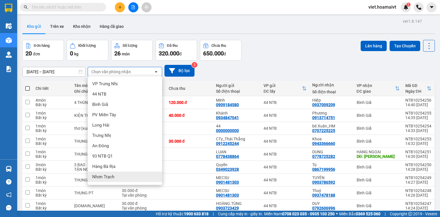
click at [121, 173] on div "Nhơn Trạch" at bounding box center [125, 176] width 75 height 10
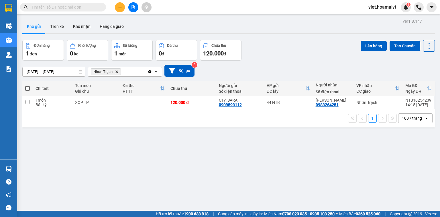
click at [117, 71] on icon "Nhơn Trạch, close by backspace" at bounding box center [117, 71] width 3 height 3
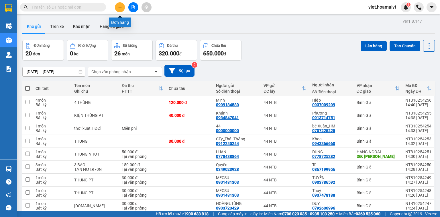
click at [115, 7] on button at bounding box center [120, 7] width 10 height 10
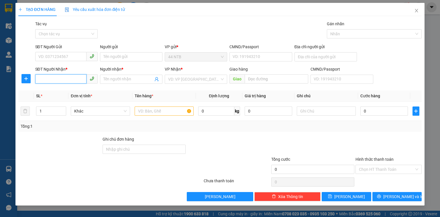
click at [72, 81] on input "SĐT Người Nhận *" at bounding box center [60, 78] width 51 height 9
type input "0909900022"
click at [68, 91] on div "0909900022 - Tâm" at bounding box center [67, 90] width 56 height 6
type input "Tâm"
type input "0909900022"
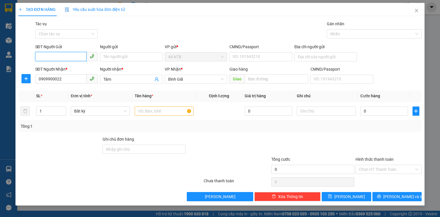
click at [61, 58] on input "SĐT Người Gửi" at bounding box center [60, 56] width 51 height 9
click at [66, 66] on div "0902322993 - LỘC" at bounding box center [67, 68] width 56 height 6
type input "0902322993"
click at [124, 56] on input "LỘC" at bounding box center [131, 56] width 62 height 9
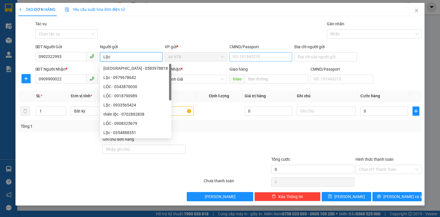
type input "Lộc"
click at [245, 57] on input "CMND/Passport" at bounding box center [261, 56] width 62 height 9
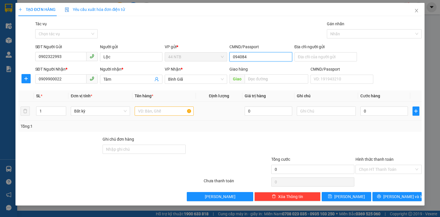
type input "094084"
click at [175, 107] on input "text" at bounding box center [164, 110] width 59 height 9
type input "tép"
click at [269, 59] on input "094084" at bounding box center [261, 56] width 62 height 9
click at [230, 60] on input "010689" at bounding box center [261, 56] width 62 height 9
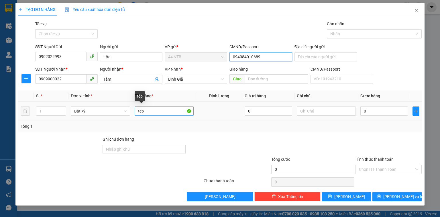
type input "094084010689"
click at [160, 112] on input "tép" at bounding box center [164, 110] width 59 height 9
type input "tép h.sơ"
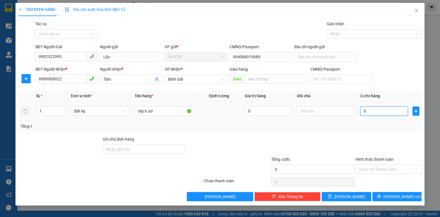
click at [383, 108] on input "0" at bounding box center [385, 110] width 48 height 9
click at [380, 169] on input "Hình thức thanh toán" at bounding box center [386, 169] width 55 height 9
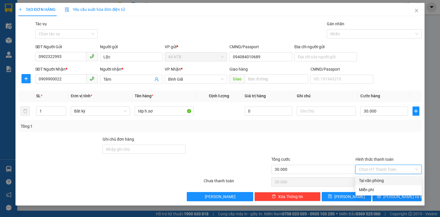
drag, startPoint x: 384, startPoint y: 178, endPoint x: 389, endPoint y: 180, distance: 5.3
click at [386, 178] on div "Tại văn phòng" at bounding box center [388, 180] width 59 height 6
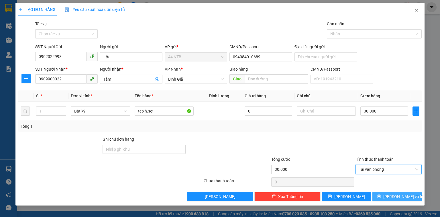
click at [394, 197] on span "[PERSON_NAME] và In" at bounding box center [403, 196] width 40 height 6
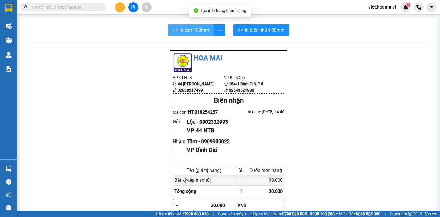
click at [186, 31] on span "In tem 100mm" at bounding box center [195, 29] width 30 height 7
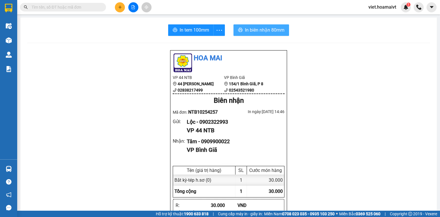
click at [276, 36] on button "In biên nhận 80mm" at bounding box center [262, 29] width 56 height 11
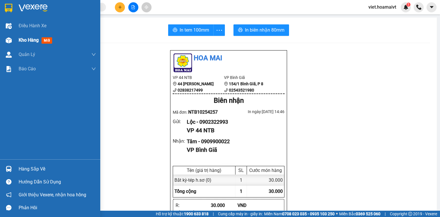
click at [18, 44] on div "Kho hàng mới" at bounding box center [50, 40] width 100 height 14
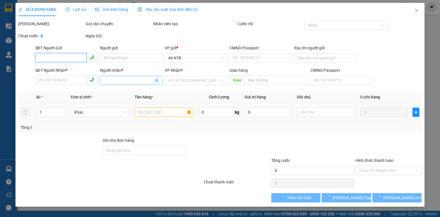
type input "0862623324"
type input "PHƯỚC KHANG"
type input "D39_KDC.Nam.Long_P.Thuận"
type input "0962615052"
type input "tung 173 LHP"
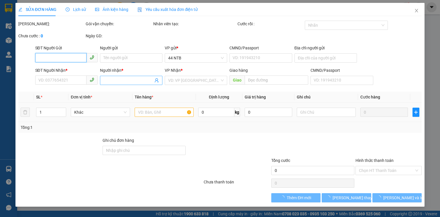
type input "PHÚ MỸ"
type input "40.000"
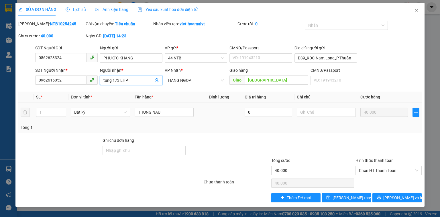
click at [101, 86] on body "Kết quả tìm kiếm ( 0 ) Bộ lọc No Data viet.hoamaivt 1 Điều hành xe Kho hàng mới…" at bounding box center [220, 108] width 440 height 217
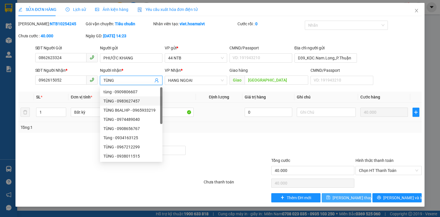
type input "TÙNG"
click at [350, 199] on span "[PERSON_NAME] thay đổi" at bounding box center [356, 197] width 46 height 6
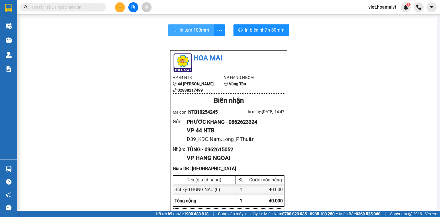
click at [198, 28] on span "In tem 100mm" at bounding box center [195, 29] width 30 height 7
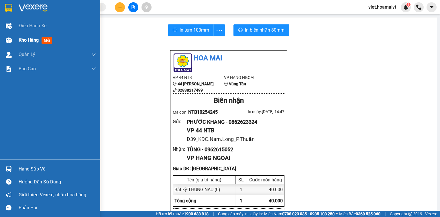
click at [13, 44] on div at bounding box center [9, 40] width 10 height 10
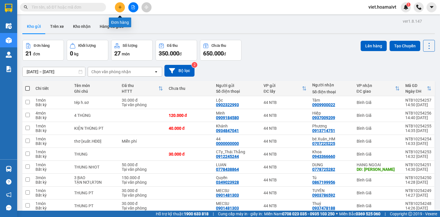
click at [121, 7] on icon "plus" at bounding box center [120, 7] width 4 height 4
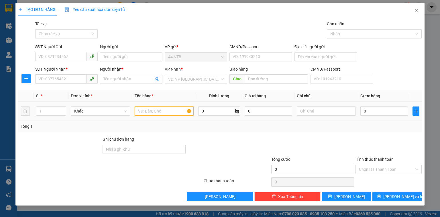
click at [157, 109] on input "text" at bounding box center [164, 110] width 59 height 9
type input "bao.đen"
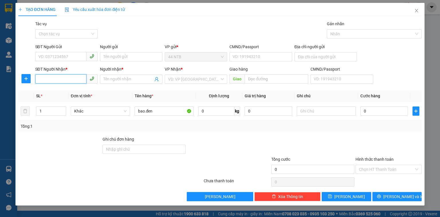
click at [50, 78] on input "SĐT Người Nhận *" at bounding box center [60, 78] width 51 height 9
click at [38, 77] on input "6017" at bounding box center [60, 78] width 51 height 9
click at [71, 81] on input "0785116017" at bounding box center [60, 78] width 51 height 9
type input "0785116107"
click at [79, 92] on div "0785116107 - cô CHINH" at bounding box center [67, 90] width 56 height 6
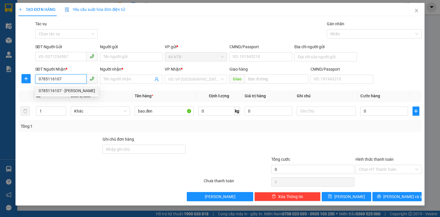
type input "208 BÙI VĂN BA"
type input "cô CHINH"
type input "THƯỜNG CHIẾU"
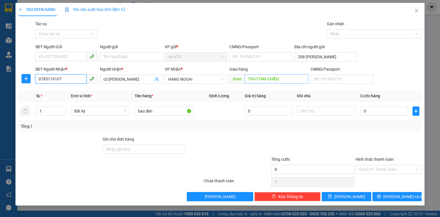
type input "0785116107"
click at [282, 79] on input "THƯỜNG CHIẾU" at bounding box center [277, 78] width 64 height 9
type input "Th.Chiếu_TV"
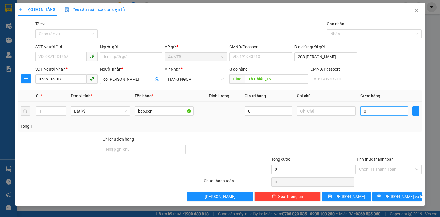
click at [375, 110] on input "0" at bounding box center [385, 110] width 48 height 9
type input "6"
type input "60"
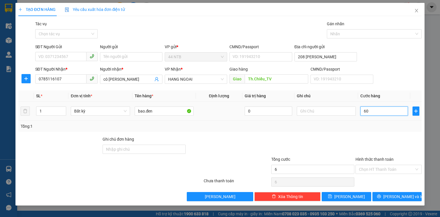
type input "60"
type input "60.000"
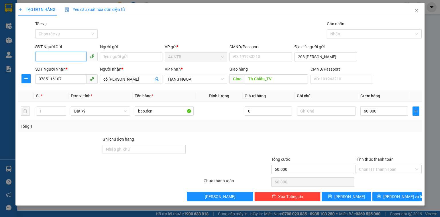
click at [69, 56] on input "SĐT Người Gửi" at bounding box center [60, 56] width 51 height 9
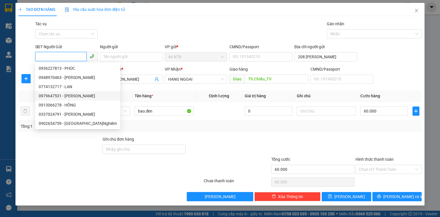
click at [69, 95] on div "0979647531 - VÂN" at bounding box center [78, 96] width 78 height 6
type input "0979647531"
type input "VÂN"
type input "16/44_T.T.Chánh_Q10"
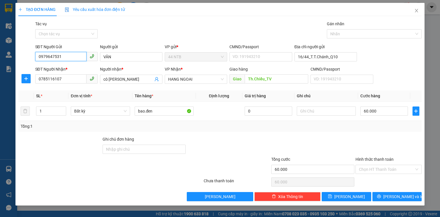
drag, startPoint x: 61, startPoint y: 57, endPoint x: 14, endPoint y: 77, distance: 50.8
click at [14, 77] on div "TẠO ĐƠN HÀNG Yêu cầu xuất hóa đơn điện tử Transit Pickup Surcharge Ids Transit …" at bounding box center [220, 108] width 440 height 217
type input "0978444721"
click at [68, 68] on div "0978444721 - HẢI" at bounding box center [67, 68] width 56 height 6
type input "HẢI"
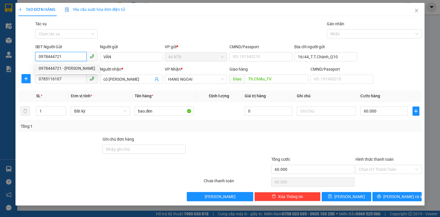
type input "049089000286"
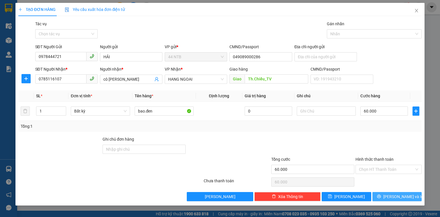
click at [396, 198] on span "[PERSON_NAME] và In" at bounding box center [403, 196] width 40 height 6
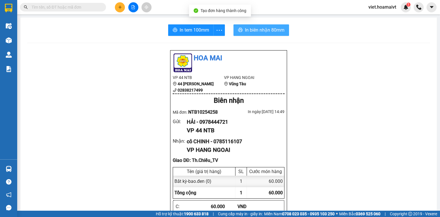
click at [272, 32] on span "In biên nhận 80mm" at bounding box center [265, 29] width 40 height 7
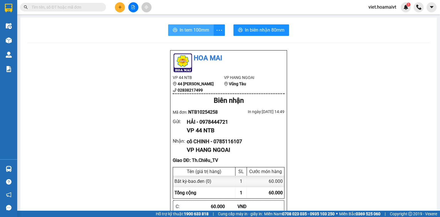
click at [183, 30] on span "In tem 100mm" at bounding box center [195, 29] width 30 height 7
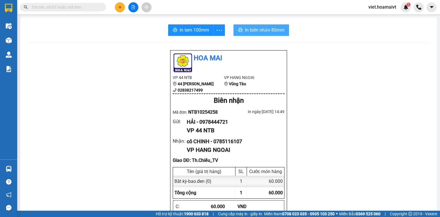
click at [261, 34] on button "In biên nhận 80mm" at bounding box center [262, 29] width 56 height 11
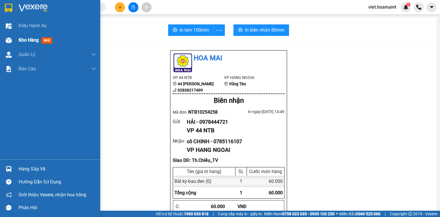
click at [19, 41] on span "Kho hàng" at bounding box center [29, 39] width 20 height 5
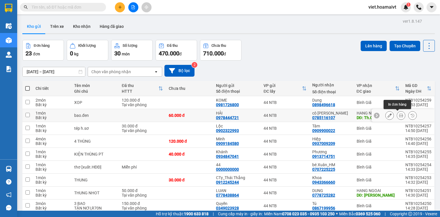
click at [400, 116] on button at bounding box center [401, 115] width 8 height 10
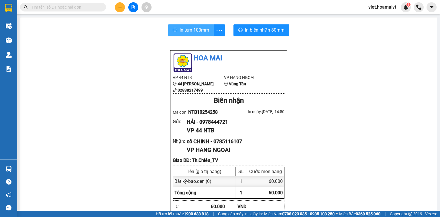
click at [202, 34] on button "In tem 100mm" at bounding box center [191, 29] width 46 height 11
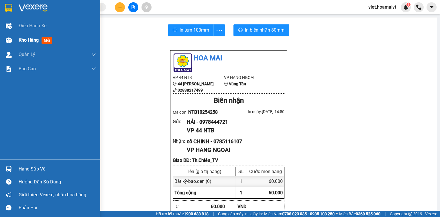
click at [27, 46] on div "Kho hàng mới" at bounding box center [57, 40] width 77 height 14
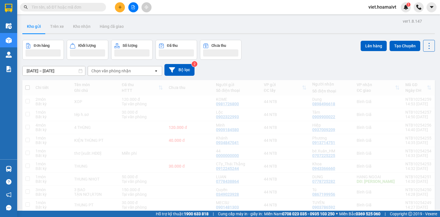
click at [129, 67] on div "Chọn văn phòng nhận" at bounding box center [121, 70] width 66 height 9
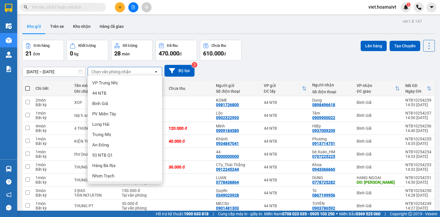
drag, startPoint x: 121, startPoint y: 157, endPoint x: 124, endPoint y: 155, distance: 3.6
click at [121, 181] on div "HANG NGOAI" at bounding box center [125, 186] width 75 height 10
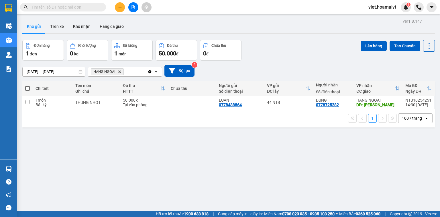
click at [120, 71] on icon "Delete" at bounding box center [119, 71] width 3 height 3
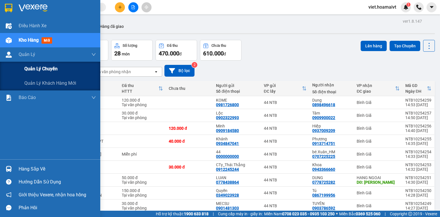
click at [40, 69] on span "Quản lý chuyến" at bounding box center [40, 68] width 33 height 7
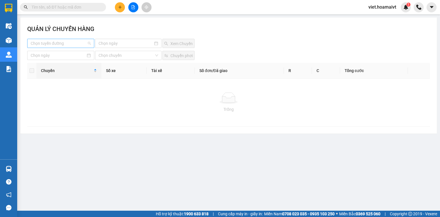
click at [73, 43] on input "search" at bounding box center [59, 43] width 56 height 9
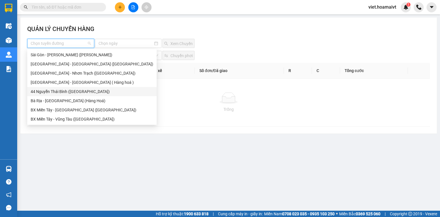
click at [64, 90] on div "44 Nguyễn Thái Bình ([GEOGRAPHIC_DATA])" at bounding box center [92, 91] width 123 height 6
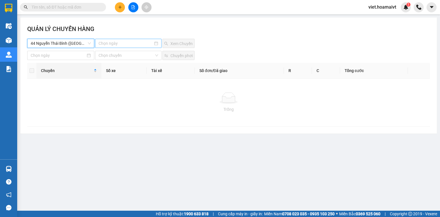
click at [108, 40] on input at bounding box center [126, 43] width 54 height 6
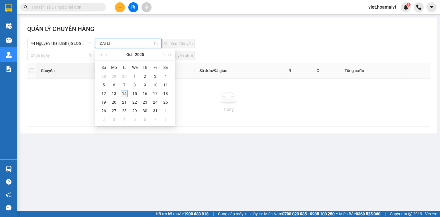
type input "14-10-2025"
click at [126, 93] on div "14" at bounding box center [124, 93] width 7 height 7
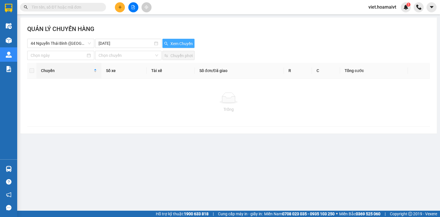
click at [177, 43] on span "Xem Chuyến" at bounding box center [182, 43] width 22 height 6
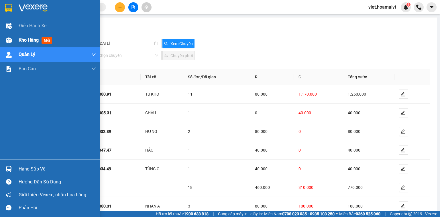
click at [21, 41] on span "Kho hàng" at bounding box center [29, 39] width 20 height 5
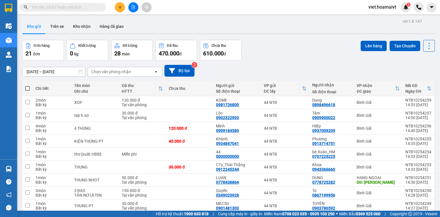
click at [128, 69] on div "Chọn văn phòng nhận" at bounding box center [111, 72] width 40 height 6
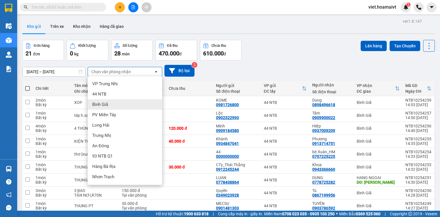
click at [123, 99] on div "Bình Giã" at bounding box center [125, 104] width 75 height 10
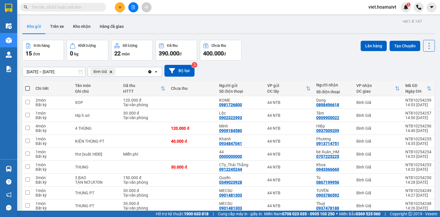
click at [27, 86] on span at bounding box center [27, 88] width 5 height 5
click at [28, 85] on input "checkbox" at bounding box center [28, 85] width 0 height 0
checkbox input "true"
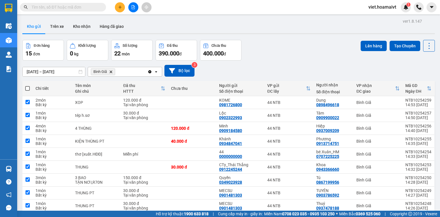
checkbox input "true"
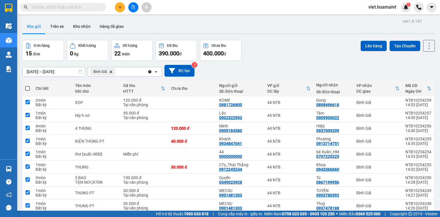
checkbox input "true"
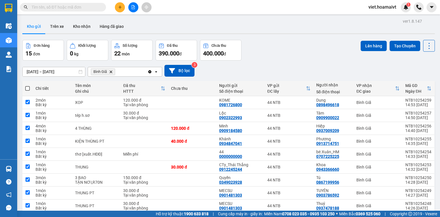
checkbox input "true"
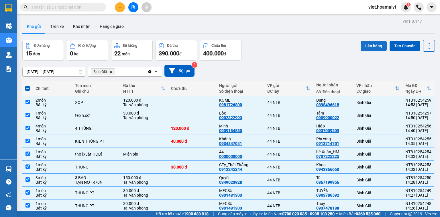
click at [368, 49] on button "Lên hàng" at bounding box center [374, 46] width 26 height 10
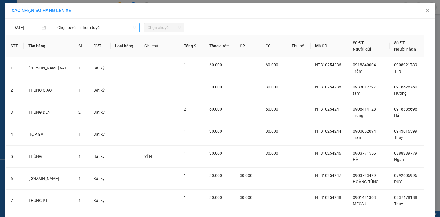
click at [105, 26] on span "Chọn tuyến - nhóm tuyến" at bounding box center [96, 27] width 79 height 9
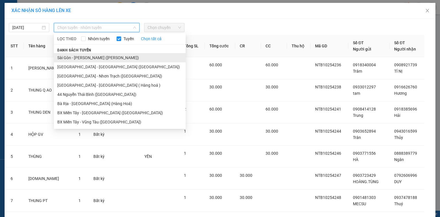
click at [101, 56] on li "Sài Gòn - [PERSON_NAME] ([PERSON_NAME])" at bounding box center [120, 57] width 132 height 9
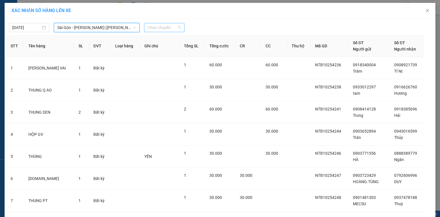
click at [154, 27] on span "Chọn chuyến" at bounding box center [165, 27] width 34 height 9
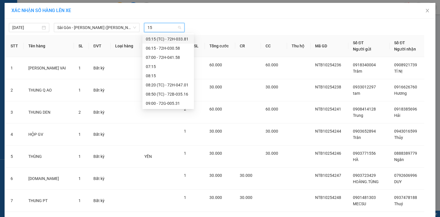
type input "150"
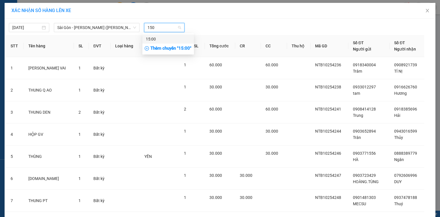
click at [160, 38] on div "15:00" at bounding box center [168, 39] width 45 height 6
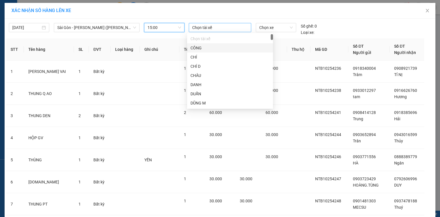
click at [207, 25] on div at bounding box center [220, 27] width 60 height 7
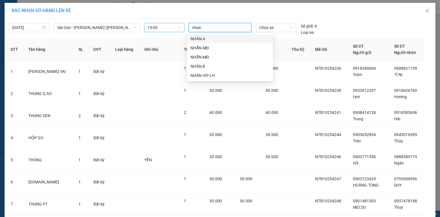
type input "nhan a"
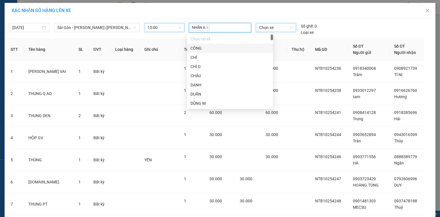
click at [259, 32] on span "Chọn xe" at bounding box center [275, 27] width 33 height 9
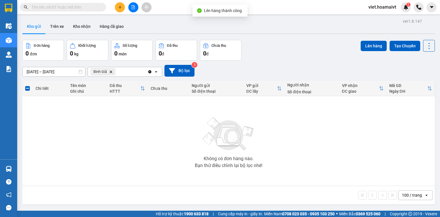
click at [110, 71] on icon "Delete" at bounding box center [110, 71] width 3 height 3
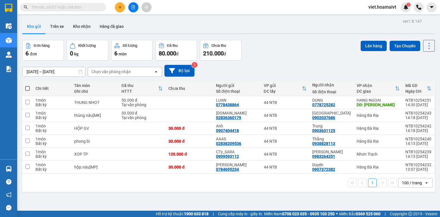
click at [117, 7] on button at bounding box center [120, 7] width 10 height 10
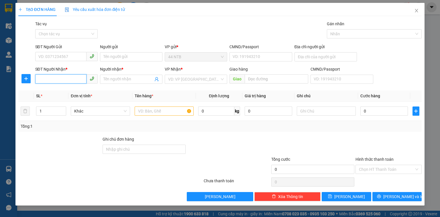
click at [76, 81] on input "SĐT Người Nhận *" at bounding box center [60, 78] width 51 height 9
type input "0868255397"
click at [108, 79] on input "Người nhận *" at bounding box center [128, 79] width 50 height 6
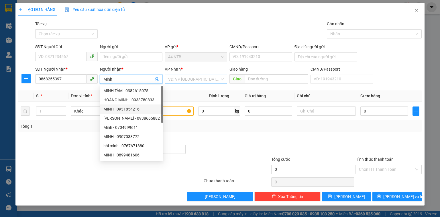
type input "Minh"
click at [181, 80] on input "search" at bounding box center [194, 79] width 52 height 9
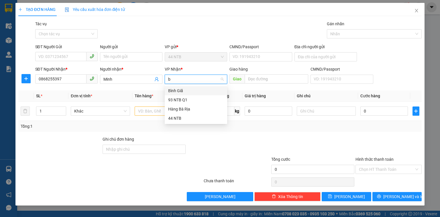
type input "br"
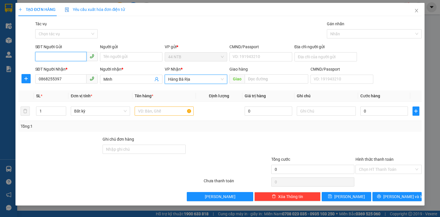
click at [73, 56] on input "SĐT Người Gửi" at bounding box center [60, 56] width 51 height 9
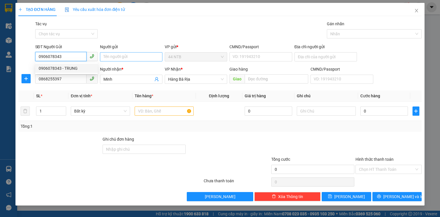
type input "0906078343"
click at [112, 58] on input "Người gửi" at bounding box center [131, 56] width 62 height 9
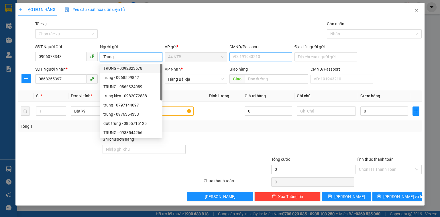
type input "Trung"
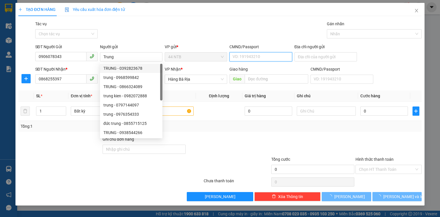
click at [242, 57] on input "CMND/Passport" at bounding box center [261, 56] width 62 height 9
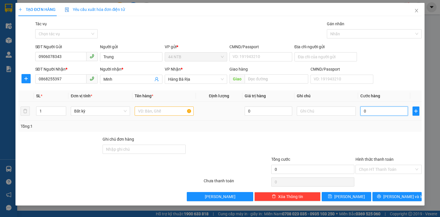
click at [367, 109] on input "0" at bounding box center [385, 110] width 48 height 9
type input "3"
type input "30"
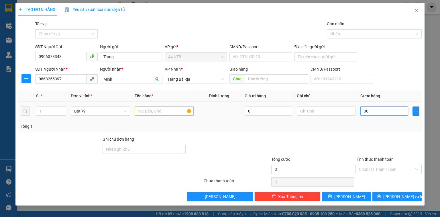
type input "30"
type input "30.000"
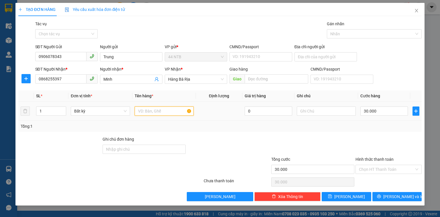
click at [166, 107] on input "text" at bounding box center [164, 110] width 59 height 9
type input "túi.giấy[h.sơ]"
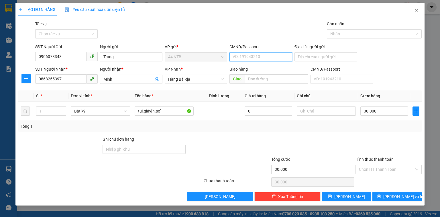
click at [271, 57] on input "CMND/Passport" at bounding box center [261, 56] width 62 height 9
type input "060080000217"
click at [381, 167] on input "Hình thức thanh toán" at bounding box center [386, 169] width 55 height 9
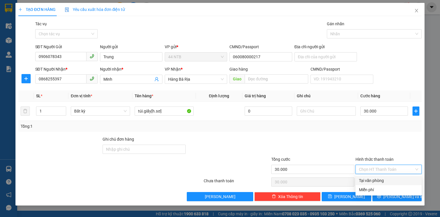
click at [382, 178] on div "Tại văn phòng" at bounding box center [388, 180] width 59 height 6
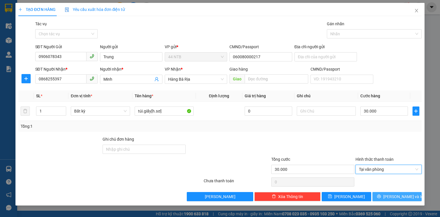
click at [400, 198] on span "[PERSON_NAME] và In" at bounding box center [403, 196] width 40 height 6
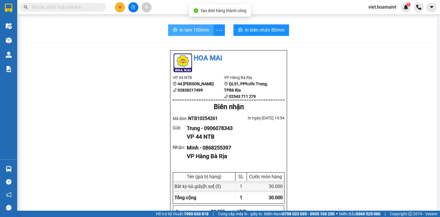
click at [201, 31] on span "In tem 100mm" at bounding box center [195, 29] width 30 height 7
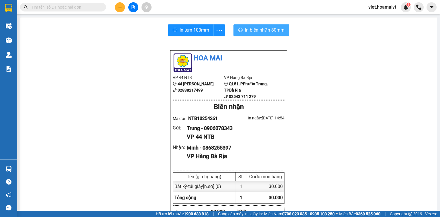
click at [263, 26] on span "In biên nhận 80mm" at bounding box center [265, 29] width 40 height 7
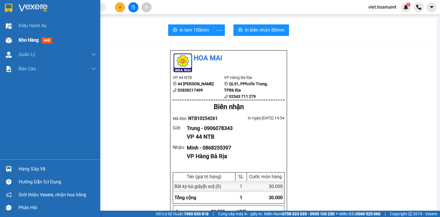
click at [30, 42] on span "Kho hàng" at bounding box center [29, 39] width 20 height 5
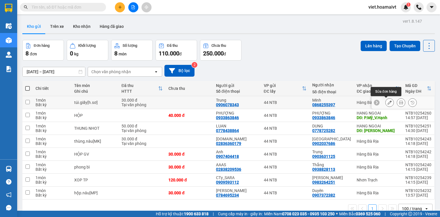
click at [388, 102] on icon at bounding box center [390, 102] width 4 height 4
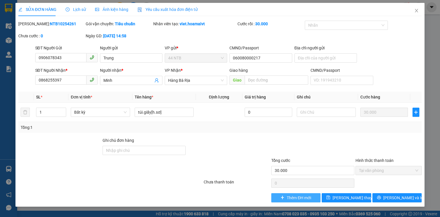
click at [305, 198] on span "Thêm ĐH mới" at bounding box center [299, 197] width 24 height 6
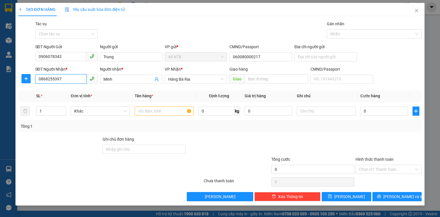
drag, startPoint x: 63, startPoint y: 78, endPoint x: 0, endPoint y: 99, distance: 67.0
click at [0, 99] on div "TẠO ĐƠN HÀNG Yêu cầu xuất hóa đơn điện tử Transit Pickup Surcharge Ids Transit …" at bounding box center [220, 108] width 440 height 217
type input "0913781269"
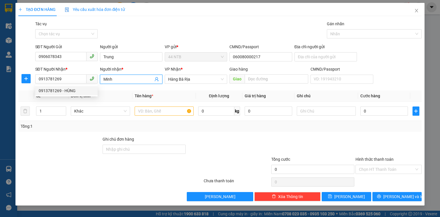
drag, startPoint x: 119, startPoint y: 79, endPoint x: 70, endPoint y: 89, distance: 50.1
click at [70, 89] on body "Kết quả tìm kiếm ( 0 ) Bộ lọc No Data viet.hoamaivt 1 Điều hành xe Kho hàng mới…" at bounding box center [220, 108] width 440 height 217
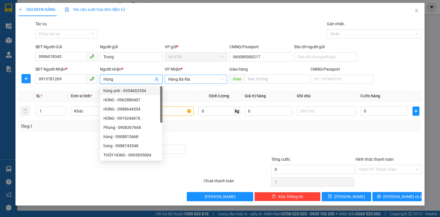
click at [184, 78] on span "Hàng Bà Rịa" at bounding box center [196, 79] width 56 height 9
type input "Hùng"
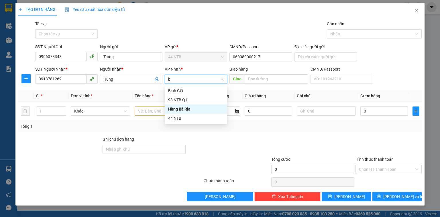
type input "bg"
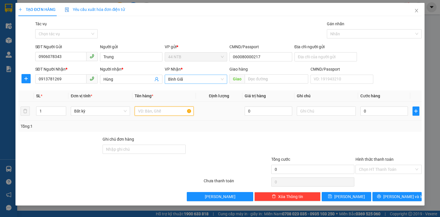
click at [171, 111] on input "text" at bounding box center [164, 110] width 59 height 9
type input "hộp[TP]"
click at [375, 111] on input "0" at bounding box center [385, 110] width 48 height 9
type input "3"
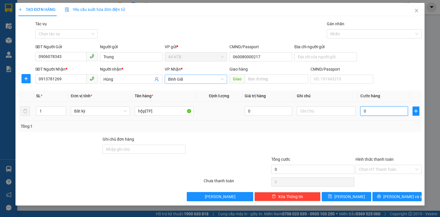
type input "3"
type input "30"
type input "30.000"
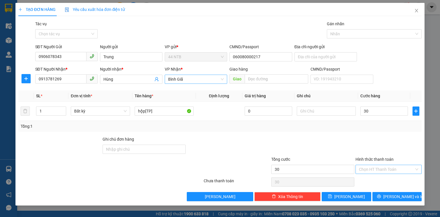
type input "30.000"
click at [382, 169] on input "Hình thức thanh toán" at bounding box center [386, 169] width 55 height 9
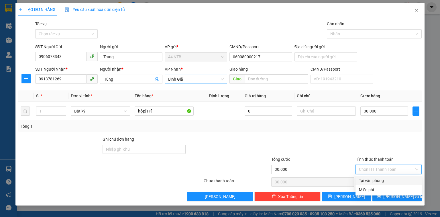
click at [378, 182] on div "Tại văn phòng" at bounding box center [388, 180] width 59 height 6
type input "0"
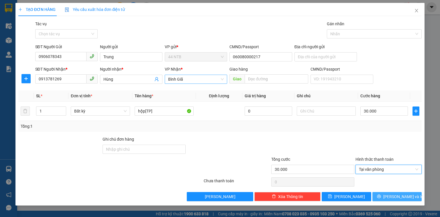
click at [381, 194] on icon "printer" at bounding box center [379, 196] width 4 height 4
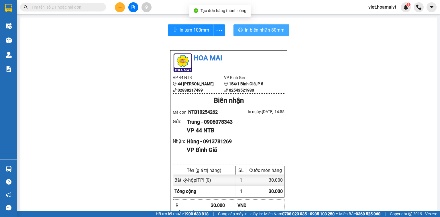
click at [250, 31] on span "In biên nhận 80mm" at bounding box center [265, 29] width 40 height 7
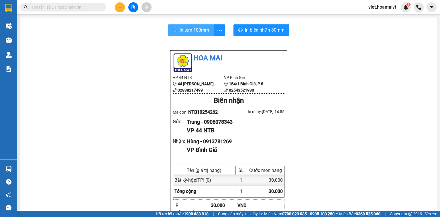
click at [189, 33] on span "In tem 100mm" at bounding box center [195, 29] width 30 height 7
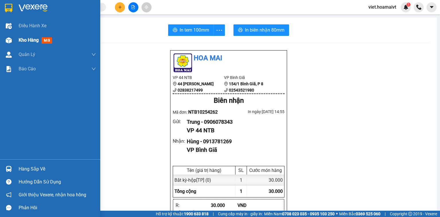
click at [32, 44] on div "Kho hàng mới" at bounding box center [57, 40] width 77 height 14
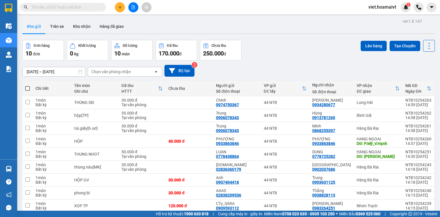
click at [83, 9] on input "text" at bounding box center [66, 7] width 68 height 6
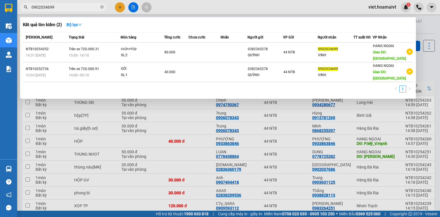
type input "0902034699"
click at [121, 7] on div at bounding box center [220, 108] width 440 height 217
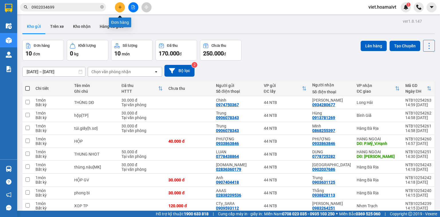
click at [117, 6] on button at bounding box center [120, 7] width 10 height 10
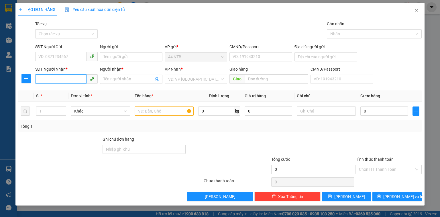
click at [60, 77] on input "SĐT Người Nhận *" at bounding box center [60, 78] width 51 height 9
type input "0933677998"
drag, startPoint x: 78, startPoint y: 91, endPoint x: 91, endPoint y: 81, distance: 15.5
click at [81, 87] on div "0933677998 - toa" at bounding box center [66, 90] width 62 height 9
type input "181 Nguyễn Đình Chính"
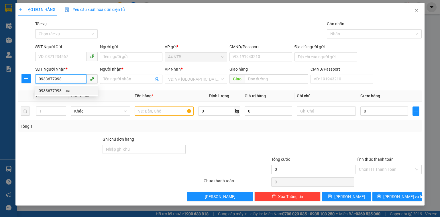
type input "toa"
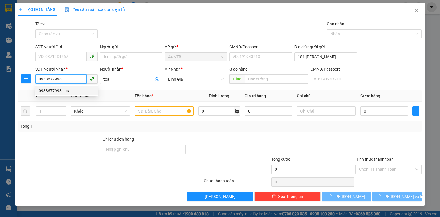
type input "0933677998"
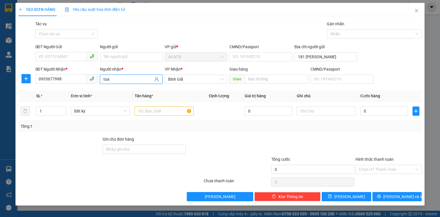
drag, startPoint x: 99, startPoint y: 85, endPoint x: 96, endPoint y: 83, distance: 3.0
click at [96, 85] on div "SĐT Người Nhận * 0933677998 Người nhận * toa toa VP Nhận * Bình Giã Giao hàng…" at bounding box center [228, 76] width 389 height 20
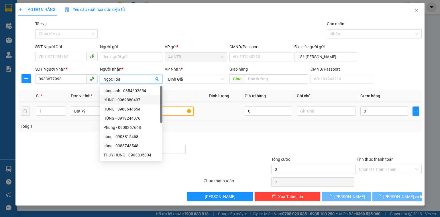
type input "Ngọc Tỏa"
click at [177, 110] on input "text" at bounding box center [164, 110] width 59 height 9
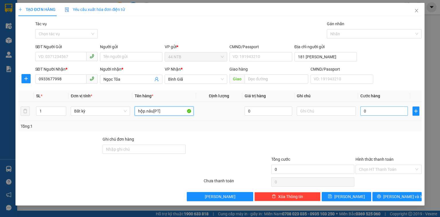
type input "hộp.nâu[PT]"
click at [390, 106] on input "0" at bounding box center [385, 110] width 48 height 9
type input "3"
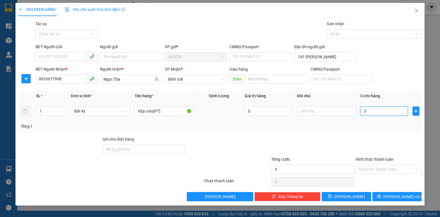
type input "30"
type input "30.000"
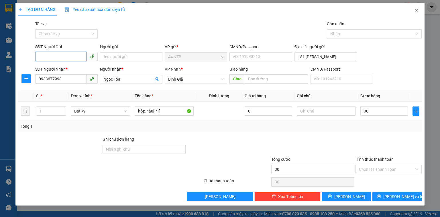
type input "30.000"
click at [73, 57] on input "SĐT Người Gửi" at bounding box center [60, 56] width 51 height 9
type input "0868831324"
click at [86, 67] on div "0868831324 - Phong" at bounding box center [67, 68] width 56 height 6
type input "Phong"
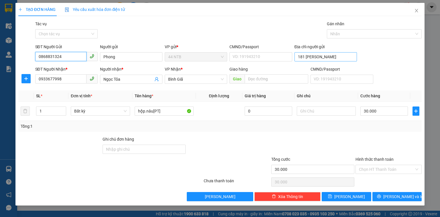
type input "0868831324"
click at [345, 57] on input "181 Nguyễn Đình Chính" at bounding box center [326, 56] width 62 height 9
click at [330, 57] on input "181 Nguyễn Đình Chính" at bounding box center [326, 56] width 62 height 9
click at [330, 56] on input "181_N.Đ.Chính" at bounding box center [326, 56] width 62 height 9
type input "181_N.Đ.Chính_P.Nhuận"
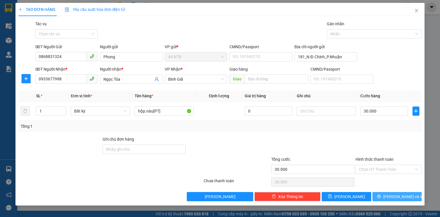
drag, startPoint x: 396, startPoint y: 198, endPoint x: 406, endPoint y: 184, distance: 17.4
click at [398, 195] on span "[PERSON_NAME] và In" at bounding box center [403, 196] width 40 height 6
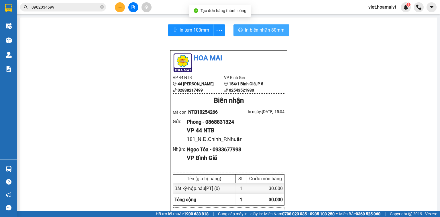
click at [246, 34] on button "In biên nhận 80mm" at bounding box center [262, 29] width 56 height 11
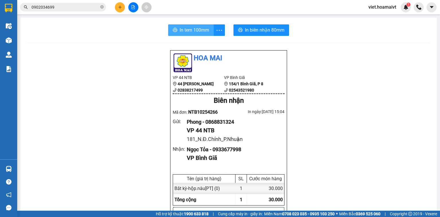
click at [192, 28] on span "In tem 100mm" at bounding box center [195, 29] width 30 height 7
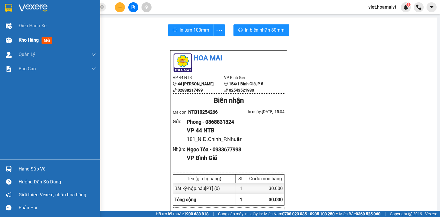
click at [26, 42] on span "Kho hàng" at bounding box center [29, 39] width 20 height 5
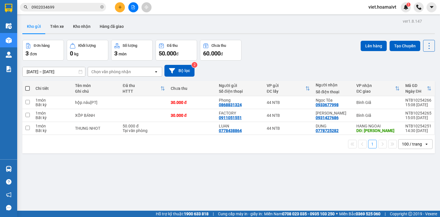
click at [122, 9] on icon "plus" at bounding box center [120, 7] width 4 height 4
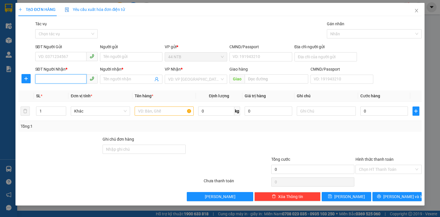
click at [66, 80] on input "SĐT Người Nhận *" at bounding box center [60, 78] width 51 height 9
type input "1125"
click at [68, 91] on div "0903631125 - Trung" at bounding box center [67, 90] width 56 height 6
type input "15A8 LÊ THÁNH TÔN Q1 TPHCM"
type input "0903631125"
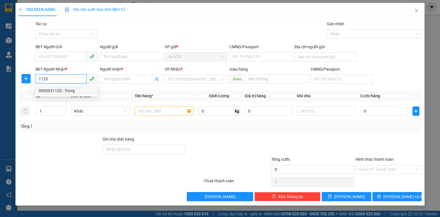
type input "Trung"
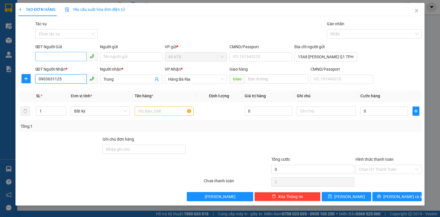
type input "0903631125"
click at [62, 57] on input "SĐT Người Gửi" at bounding box center [60, 56] width 51 height 9
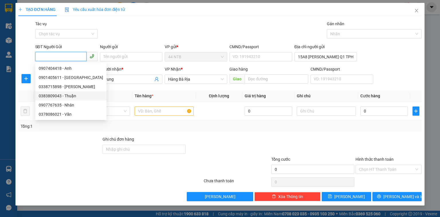
click at [60, 96] on div "0383809043 - Thuận" at bounding box center [71, 96] width 64 height 6
type input "0383809043"
type input "Thuận"
type input "079205029865"
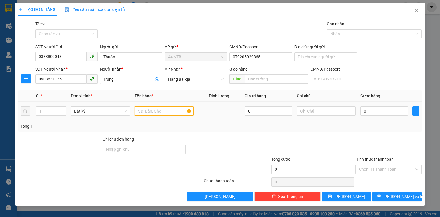
click at [168, 111] on input "text" at bounding box center [164, 110] width 59 height 9
type input "xốp"
click at [376, 109] on input "0" at bounding box center [385, 110] width 48 height 9
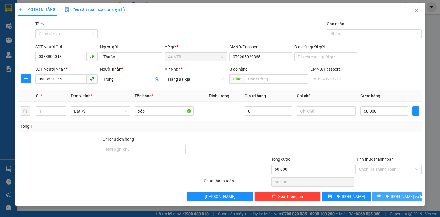
click at [392, 195] on span "[PERSON_NAME] và In" at bounding box center [403, 196] width 40 height 6
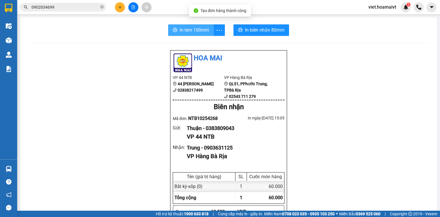
click at [188, 33] on span "In tem 100mm" at bounding box center [195, 29] width 30 height 7
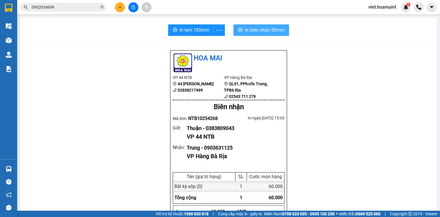
click at [261, 31] on span "In biên nhận 80mm" at bounding box center [265, 29] width 40 height 7
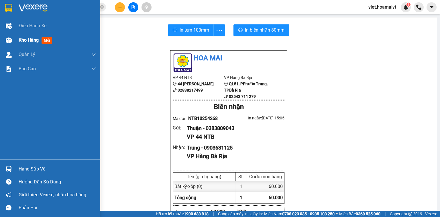
click at [17, 42] on div "Kho hàng mới" at bounding box center [50, 40] width 100 height 14
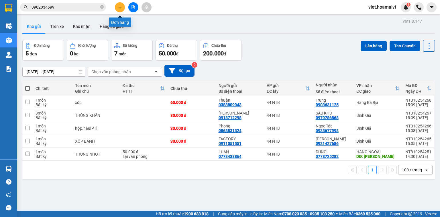
click at [121, 11] on button at bounding box center [120, 7] width 10 height 10
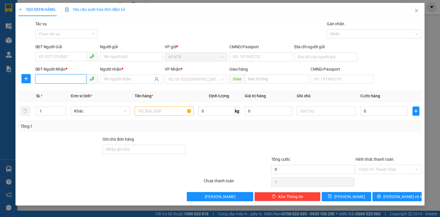
click at [79, 79] on input "SĐT Người Nhận *" at bounding box center [60, 78] width 51 height 9
click at [70, 91] on div "0988646216 - Phương" at bounding box center [67, 90] width 56 height 6
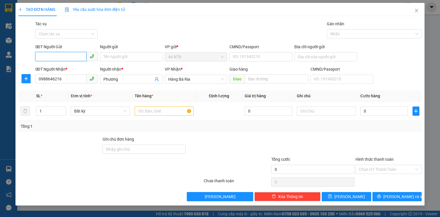
click at [69, 61] on input "SĐT Người Gửi" at bounding box center [60, 56] width 51 height 9
click at [110, 53] on input "Người gửi" at bounding box center [131, 56] width 62 height 9
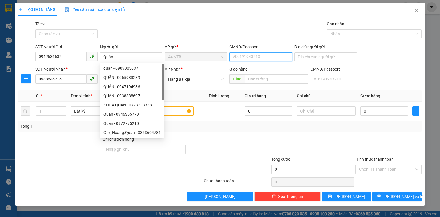
click at [240, 53] on input "CMND/Passport" at bounding box center [261, 56] width 62 height 9
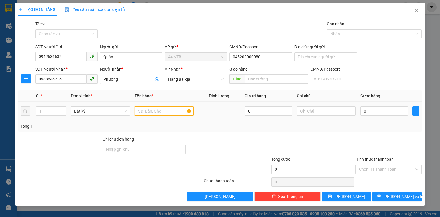
click at [173, 111] on input "text" at bounding box center [164, 110] width 59 height 9
click at [368, 113] on input "0" at bounding box center [385, 110] width 48 height 9
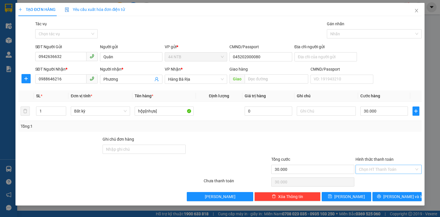
click at [386, 167] on input "Hình thức thanh toán" at bounding box center [386, 169] width 55 height 9
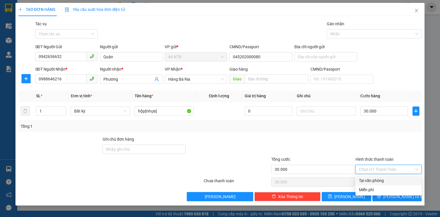
click at [385, 178] on div "Tại văn phòng" at bounding box center [388, 180] width 59 height 6
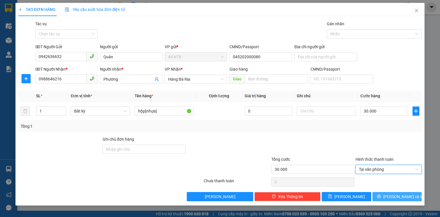
click at [392, 197] on button "[PERSON_NAME] và In" at bounding box center [398, 196] width 50 height 9
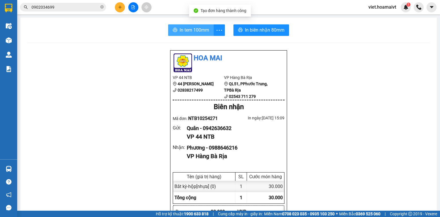
click at [189, 32] on span "In tem 100mm" at bounding box center [195, 29] width 30 height 7
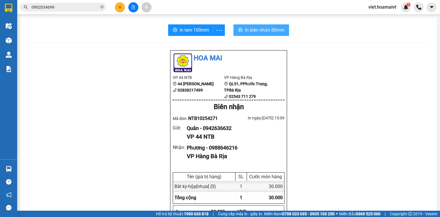
click at [259, 33] on span "In biên nhận 80mm" at bounding box center [265, 29] width 40 height 7
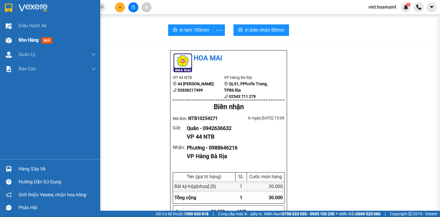
click at [30, 37] on span "Kho hàng" at bounding box center [29, 39] width 20 height 5
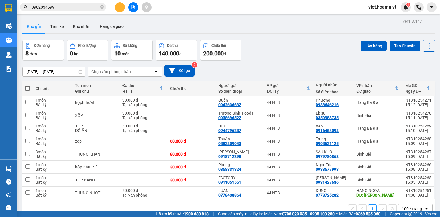
click at [138, 70] on div "Chọn văn phòng nhận" at bounding box center [121, 71] width 66 height 9
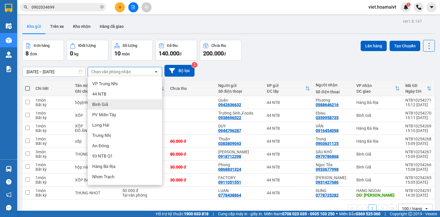
click at [126, 104] on div "Bình Giã" at bounding box center [125, 104] width 75 height 10
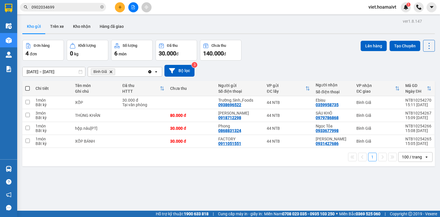
click at [111, 70] on icon "Delete" at bounding box center [110, 71] width 3 height 3
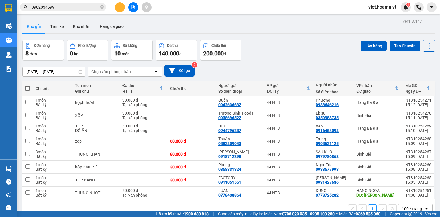
click at [112, 72] on div "Chọn văn phòng nhận" at bounding box center [111, 72] width 40 height 6
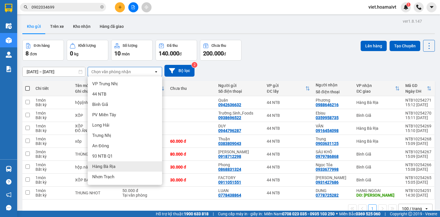
click at [119, 162] on div "Hàng Bà Rịa" at bounding box center [125, 166] width 75 height 10
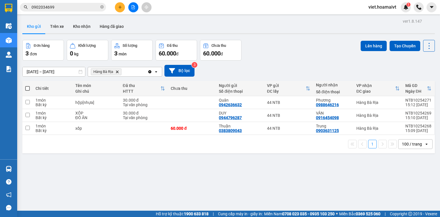
click at [28, 87] on span at bounding box center [27, 88] width 5 height 5
click at [28, 85] on input "checkbox" at bounding box center [28, 85] width 0 height 0
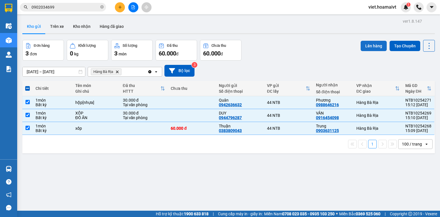
click at [365, 44] on button "Lên hàng" at bounding box center [374, 46] width 26 height 10
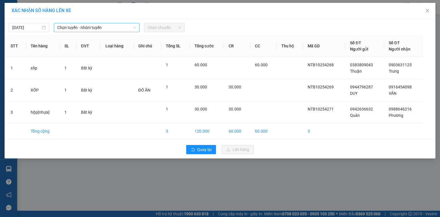
click at [101, 26] on span "Chọn tuyến - nhóm tuyến" at bounding box center [96, 27] width 79 height 9
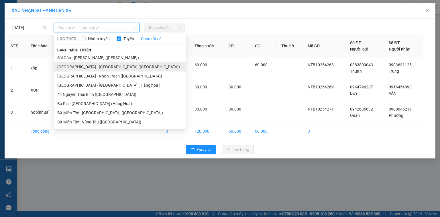
click at [95, 66] on li "[GEOGRAPHIC_DATA] - [GEOGRAPHIC_DATA] ([GEOGRAPHIC_DATA])" at bounding box center [120, 66] width 132 height 9
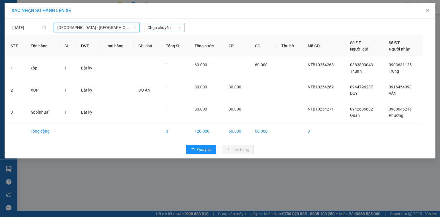
click at [156, 26] on span "Chọn chuyến" at bounding box center [165, 27] width 34 height 9
click at [206, 150] on span "Quay lại" at bounding box center [204, 149] width 14 height 6
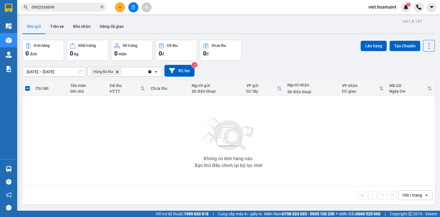
click at [118, 72] on icon "Delete" at bounding box center [117, 71] width 3 height 3
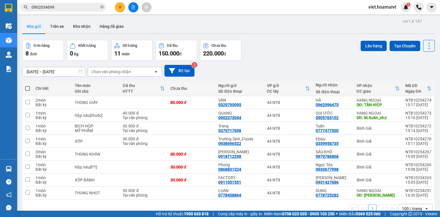
click at [119, 70] on div "Chọn văn phòng nhận" at bounding box center [111, 72] width 40 height 6
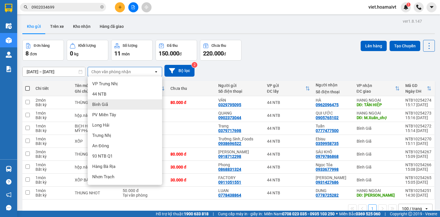
drag, startPoint x: 127, startPoint y: 103, endPoint x: 136, endPoint y: 87, distance: 18.3
click at [127, 102] on div "Bình Giã" at bounding box center [125, 104] width 75 height 10
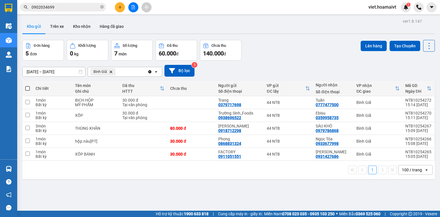
click at [27, 88] on span at bounding box center [27, 88] width 5 height 5
click at [28, 85] on input "checkbox" at bounding box center [28, 85] width 0 height 0
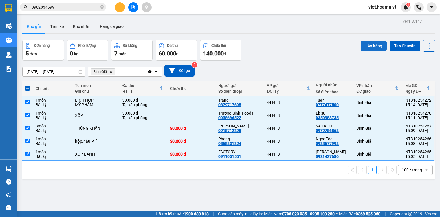
click at [364, 44] on button "Lên hàng" at bounding box center [374, 46] width 26 height 10
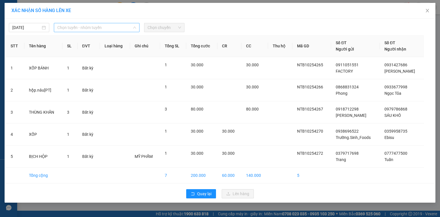
click at [115, 26] on span "Chọn tuyến - nhóm tuyến" at bounding box center [96, 27] width 79 height 9
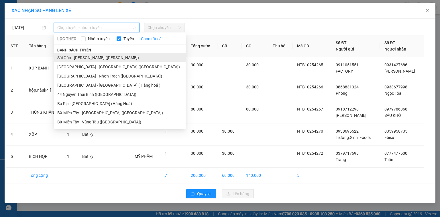
click at [100, 57] on li "Sài Gòn - [PERSON_NAME] ([PERSON_NAME])" at bounding box center [120, 57] width 132 height 9
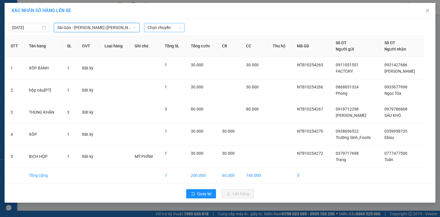
click at [165, 27] on span "Chọn chuyến" at bounding box center [165, 27] width 34 height 9
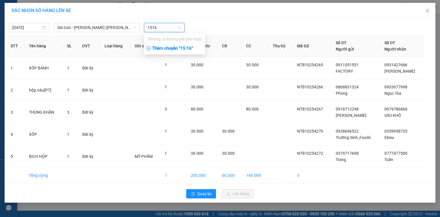
drag, startPoint x: 173, startPoint y: 50, endPoint x: 179, endPoint y: 49, distance: 6.9
click at [173, 49] on div "Thêm chuyến " 15:16 "" at bounding box center [174, 49] width 61 height 10
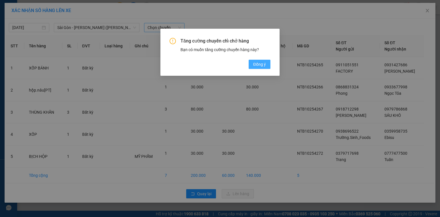
click at [250, 63] on button "Đồng ý" at bounding box center [260, 64] width 22 height 9
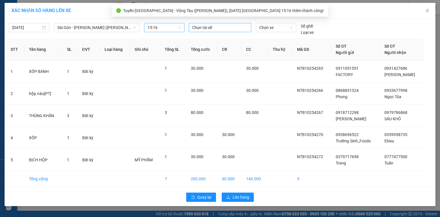
click at [214, 29] on div at bounding box center [220, 27] width 60 height 7
click at [209, 49] on div "THANH D" at bounding box center [231, 48] width 79 height 6
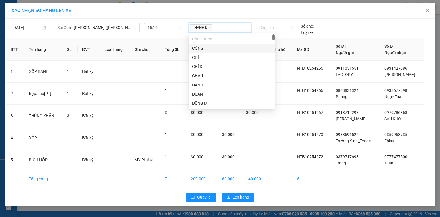
click at [280, 28] on span "Chọn xe" at bounding box center [275, 27] width 33 height 9
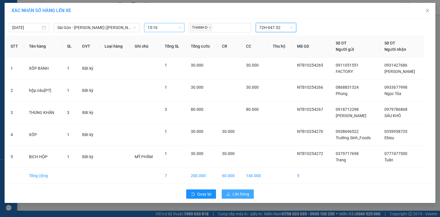
click at [236, 194] on span "Lên hàng" at bounding box center [241, 194] width 17 height 6
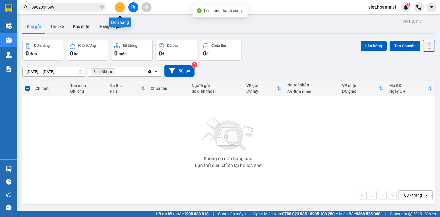
click at [122, 7] on button at bounding box center [120, 7] width 10 height 10
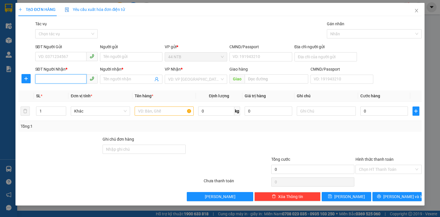
click at [73, 78] on input "SĐT Người Nhận *" at bounding box center [60, 78] width 51 height 9
click at [74, 89] on div "0903296926 - Hạnh Vân" at bounding box center [67, 90] width 56 height 6
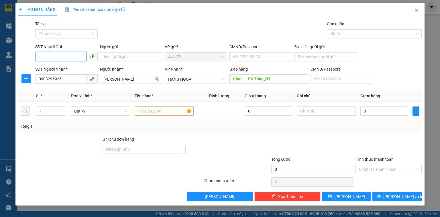
click at [68, 53] on input "SĐT Người Gửi" at bounding box center [60, 56] width 51 height 9
click at [70, 68] on div "0934097612 - KHÔI" at bounding box center [67, 68] width 56 height 6
click at [174, 111] on input "text" at bounding box center [164, 110] width 59 height 9
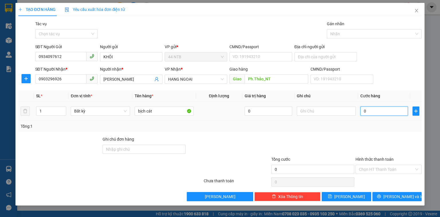
click at [386, 109] on input "0" at bounding box center [385, 110] width 48 height 9
click at [381, 166] on input "Hình thức thanh toán" at bounding box center [386, 169] width 55 height 9
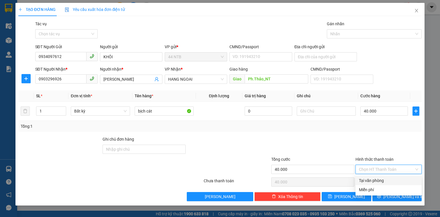
click at [382, 178] on div "Tại văn phòng" at bounding box center [388, 180] width 59 height 6
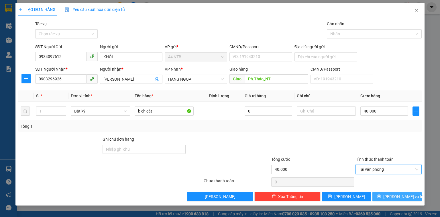
click at [393, 196] on span "[PERSON_NAME] và In" at bounding box center [403, 196] width 40 height 6
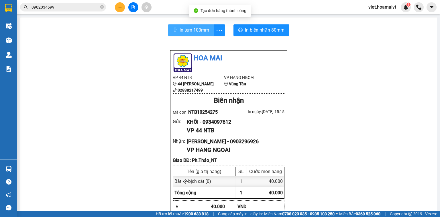
click at [182, 30] on span "In tem 100mm" at bounding box center [195, 29] width 30 height 7
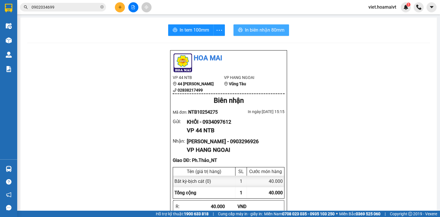
click at [267, 27] on span "In biên nhận 80mm" at bounding box center [265, 29] width 40 height 7
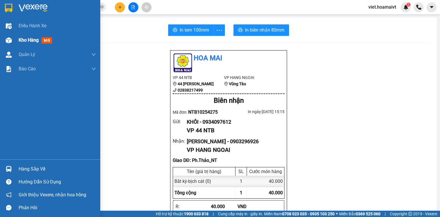
click at [24, 40] on span "Kho hàng" at bounding box center [29, 39] width 20 height 5
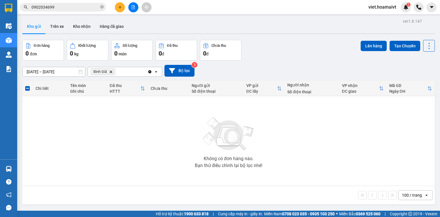
click at [111, 71] on icon "Delete" at bounding box center [110, 71] width 3 height 3
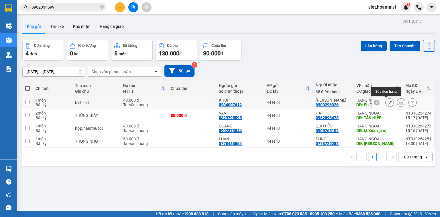
click at [388, 103] on icon at bounding box center [390, 102] width 4 height 4
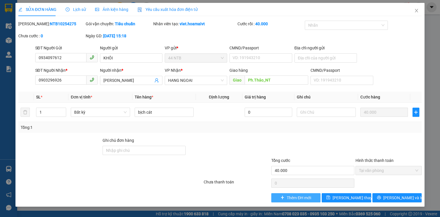
click at [306, 200] on span "Thêm ĐH mới" at bounding box center [299, 197] width 24 height 6
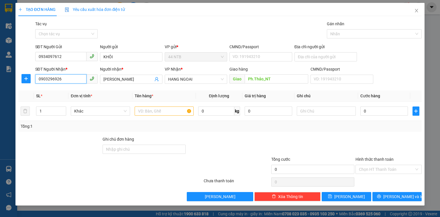
drag, startPoint x: 71, startPoint y: 77, endPoint x: 2, endPoint y: 95, distance: 71.3
click at [2, 96] on div "TẠO ĐƠN HÀNG Yêu cầu xuất hóa đơn điện tử Transit Pickup Surcharge Ids Transit …" at bounding box center [220, 108] width 440 height 217
drag, startPoint x: 124, startPoint y: 79, endPoint x: 68, endPoint y: 89, distance: 57.1
click at [68, 89] on div "Transit Pickup Surcharge Ids Transit Deliver Surcharge Ids Transit Deliver Surc…" at bounding box center [220, 111] width 404 height 180
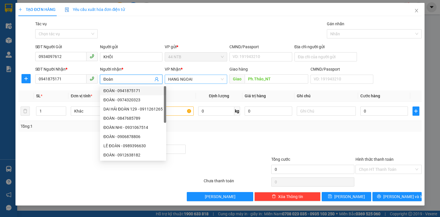
click at [196, 78] on span "HANG NGOAI" at bounding box center [196, 79] width 56 height 9
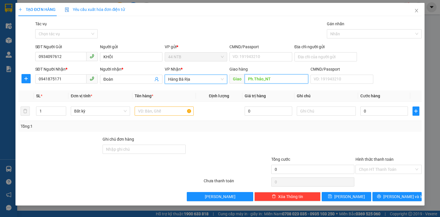
click at [284, 79] on input "Ph.Thảo_NT" at bounding box center [277, 78] width 64 height 9
click at [122, 57] on input "KHÔI" at bounding box center [131, 56] width 62 height 9
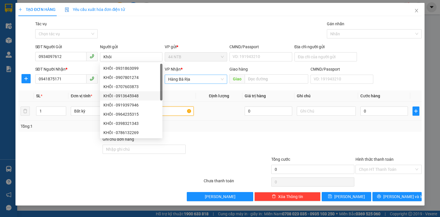
click at [181, 110] on input "text" at bounding box center [164, 110] width 59 height 9
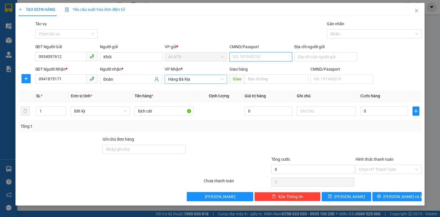
click at [243, 55] on input "CMND/Passport" at bounding box center [261, 56] width 62 height 9
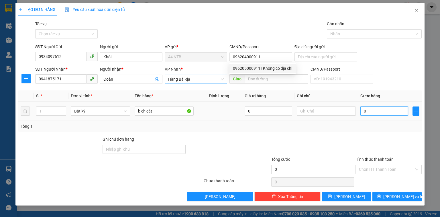
click at [373, 109] on input "0" at bounding box center [385, 110] width 48 height 9
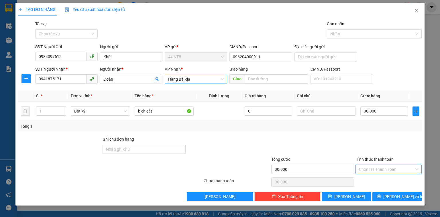
click at [378, 166] on input "Hình thức thanh toán" at bounding box center [386, 169] width 55 height 9
click at [383, 177] on div "Tại văn phòng" at bounding box center [389, 180] width 66 height 9
click at [396, 196] on span "[PERSON_NAME] và In" at bounding box center [403, 196] width 40 height 6
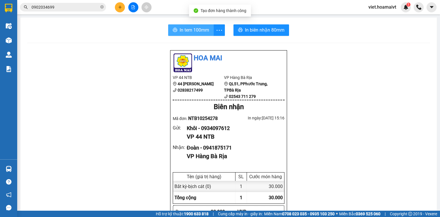
click at [202, 27] on span "In tem 100mm" at bounding box center [195, 29] width 30 height 7
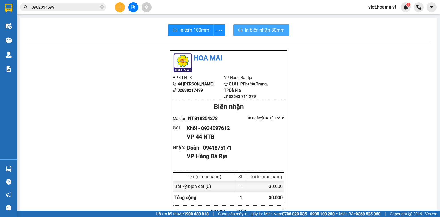
click at [258, 33] on span "In biên nhận 80mm" at bounding box center [265, 29] width 40 height 7
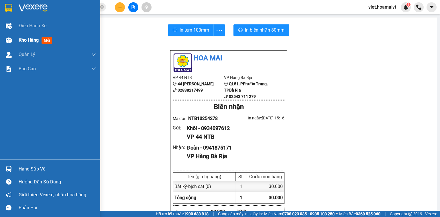
click at [33, 42] on span "Kho hàng" at bounding box center [29, 39] width 20 height 5
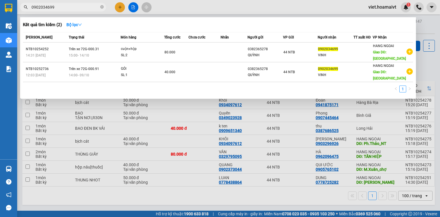
click at [104, 5] on span "0902034699" at bounding box center [63, 7] width 86 height 9
click at [101, 8] on icon "close-circle" at bounding box center [101, 6] width 3 height 3
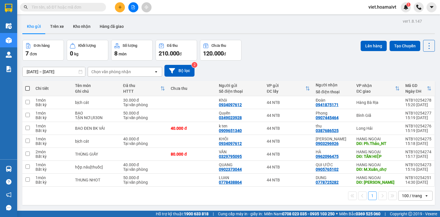
click at [122, 7] on button at bounding box center [120, 7] width 10 height 10
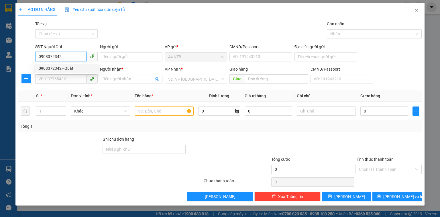
click at [78, 64] on div "0908372342 - Quất" at bounding box center [66, 68] width 62 height 9
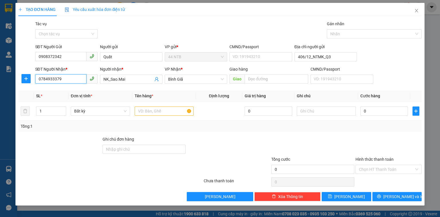
drag, startPoint x: 73, startPoint y: 79, endPoint x: 17, endPoint y: 97, distance: 58.7
click at [17, 97] on div "TẠO ĐƠN HÀNG Yêu cầu xuất hóa đơn điện tử Transit Pickup Surcharge Ids Transit …" at bounding box center [219, 104] width 409 height 202
click at [58, 89] on div "0981721593 - NK_Vạn.ThànhSG6" at bounding box center [69, 90] width 60 height 6
click at [154, 113] on input "text" at bounding box center [164, 110] width 59 height 9
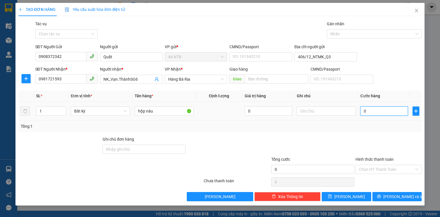
click at [374, 112] on input "0" at bounding box center [385, 110] width 48 height 9
click at [368, 169] on input "Hình thức thanh toán" at bounding box center [386, 169] width 55 height 9
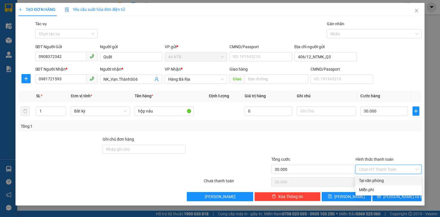
click at [374, 179] on div "Tại văn phòng" at bounding box center [388, 180] width 59 height 6
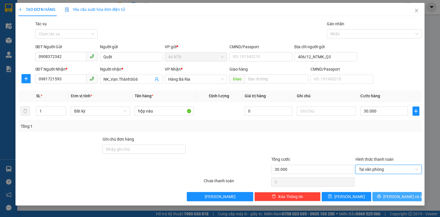
click at [392, 196] on button "[PERSON_NAME] và In" at bounding box center [398, 196] width 50 height 9
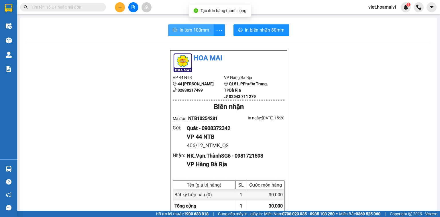
click at [201, 31] on span "In tem 100mm" at bounding box center [195, 29] width 30 height 7
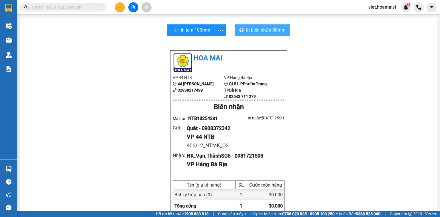
click at [263, 31] on span "In biên nhận 80mm" at bounding box center [266, 29] width 40 height 7
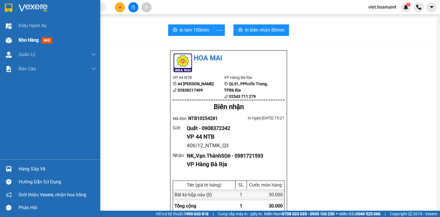
click at [21, 41] on span "Kho hàng" at bounding box center [29, 39] width 20 height 5
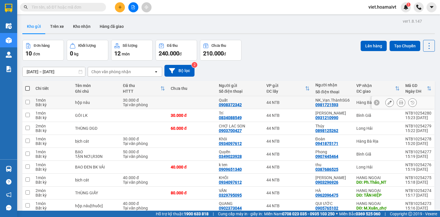
click at [388, 101] on icon at bounding box center [390, 102] width 4 height 4
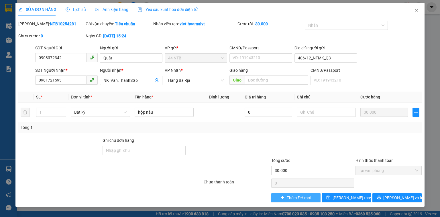
click at [295, 198] on span "Thêm ĐH mới" at bounding box center [299, 197] width 24 height 6
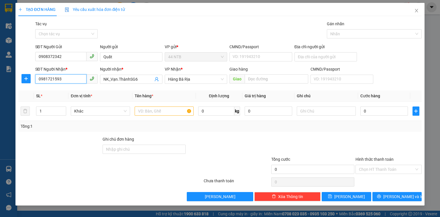
drag, startPoint x: 57, startPoint y: 79, endPoint x: 5, endPoint y: 86, distance: 52.3
click at [5, 86] on div "TẠO ĐƠN HÀNG Yêu cầu xuất hóa đơn điện tử Transit Pickup Surcharge Ids Transit …" at bounding box center [220, 108] width 440 height 217
click at [67, 90] on div "0784933379 - NK_Sao.Mai" at bounding box center [71, 90] width 64 height 6
click at [166, 110] on input "text" at bounding box center [164, 110] width 59 height 9
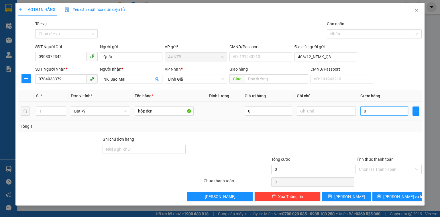
click at [373, 109] on input "0" at bounding box center [385, 110] width 48 height 9
click at [386, 165] on input "Hình thức thanh toán" at bounding box center [386, 169] width 55 height 9
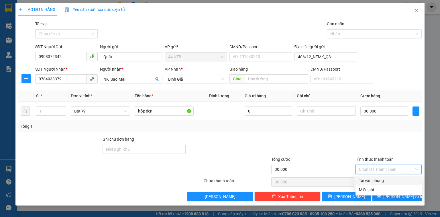
click at [384, 179] on div "Tại văn phòng" at bounding box center [388, 180] width 59 height 6
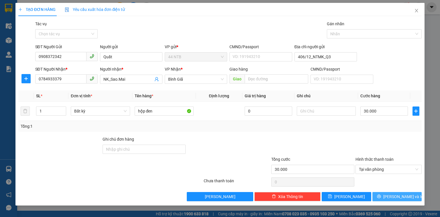
click at [397, 198] on span "[PERSON_NAME] và In" at bounding box center [403, 196] width 40 height 6
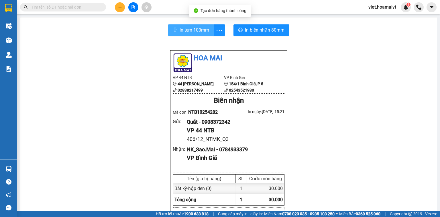
click at [197, 33] on span "In tem 100mm" at bounding box center [195, 29] width 30 height 7
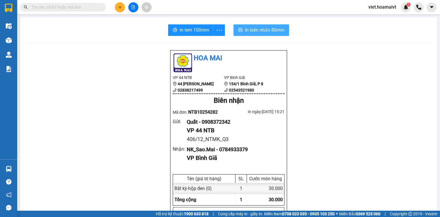
click at [261, 31] on span "In biên nhận 80mm" at bounding box center [265, 29] width 40 height 7
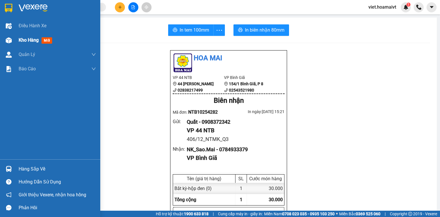
click at [19, 41] on span "Kho hàng" at bounding box center [29, 39] width 20 height 5
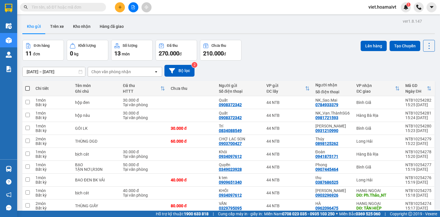
click at [120, 6] on icon "plus" at bounding box center [120, 6] width 0 height 3
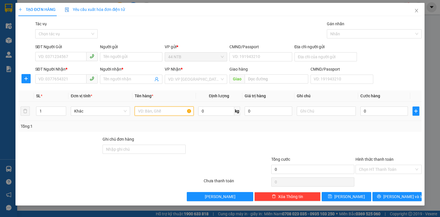
click at [154, 109] on input "text" at bounding box center [164, 110] width 59 height 9
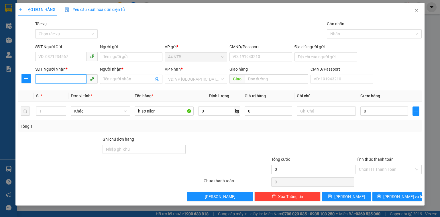
click at [69, 81] on input "SĐT Người Nhận *" at bounding box center [60, 78] width 51 height 9
drag, startPoint x: 71, startPoint y: 93, endPoint x: 144, endPoint y: 86, distance: 73.1
click at [71, 93] on div "0906868657 - DŨNG" at bounding box center [67, 90] width 56 height 6
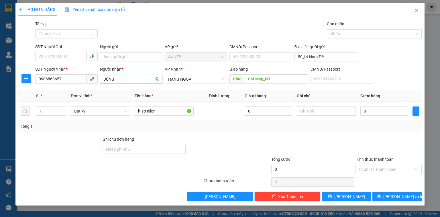
click at [126, 76] on input "DŨNG" at bounding box center [128, 79] width 50 height 6
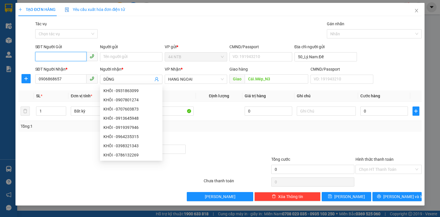
click at [62, 58] on input "SĐT Người Gửi" at bounding box center [60, 56] width 51 height 9
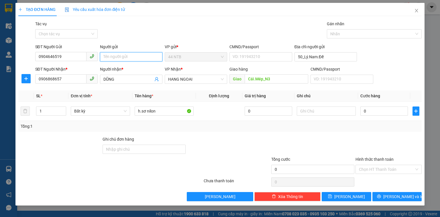
click at [115, 58] on input "Người gửi" at bounding box center [131, 56] width 62 height 9
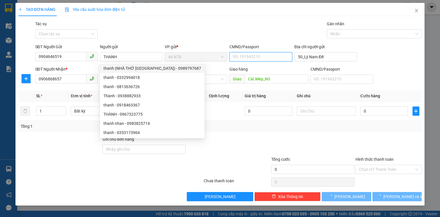
click at [246, 57] on input "CMND/Passport" at bounding box center [261, 56] width 62 height 9
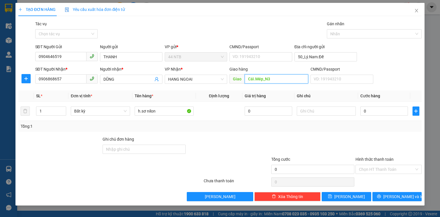
click at [278, 78] on input "Cái.Mép_N3" at bounding box center [277, 78] width 64 height 9
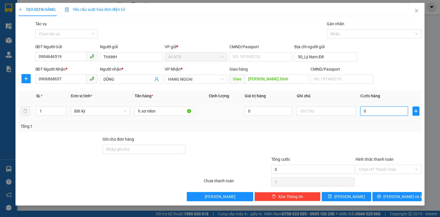
click at [396, 109] on input "0" at bounding box center [385, 110] width 48 height 9
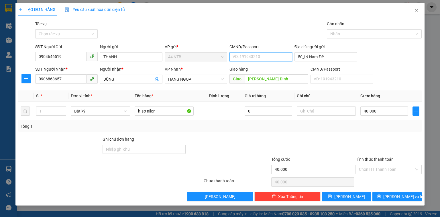
click at [248, 54] on input "CMND/Passport" at bounding box center [261, 56] width 62 height 9
click at [334, 58] on input "50_Lý.Nam.Đế" at bounding box center [326, 56] width 62 height 9
click at [378, 167] on input "Hình thức thanh toán" at bounding box center [386, 169] width 55 height 9
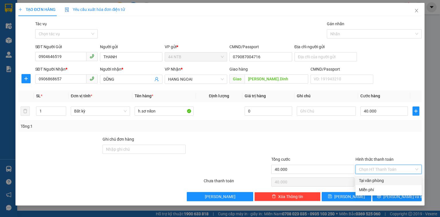
click at [382, 181] on div "Tại văn phòng" at bounding box center [388, 180] width 59 height 6
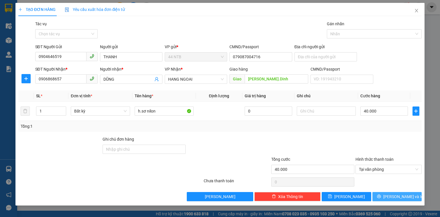
click at [394, 198] on span "[PERSON_NAME] và In" at bounding box center [403, 196] width 40 height 6
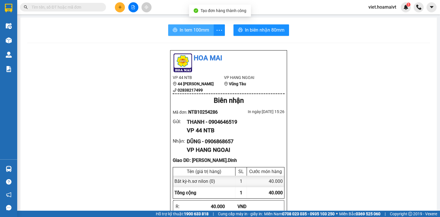
click at [189, 31] on span "In tem 100mm" at bounding box center [195, 29] width 30 height 7
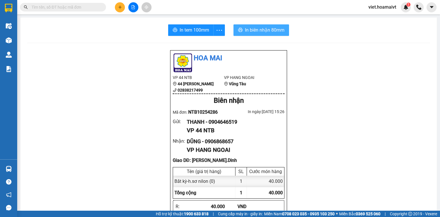
click at [250, 29] on span "In biên nhận 80mm" at bounding box center [265, 29] width 40 height 7
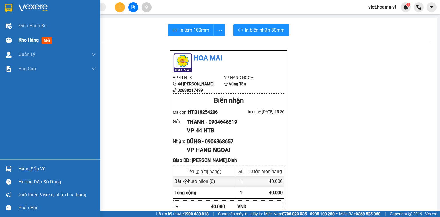
click at [32, 40] on span "Kho hàng" at bounding box center [29, 39] width 20 height 5
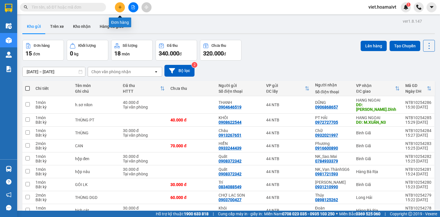
click at [119, 9] on icon "plus" at bounding box center [120, 7] width 4 height 4
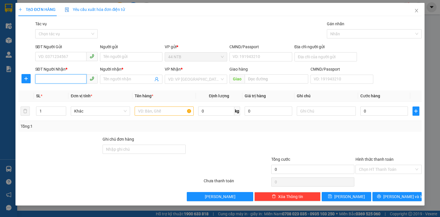
click at [70, 79] on input "SĐT Người Nhận *" at bounding box center [60, 78] width 51 height 9
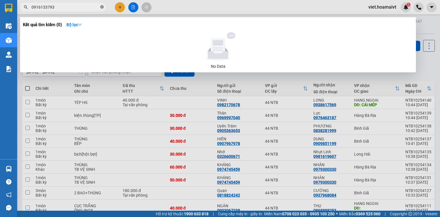
click at [102, 6] on icon "close-circle" at bounding box center [101, 6] width 3 height 3
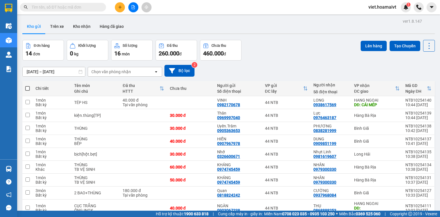
click at [89, 5] on input "text" at bounding box center [66, 7] width 68 height 6
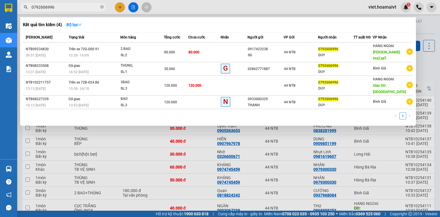
type input "0792606996"
click at [127, 5] on div at bounding box center [220, 108] width 440 height 217
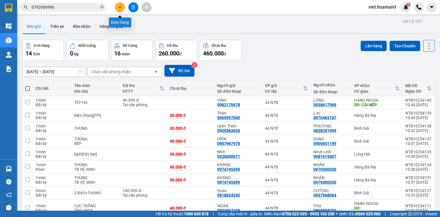
click at [119, 6] on icon "plus" at bounding box center [120, 7] width 4 height 4
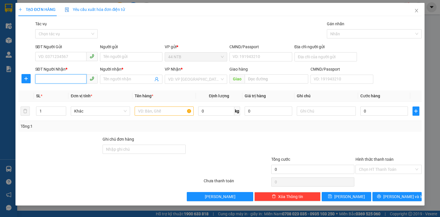
click at [72, 78] on input "SĐT Người Nhận *" at bounding box center [60, 78] width 51 height 9
type input "0905765102"
click at [114, 79] on input "Người nhận *" at bounding box center [128, 79] width 50 height 6
type input "QUI ƯỚC"
click at [177, 79] on input "search" at bounding box center [194, 79] width 52 height 9
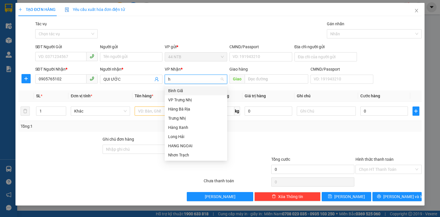
type input "hn"
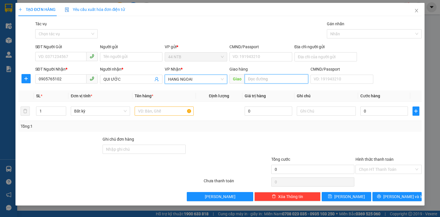
click at [259, 82] on input "text" at bounding box center [277, 78] width 64 height 9
type input "[GEOGRAPHIC_DATA]"
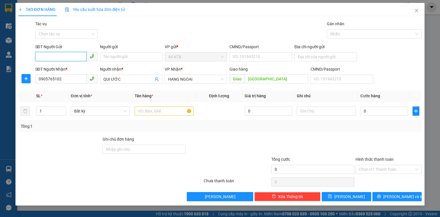
click at [63, 57] on input "SĐT Người Gửi" at bounding box center [60, 56] width 51 height 9
type input "0902373044"
click at [110, 56] on input "Người gửi" at bounding box center [131, 56] width 62 height 9
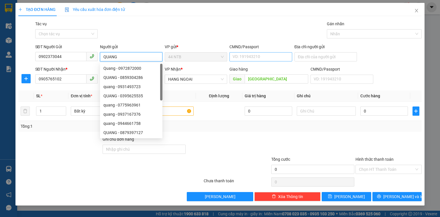
type input "QUANG"
click at [242, 58] on input "CMND/Passport" at bounding box center [261, 56] width 62 height 9
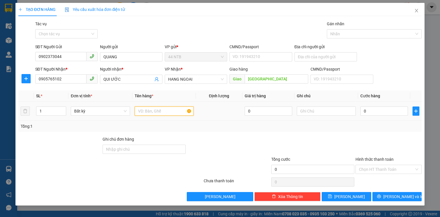
click at [168, 112] on input "text" at bounding box center [164, 110] width 59 height 9
type input "hộp.nâu[thuốc]"
click at [371, 109] on input "0" at bounding box center [385, 110] width 48 height 9
type input "4"
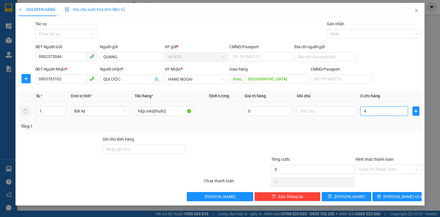
type input "4"
type input "40"
type input "40.000"
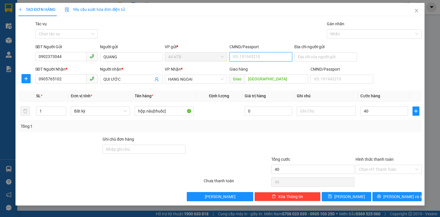
type input "40.000"
click at [253, 55] on input "CMND/Passport" at bounding box center [261, 56] width 62 height 9
type input "079083033114"
click at [370, 167] on input "Hình thức thanh toán" at bounding box center [386, 169] width 55 height 9
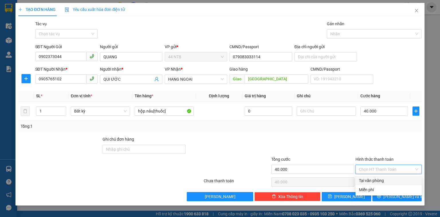
click at [376, 180] on div "Tại văn phòng" at bounding box center [388, 180] width 59 height 6
type input "0"
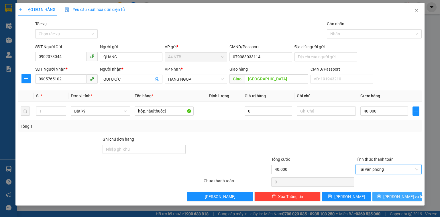
click at [402, 197] on span "[PERSON_NAME] và In" at bounding box center [403, 196] width 40 height 6
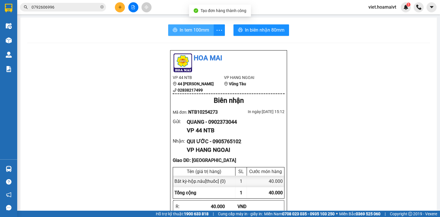
click at [198, 34] on button "In tem 100mm" at bounding box center [191, 29] width 46 height 11
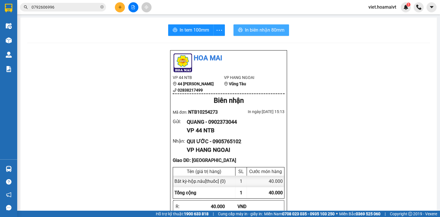
click at [269, 33] on span "In biên nhận 80mm" at bounding box center [265, 29] width 40 height 7
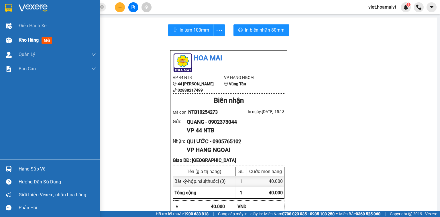
click at [19, 44] on div "Kho hàng mới" at bounding box center [57, 40] width 77 height 14
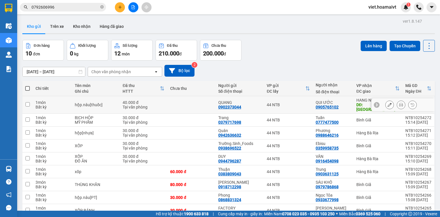
click at [388, 103] on icon at bounding box center [390, 105] width 4 height 4
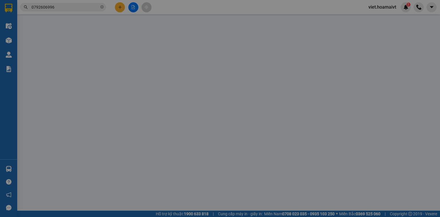
type input "0902373044"
type input "QUANG"
type input "079083033114"
type input "0905765102"
type input "QUI ƯỚC"
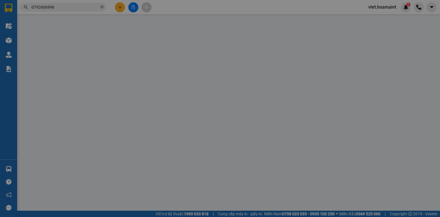
type input "[GEOGRAPHIC_DATA]"
type input "40.000"
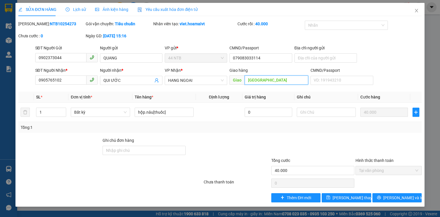
click at [269, 80] on input "[GEOGRAPHIC_DATA]" at bounding box center [277, 79] width 64 height 9
type input "M.Xuân_chợ"
click at [346, 200] on button "[PERSON_NAME] thay đổi" at bounding box center [347, 197] width 50 height 9
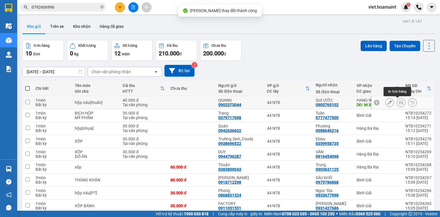
click at [399, 101] on icon at bounding box center [401, 102] width 4 height 4
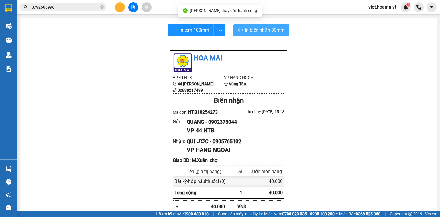
click at [267, 30] on span "In biên nhận 80mm" at bounding box center [265, 29] width 40 height 7
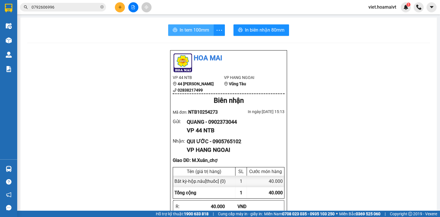
click at [201, 31] on span "In tem 100mm" at bounding box center [195, 29] width 30 height 7
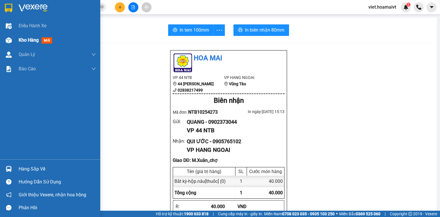
click at [26, 38] on span "Kho hàng" at bounding box center [29, 39] width 20 height 5
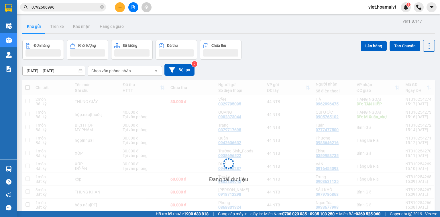
click at [130, 70] on div "Chọn văn phòng nhận" at bounding box center [121, 70] width 66 height 9
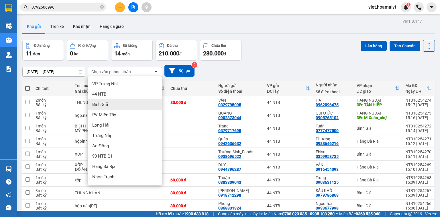
click at [119, 102] on div "Bình Giã" at bounding box center [125, 104] width 75 height 10
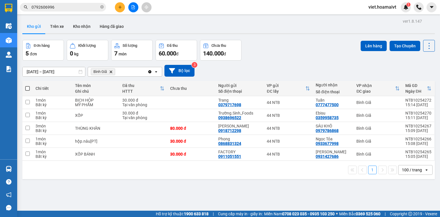
click at [111, 71] on icon "Delete" at bounding box center [110, 71] width 3 height 3
click at [112, 71] on div "Chọn văn phòng nhận" at bounding box center [111, 72] width 40 height 6
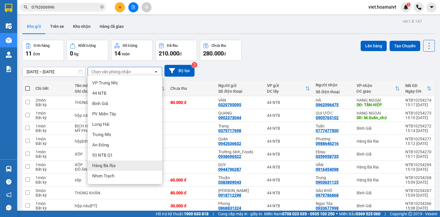
click at [115, 163] on span "Hàng Bà Rịa" at bounding box center [103, 166] width 23 height 6
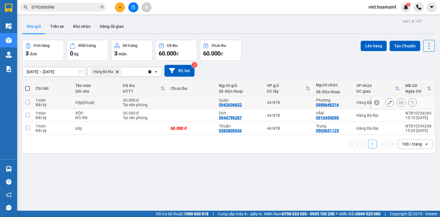
click at [97, 102] on div "hộp[nhựa]" at bounding box center [96, 102] width 42 height 5
checkbox input "true"
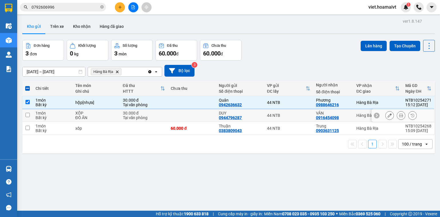
click at [107, 112] on div "XỐP" at bounding box center [96, 113] width 42 height 5
checkbox input "true"
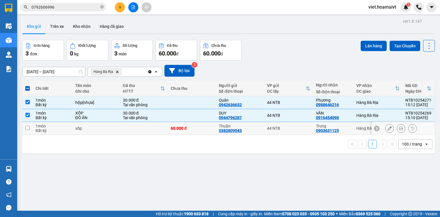
drag, startPoint x: 111, startPoint y: 132, endPoint x: 206, endPoint y: 94, distance: 102.2
click at [112, 131] on td "xốp" at bounding box center [97, 128] width 48 height 13
checkbox input "true"
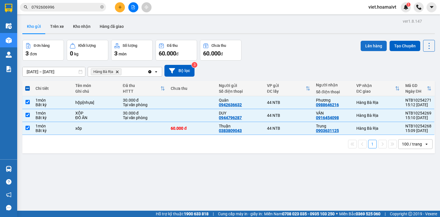
click at [365, 50] on button "Lên hàng" at bounding box center [374, 46] width 26 height 10
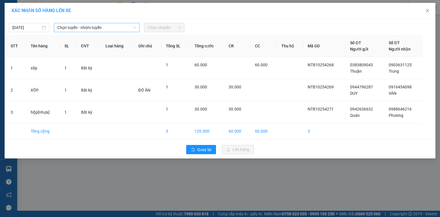
click at [113, 26] on span "Chọn tuyến - nhóm tuyến" at bounding box center [96, 27] width 79 height 9
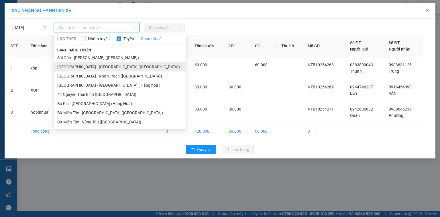
click at [109, 66] on li "[GEOGRAPHIC_DATA] - [GEOGRAPHIC_DATA] ([GEOGRAPHIC_DATA])" at bounding box center [120, 66] width 132 height 9
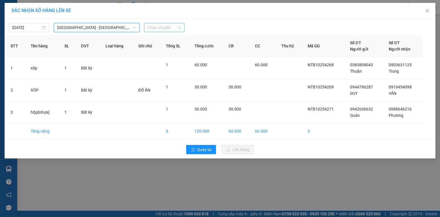
click at [154, 29] on span "Chọn chuyến" at bounding box center [165, 27] width 34 height 9
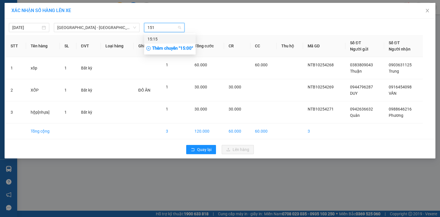
type input "1515"
drag, startPoint x: 174, startPoint y: 39, endPoint x: 186, endPoint y: 32, distance: 13.6
click at [176, 38] on div "15:15" at bounding box center [170, 39] width 45 height 6
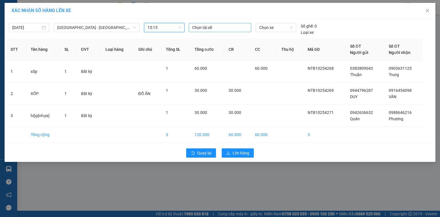
click at [201, 27] on div at bounding box center [220, 27] width 60 height 7
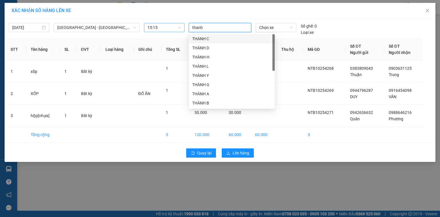
type input "thanh d"
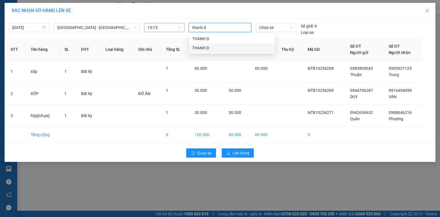
click at [204, 50] on div "THANH D" at bounding box center [231, 48] width 79 height 6
click at [276, 28] on span "Chọn xe" at bounding box center [275, 27] width 33 height 9
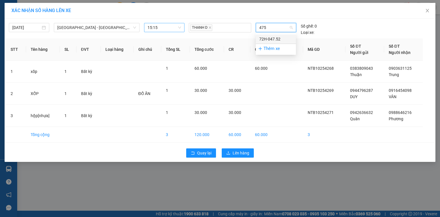
type input "4752"
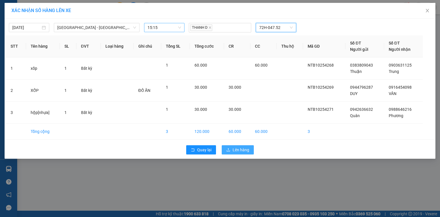
click at [245, 148] on span "Lên hàng" at bounding box center [241, 149] width 17 height 6
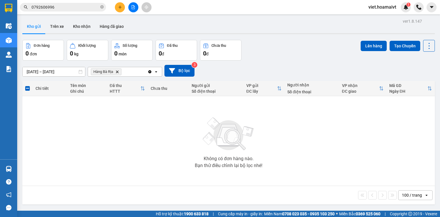
click at [118, 73] on icon "Delete" at bounding box center [117, 71] width 3 height 3
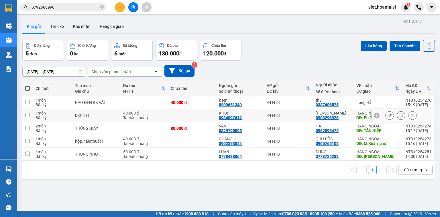
click at [388, 115] on icon at bounding box center [390, 115] width 4 height 4
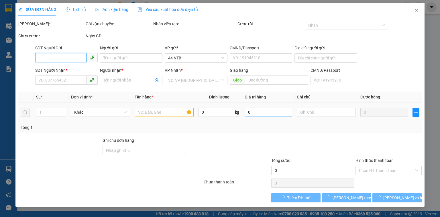
type input "0934097612"
type input "KHÔI"
type input "0903296926"
type input "[PERSON_NAME]"
type input "Ph.Thảo_NT"
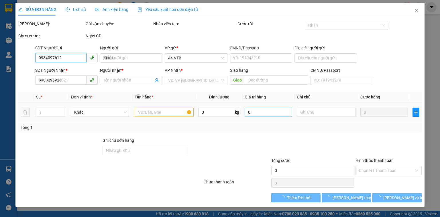
type input "40.000"
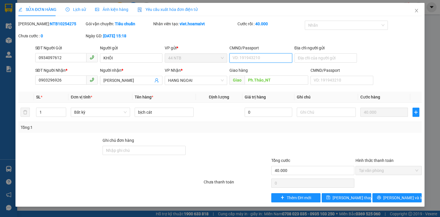
click at [240, 56] on input "CMND/Passport" at bounding box center [261, 57] width 62 height 9
type input "096205000911"
drag, startPoint x: 340, startPoint y: 199, endPoint x: 343, endPoint y: 195, distance: 4.9
click at [340, 199] on span "Lưu thay đổi" at bounding box center [356, 197] width 46 height 6
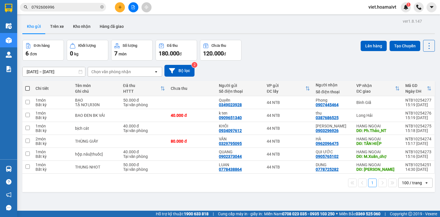
click at [117, 8] on button at bounding box center [120, 7] width 10 height 10
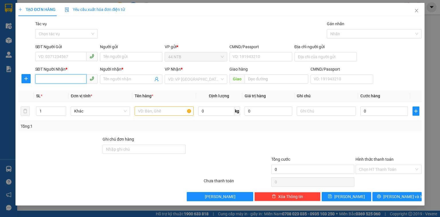
drag, startPoint x: 58, startPoint y: 80, endPoint x: 68, endPoint y: 65, distance: 18.0
click at [59, 80] on input "SĐT Người Nhận *" at bounding box center [60, 78] width 51 height 9
type input "0938088000"
click at [68, 91] on div "0938088000 - Dũng" at bounding box center [67, 90] width 56 height 6
type input "37A_L.H.Khánh_Q1"
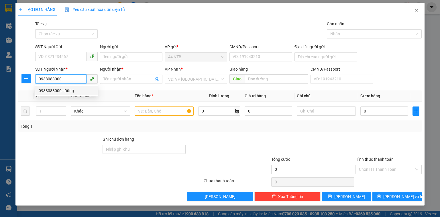
type input "Dũng"
type input "0938088000"
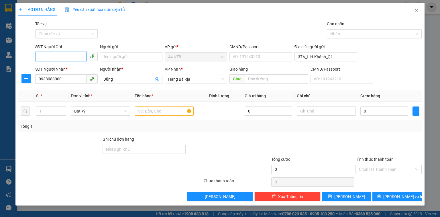
click at [60, 57] on input "SĐT Người Gửi" at bounding box center [60, 56] width 51 height 9
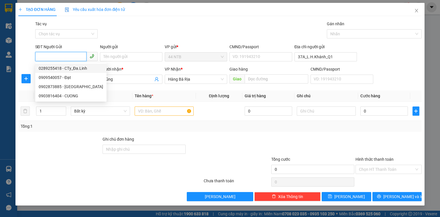
click at [67, 67] on div "0289255418 - CTy_Đa.Linh" at bounding box center [71, 68] width 64 height 6
type input "0289255418"
type input "CTy_Đa.Linh"
type input "MST 0316543316"
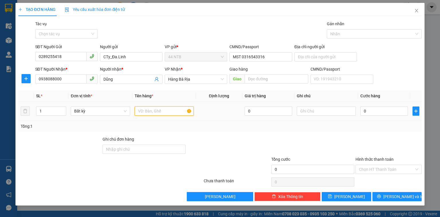
click at [151, 114] on input "text" at bounding box center [164, 110] width 59 height 9
type input "cay dài"
click at [373, 113] on input "0" at bounding box center [385, 110] width 48 height 9
type input "3"
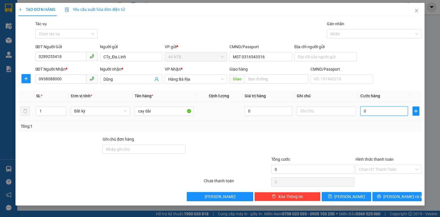
type input "3"
type input "30"
type input "30.000"
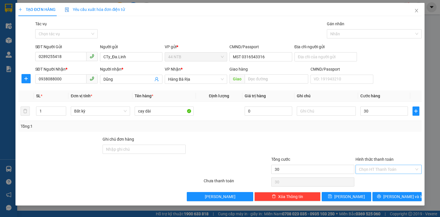
type input "30.000"
click at [406, 169] on input "Hình thức thanh toán" at bounding box center [386, 169] width 55 height 9
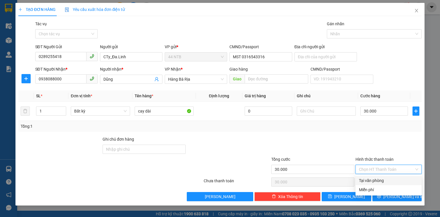
click at [401, 179] on div "Tại văn phòng" at bounding box center [388, 180] width 59 height 6
type input "0"
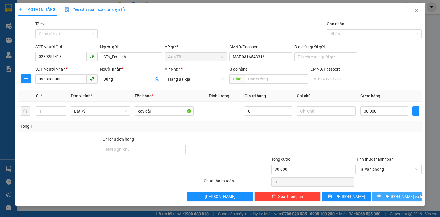
click at [414, 199] on button "[PERSON_NAME] và In" at bounding box center [398, 196] width 50 height 9
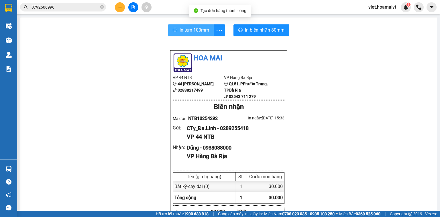
drag, startPoint x: 188, startPoint y: 33, endPoint x: 192, endPoint y: 33, distance: 3.7
click at [188, 33] on span "In tem 100mm" at bounding box center [195, 29] width 30 height 7
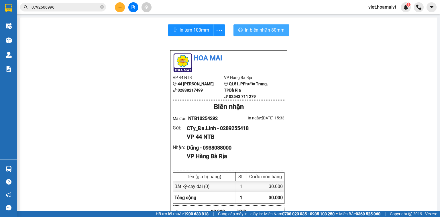
click at [252, 29] on span "In biên nhận 80mm" at bounding box center [265, 29] width 40 height 7
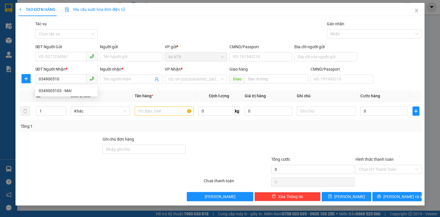
type input "0349005103"
click at [76, 90] on div "0349005103 - MAI" at bounding box center [67, 90] width 56 height 6
type input "86/102 AU CO"
type input "MAI"
type input "0349005103"
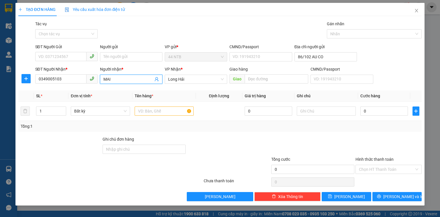
click at [119, 78] on input "MAI" at bounding box center [128, 79] width 50 height 6
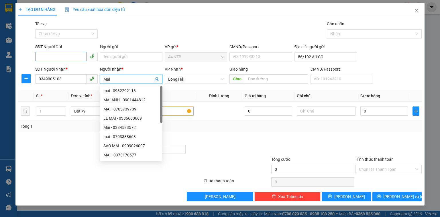
type input "Mai"
click at [65, 58] on input "SĐT Người Gửi" at bounding box center [60, 56] width 51 height 9
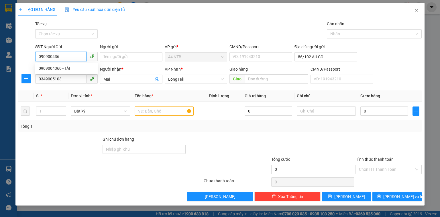
type input "0909004360"
click at [69, 69] on div "0909004360 - TÀI" at bounding box center [67, 68] width 56 height 6
type input "TÀI"
type input "0909004360"
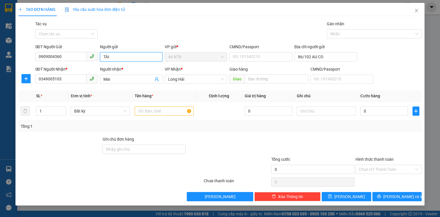
click at [117, 58] on input "TÀI" at bounding box center [131, 56] width 62 height 9
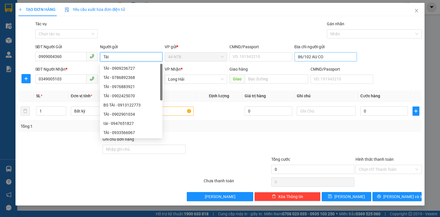
type input "Tài"
click at [331, 56] on input "86/102 AU CO" at bounding box center [326, 56] width 62 height 9
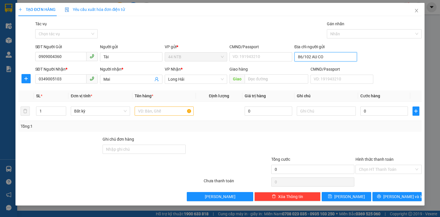
click at [331, 56] on input "86/102 AU CO" at bounding box center [326, 56] width 62 height 9
type input "86/102_Âu.Cơ"
click at [174, 111] on input "text" at bounding box center [164, 110] width 59 height 9
type input "thùng.nâu"
click at [329, 57] on input "86/102_Âu.Cơ" at bounding box center [326, 56] width 62 height 9
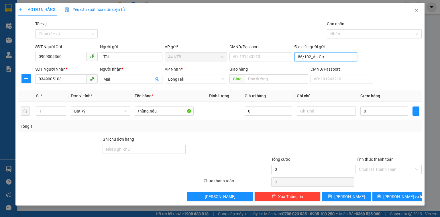
click at [329, 57] on input "86/102_Âu.Cơ" at bounding box center [326, 56] width 62 height 9
type input "86/102_Âu.Cơ_T.Bình"
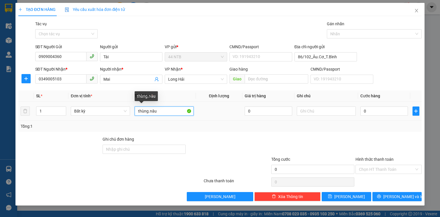
click at [162, 109] on input "thùng.nâu" at bounding box center [164, 110] width 59 height 9
type input "thùng.nâu[bánh]"
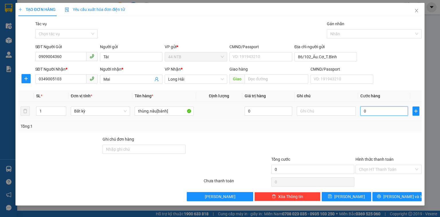
click at [381, 110] on input "0" at bounding box center [385, 110] width 48 height 9
type input "3"
type input "30"
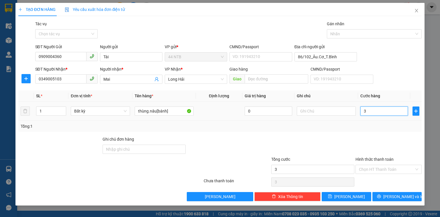
type input "30"
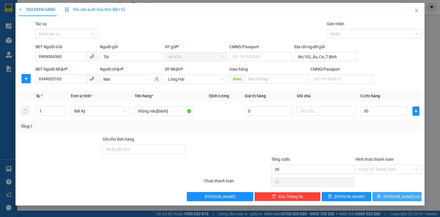
type input "30.000"
click at [390, 198] on button "[PERSON_NAME] và In" at bounding box center [398, 196] width 50 height 9
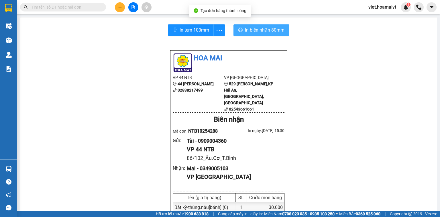
click at [263, 28] on span "In biên nhận 80mm" at bounding box center [265, 29] width 40 height 7
click at [177, 32] on button "In tem 100mm" at bounding box center [191, 29] width 46 height 11
click at [120, 9] on button at bounding box center [120, 7] width 10 height 10
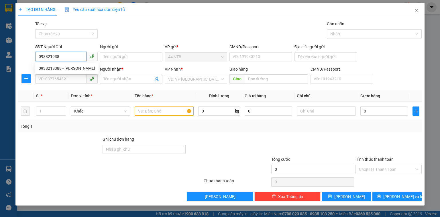
type input "0938219388"
click at [66, 68] on div "0938219388 - [PERSON_NAME]" at bounding box center [67, 68] width 56 height 6
type input "THÚC KHƯƠNG"
type input "0913840654"
type input "Vuong"
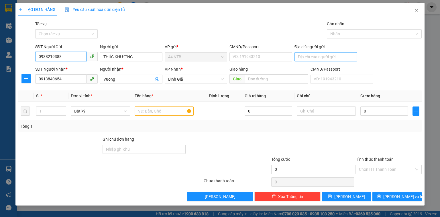
type input "0938219388"
click at [306, 58] on input "Địa chỉ người gửi" at bounding box center [326, 56] width 62 height 9
type input "[URL][DOMAIN_NAME].,Thành_Q1"
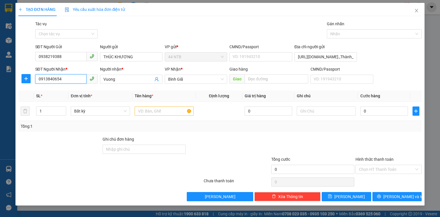
drag, startPoint x: 66, startPoint y: 78, endPoint x: 0, endPoint y: 94, distance: 68.3
click at [0, 94] on div "TẠO ĐƠN HÀNG Yêu cầu xuất hóa đơn điện tử Transit Pickup Surcharge Ids Transit …" at bounding box center [220, 108] width 440 height 217
type input "0908091984"
drag, startPoint x: 120, startPoint y: 81, endPoint x: 88, endPoint y: 85, distance: 32.0
click at [88, 85] on body "Kết quả tìm kiếm ( 2 ) Bộ lọc Mã ĐH Trạng thái Món hàng Tổng cước Chưa cước Nhã…" at bounding box center [220, 108] width 440 height 217
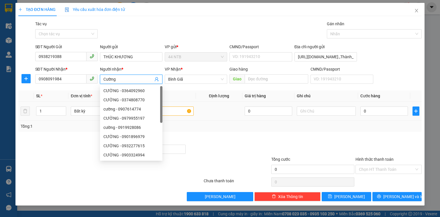
type input "Cường"
click at [178, 107] on input "text" at bounding box center [164, 110] width 59 height 9
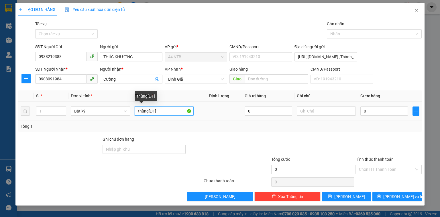
click at [154, 110] on input "thùng[ĐT]" at bounding box center [164, 110] width 59 height 9
type input "thùng[ĐTử]"
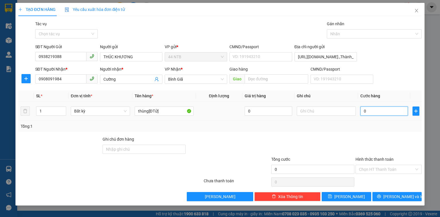
click at [377, 112] on input "0" at bounding box center [385, 110] width 48 height 9
type input "3"
type input "30"
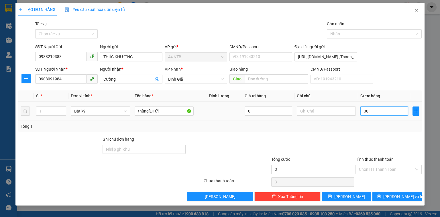
type input "30"
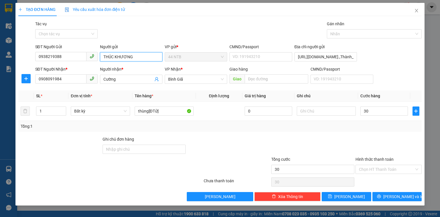
type input "30.000"
drag, startPoint x: 132, startPoint y: 56, endPoint x: 94, endPoint y: 58, distance: 37.9
click at [94, 58] on div "SĐT Người Gửi 0938219388 Người gửi THÚC [PERSON_NAME] VP gửi * 44 NTB CMND/Pass…" at bounding box center [228, 54] width 389 height 20
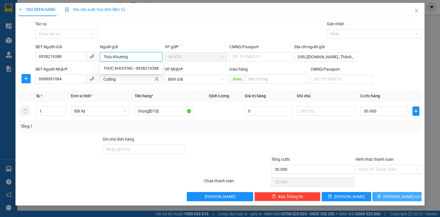
type input "Thúc Khương"
click at [393, 195] on span "[PERSON_NAME] và In" at bounding box center [403, 196] width 40 height 6
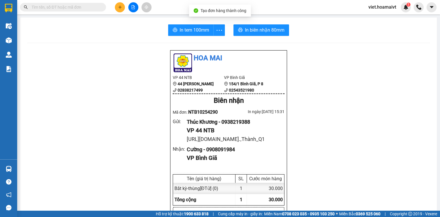
drag, startPoint x: 257, startPoint y: 20, endPoint x: 257, endPoint y: 27, distance: 6.9
click at [257, 27] on span "In biên nhận 80mm" at bounding box center [265, 29] width 40 height 7
click at [199, 32] on span "In tem 100mm" at bounding box center [195, 29] width 30 height 7
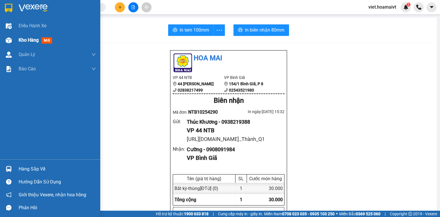
click at [26, 42] on span "Kho hàng" at bounding box center [29, 39] width 20 height 5
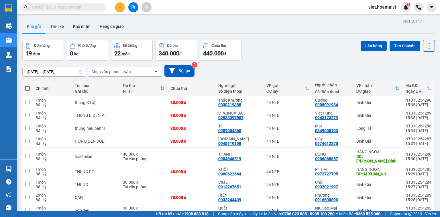
click at [120, 7] on icon "plus" at bounding box center [120, 7] width 4 height 4
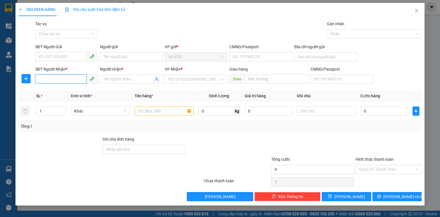
click at [72, 78] on input "SĐT Người Nhận *" at bounding box center [60, 78] width 51 height 9
type input "0775549712"
drag, startPoint x: 82, startPoint y: 89, endPoint x: 137, endPoint y: 116, distance: 61.1
click at [82, 89] on div "0775549712 - [GEOGRAPHIC_DATA]" at bounding box center [71, 90] width 64 height 6
type input "34_Lê.Duẫn_Q1"
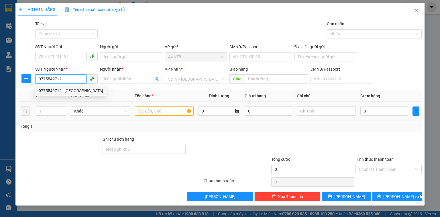
type input "[PERSON_NAME]"
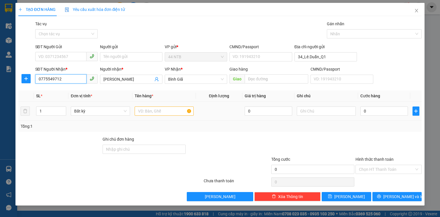
type input "0775549712"
click at [152, 110] on input "text" at bounding box center [164, 110] width 59 height 9
type input "hộp.nilon"
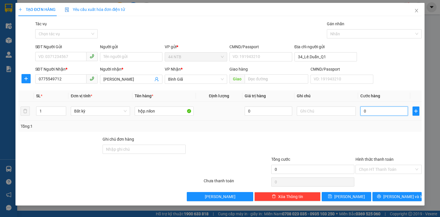
click at [370, 109] on input "0" at bounding box center [385, 110] width 48 height 9
type input "3"
type input "30"
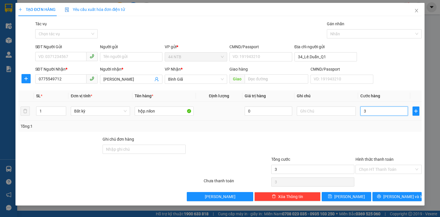
type input "30"
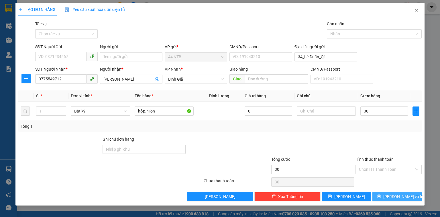
type input "30.000"
click at [406, 197] on span "[PERSON_NAME] và In" at bounding box center [403, 196] width 40 height 6
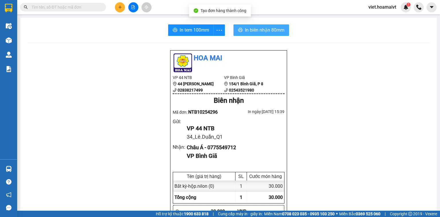
click at [267, 29] on span "In biên nhận 80mm" at bounding box center [265, 29] width 40 height 7
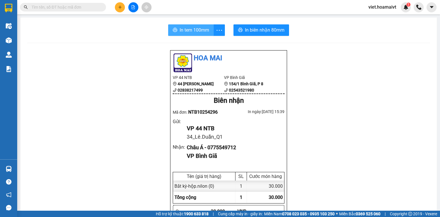
click at [185, 32] on span "In tem 100mm" at bounding box center [195, 29] width 30 height 7
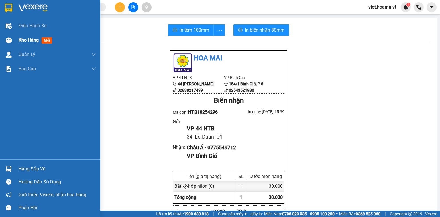
click at [29, 40] on span "Kho hàng" at bounding box center [29, 39] width 20 height 5
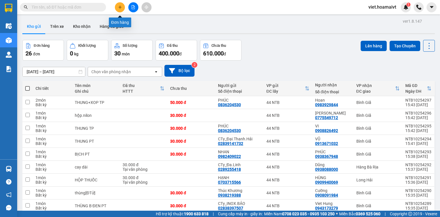
click at [119, 8] on icon "plus" at bounding box center [120, 7] width 4 height 4
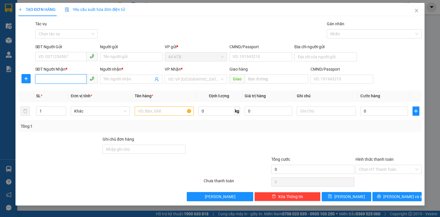
click at [78, 81] on input "SĐT Người Nhận *" at bounding box center [60, 78] width 51 height 9
type input "0937279142"
click at [107, 80] on input "Người nhận *" at bounding box center [128, 79] width 50 height 6
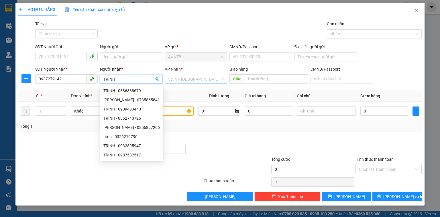
type input "TRINH"
click at [178, 78] on input "search" at bounding box center [194, 79] width 52 height 9
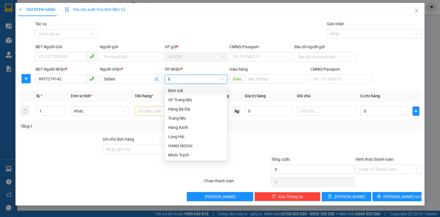
type input "hn"
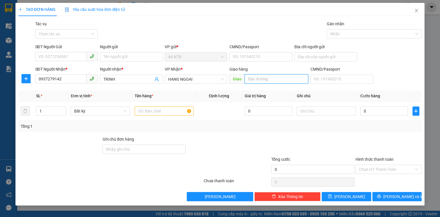
click at [267, 79] on input "text" at bounding box center [277, 78] width 64 height 9
type input "Ơ"
type input "Phú.Mỹ_18T"
click at [177, 113] on input "text" at bounding box center [164, 110] width 59 height 9
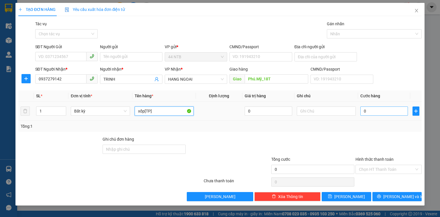
type input "xốp[TP]"
click at [374, 108] on input "0" at bounding box center [385, 110] width 48 height 9
type input "4"
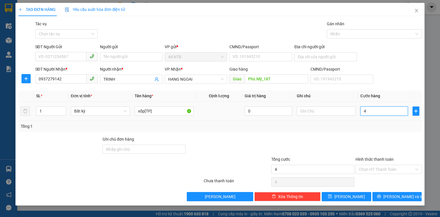
type input "40"
type input "40.000"
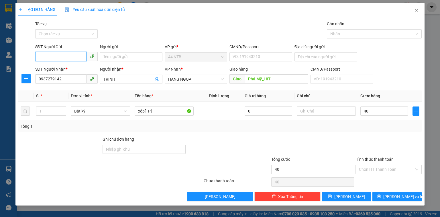
type input "40.000"
click at [66, 54] on input "SĐT Người Gửi" at bounding box center [60, 56] width 51 height 9
type input "0772029519"
click at [76, 69] on div "0772029519 - Trang" at bounding box center [67, 68] width 56 height 6
type input "Trang"
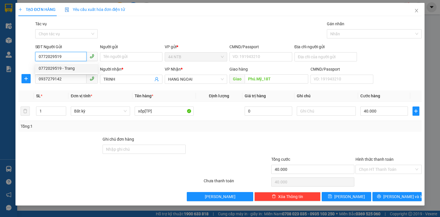
type input "498/11 LE HONG PHONG"
type input "0772029519"
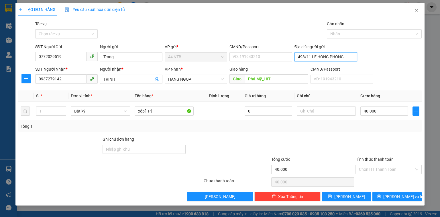
click at [352, 57] on input "498/11 LE HONG PHONG" at bounding box center [326, 56] width 62 height 9
click at [124, 58] on input "Trang" at bounding box center [131, 56] width 62 height 9
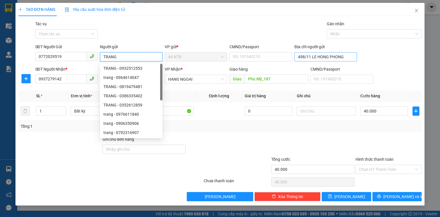
type input "TRANG"
click at [344, 54] on input "498/11 LE HONG PHONG" at bounding box center [326, 56] width 62 height 9
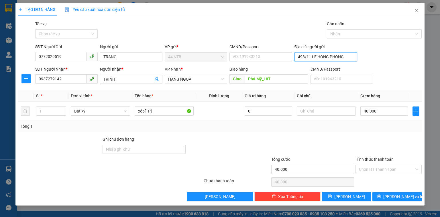
click at [347, 55] on input "498/11 LE HONG PHONG" at bounding box center [326, 56] width 62 height 9
type input "498/11_L.H.Pho"
click at [405, 195] on span "[PERSON_NAME] và In" at bounding box center [403, 196] width 40 height 6
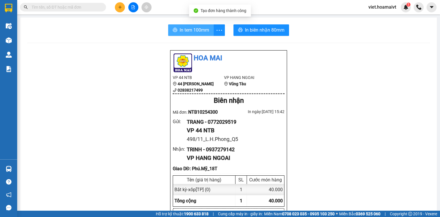
click at [191, 30] on span "In tem 100mm" at bounding box center [195, 29] width 30 height 7
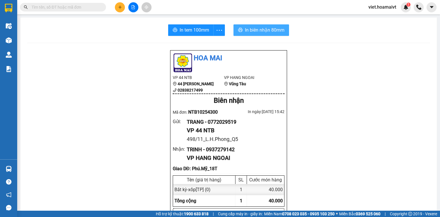
click at [274, 35] on button "In biên nhận 80mm" at bounding box center [262, 29] width 56 height 11
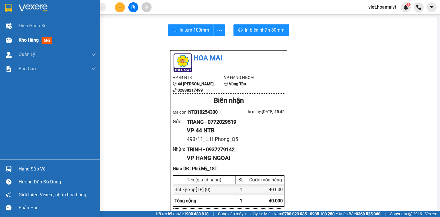
click at [22, 41] on span "Kho hàng" at bounding box center [29, 39] width 20 height 5
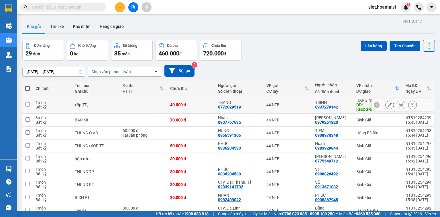
click at [399, 103] on icon at bounding box center [401, 105] width 4 height 4
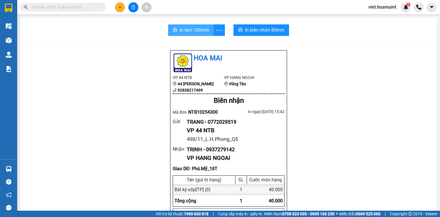
click at [195, 32] on span "In tem 100mm" at bounding box center [195, 29] width 30 height 7
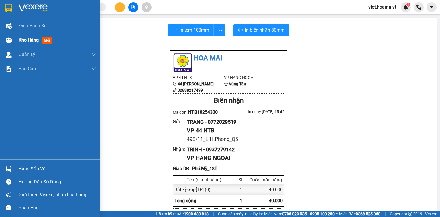
click at [27, 37] on span "Kho hàng" at bounding box center [29, 39] width 20 height 5
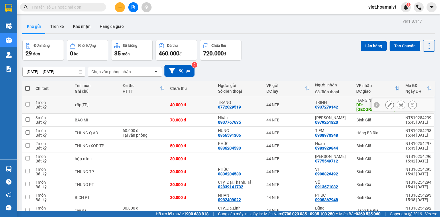
click at [124, 104] on td at bounding box center [144, 104] width 48 height 17
checkbox input "true"
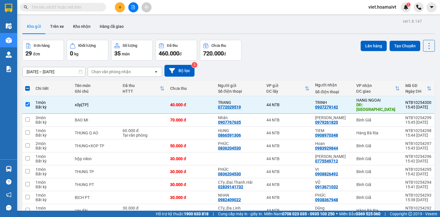
click at [372, 41] on button "Lên hàng" at bounding box center [374, 46] width 26 height 10
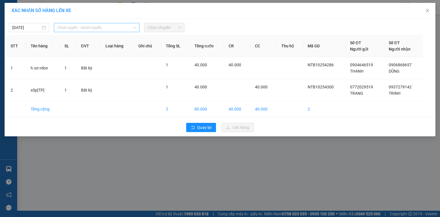
click at [93, 26] on span "Chọn tuyến - nhóm tuyến" at bounding box center [96, 27] width 79 height 9
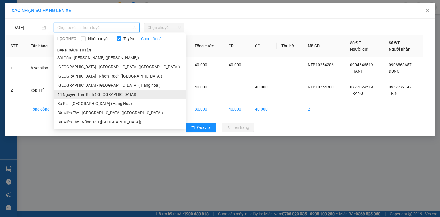
click at [93, 92] on li "44 Nguyễn Thái Bình ([GEOGRAPHIC_DATA])" at bounding box center [120, 94] width 132 height 9
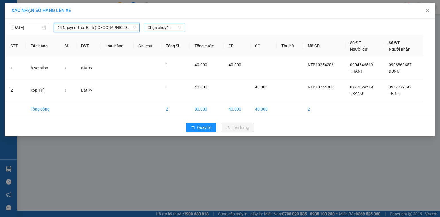
click at [156, 27] on span "Chọn chuyến" at bounding box center [165, 27] width 34 height 9
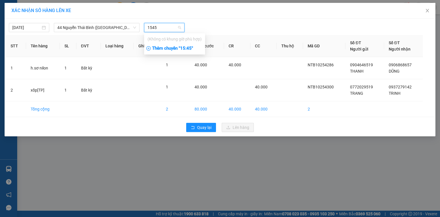
type input "1545"
click at [173, 48] on div "Thêm chuyến " 15:45 "" at bounding box center [174, 49] width 61 height 10
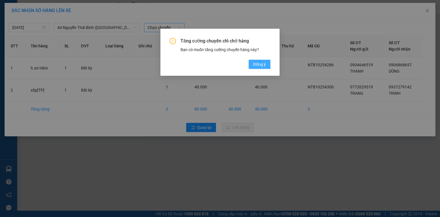
click at [267, 67] on button "Đồng ý" at bounding box center [260, 64] width 22 height 9
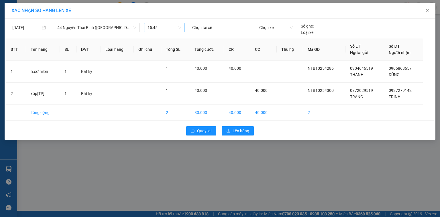
click at [222, 30] on div at bounding box center [220, 27] width 60 height 7
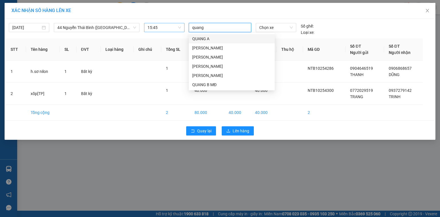
type input "quang c"
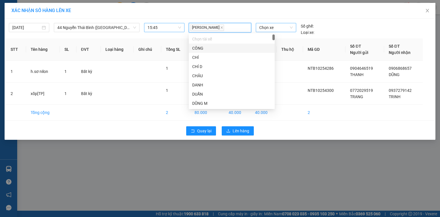
click at [265, 26] on span "Chọn xe" at bounding box center [275, 27] width 33 height 9
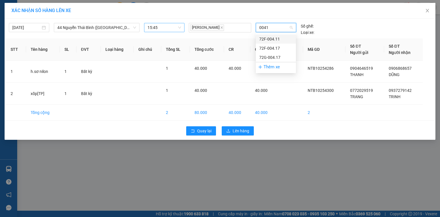
type input "00417"
click at [268, 48] on div "72G-004.17" at bounding box center [275, 48] width 33 height 6
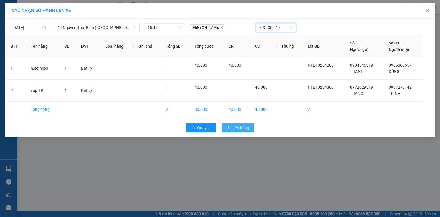
drag, startPoint x: 242, startPoint y: 129, endPoint x: 248, endPoint y: 124, distance: 7.1
click at [242, 129] on span "Lên hàng" at bounding box center [241, 127] width 17 height 6
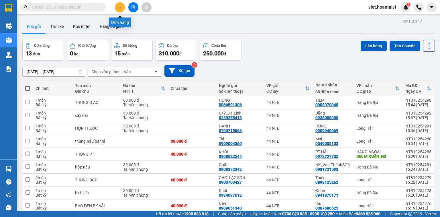
click at [118, 7] on icon "plus" at bounding box center [120, 7] width 4 height 4
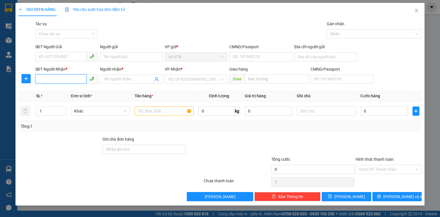
click at [61, 76] on input "SĐT Người Nhận *" at bounding box center [60, 78] width 51 height 9
type input "0869411431"
click at [70, 94] on div "0869411431 - Toàn" at bounding box center [66, 90] width 62 height 9
type input "89.đg.B2_T.Thạnh_HCM"
type input "Toàn"
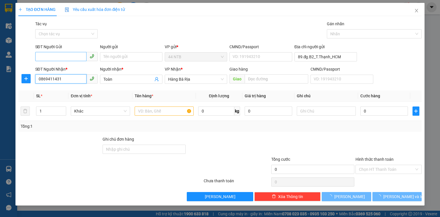
type input "0869411431"
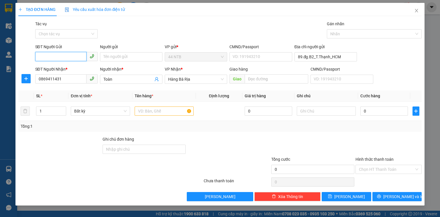
click at [70, 52] on input "SĐT Người Gửi" at bounding box center [60, 56] width 51 height 9
click at [74, 69] on div "0948758687 - Hoa" at bounding box center [67, 68] width 56 height 6
type input "0948758687"
type input "Hoa"
click at [160, 111] on input "text" at bounding box center [164, 110] width 59 height 9
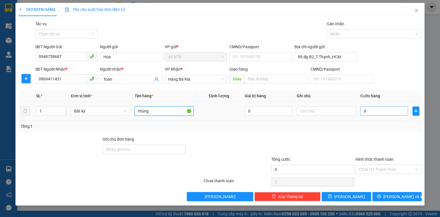
type input "thùng"
type input "4"
type input "40"
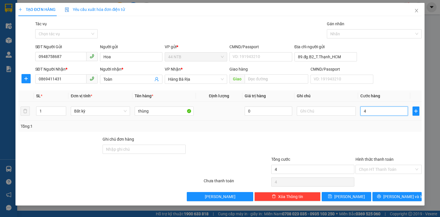
type input "40"
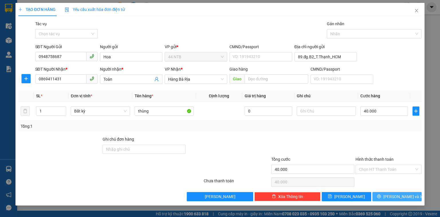
click at [398, 194] on span "[PERSON_NAME] và In" at bounding box center [403, 196] width 40 height 6
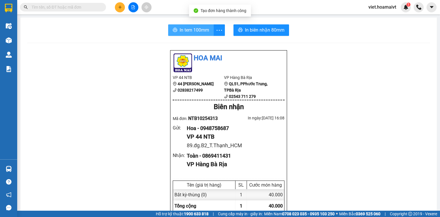
drag, startPoint x: 189, startPoint y: 30, endPoint x: 227, endPoint y: 36, distance: 38.9
click at [190, 30] on span "In tem 100mm" at bounding box center [195, 29] width 30 height 7
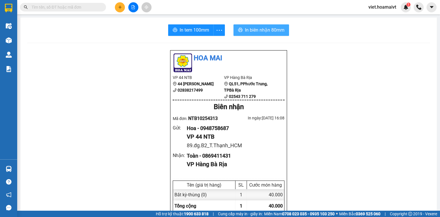
drag, startPoint x: 268, startPoint y: 30, endPoint x: 353, endPoint y: 41, distance: 85.9
click at [269, 30] on span "In biên nhận 80mm" at bounding box center [265, 29] width 40 height 7
click at [122, 9] on button at bounding box center [120, 7] width 10 height 10
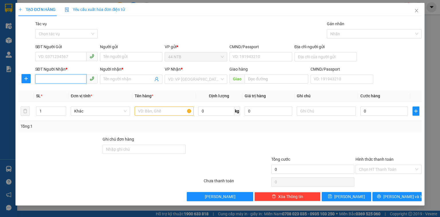
click at [71, 79] on input "SĐT Người Nhận *" at bounding box center [60, 78] width 51 height 9
type input "0909223115"
click at [83, 92] on div "0909223115 - [GEOGRAPHIC_DATA]" at bounding box center [71, 90] width 64 height 6
type input "[PERSON_NAME]"
type input "0909223115"
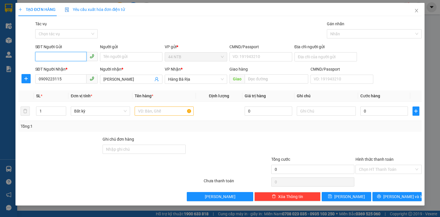
click at [68, 55] on input "SĐT Người Gửi" at bounding box center [60, 56] width 51 height 9
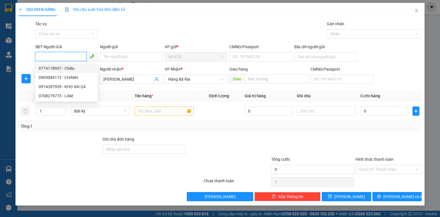
click at [71, 69] on div "0774178937 - Chiêu" at bounding box center [67, 68] width 56 height 6
type input "0774178937"
type input "Chiêu"
type input "079082015841"
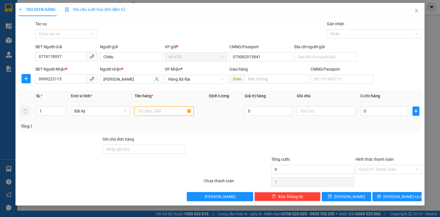
click at [157, 111] on input "text" at bounding box center [164, 110] width 59 height 9
type input "bao"
click at [374, 109] on input "0" at bounding box center [385, 110] width 48 height 9
type input "4"
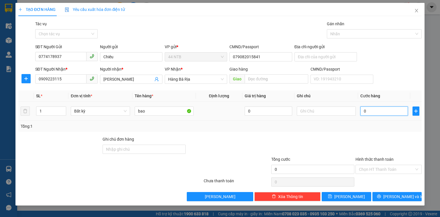
type input "4"
type input "40"
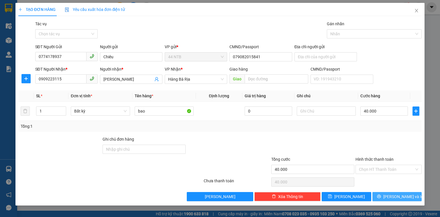
click at [407, 194] on span "[PERSON_NAME] và In" at bounding box center [403, 196] width 40 height 6
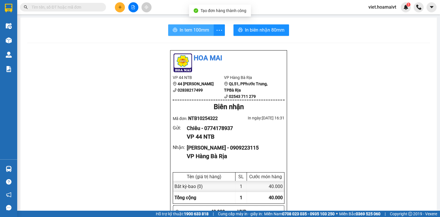
click at [190, 26] on button "In tem 100mm" at bounding box center [191, 29] width 46 height 11
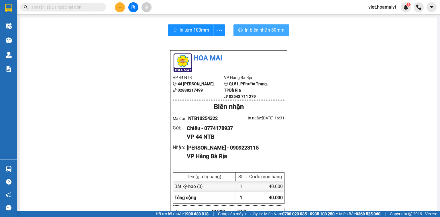
drag, startPoint x: 273, startPoint y: 30, endPoint x: 409, endPoint y: 67, distance: 141.1
click at [279, 32] on span "In biên nhận 80mm" at bounding box center [265, 29] width 40 height 7
